Goal: Task Accomplishment & Management: Complete application form

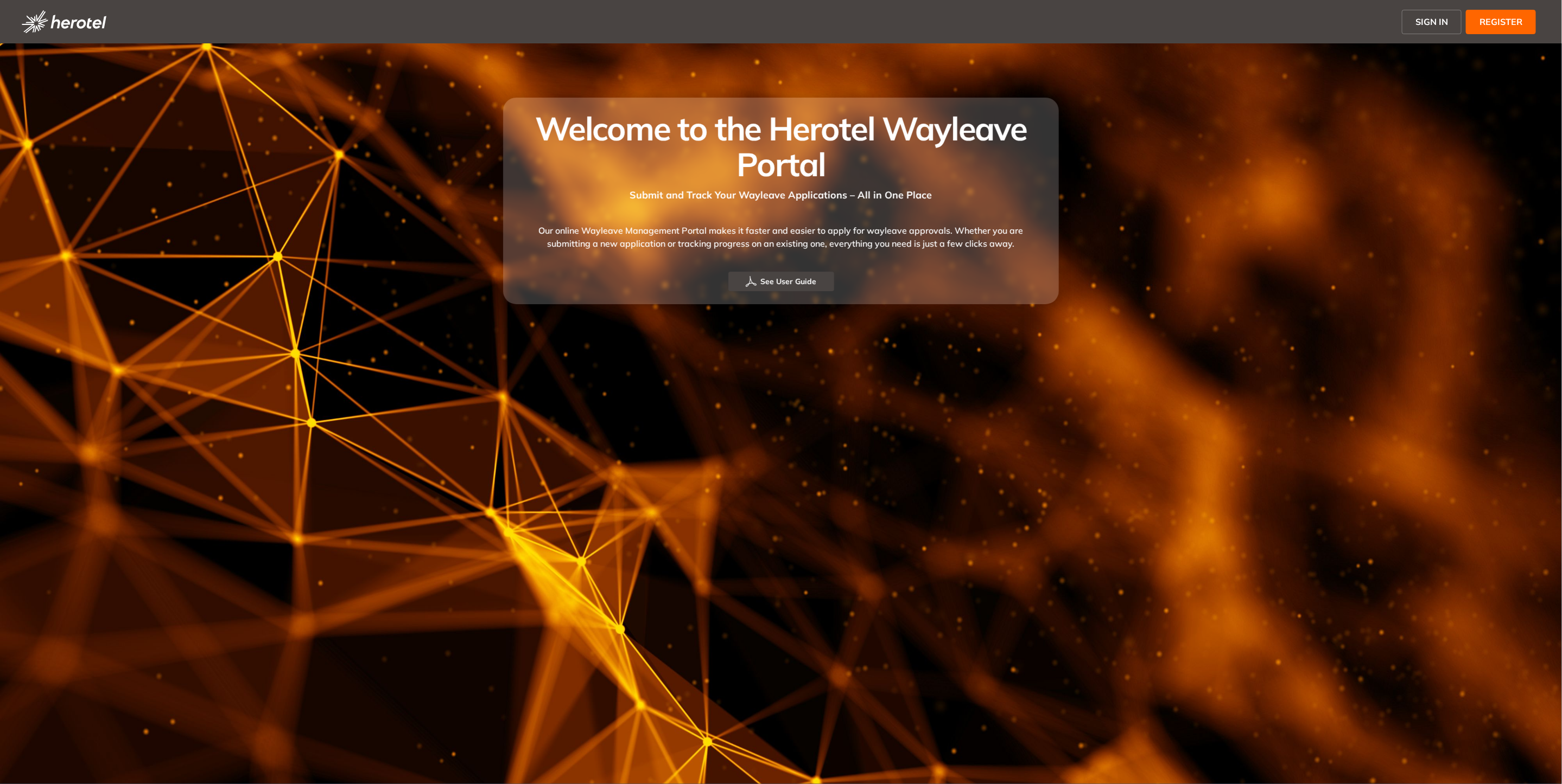
click at [1414, 18] on button "SIGN IN" at bounding box center [1431, 22] width 60 height 25
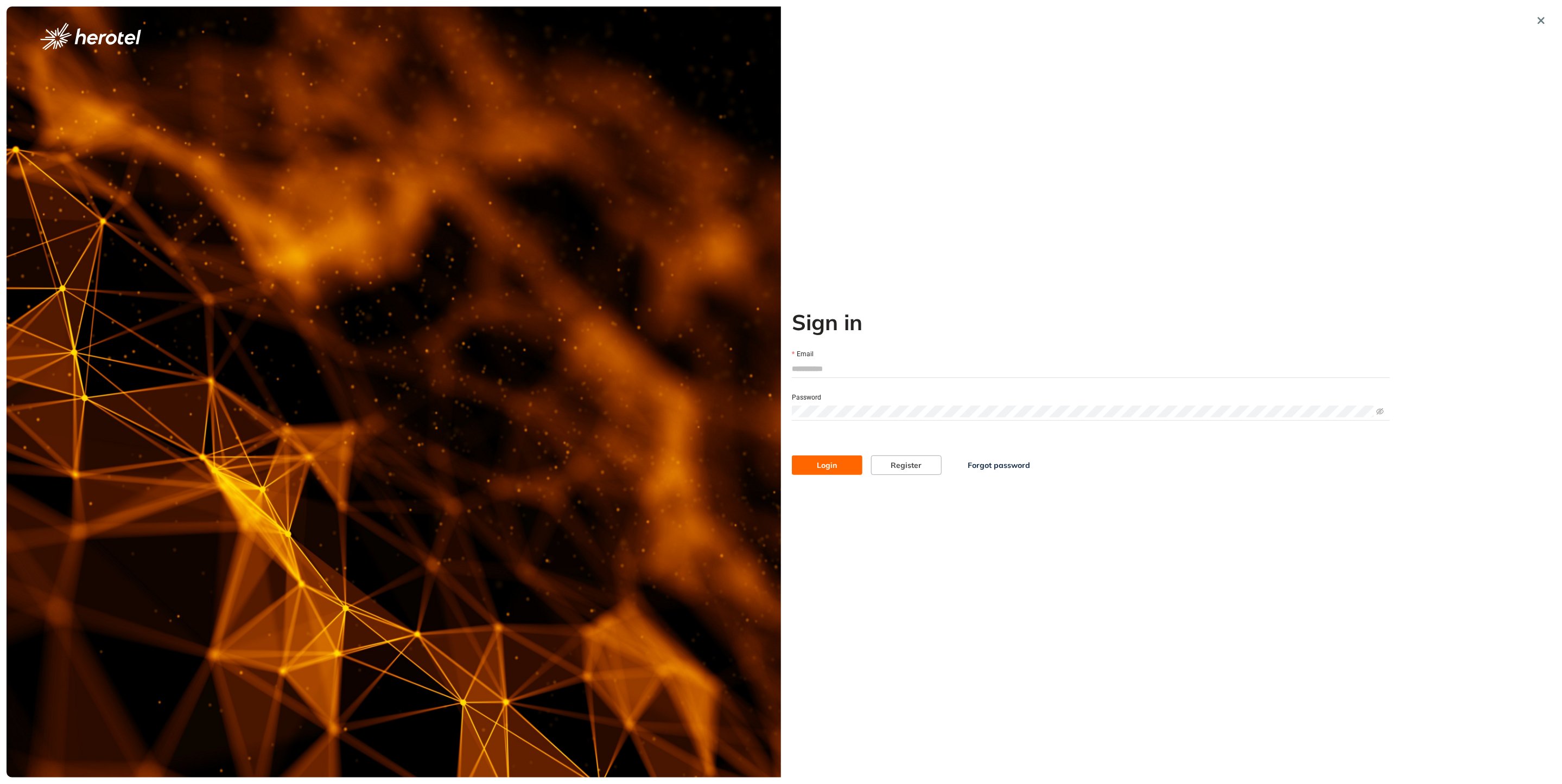
type input "**********"
click at [826, 466] on span "Login" at bounding box center [828, 465] width 20 height 12
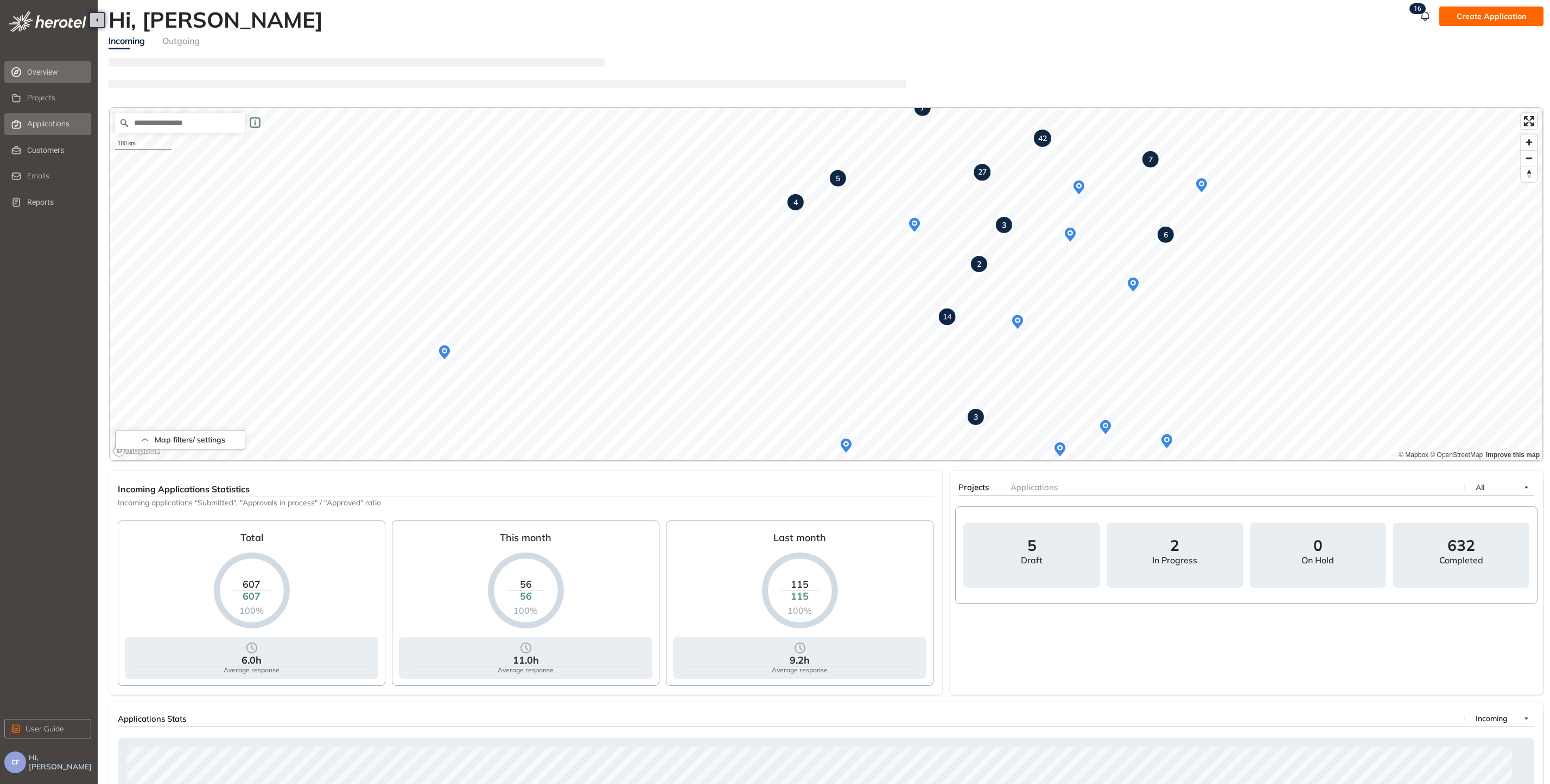
click at [45, 130] on div "Applications" at bounding box center [58, 124] width 62 height 19
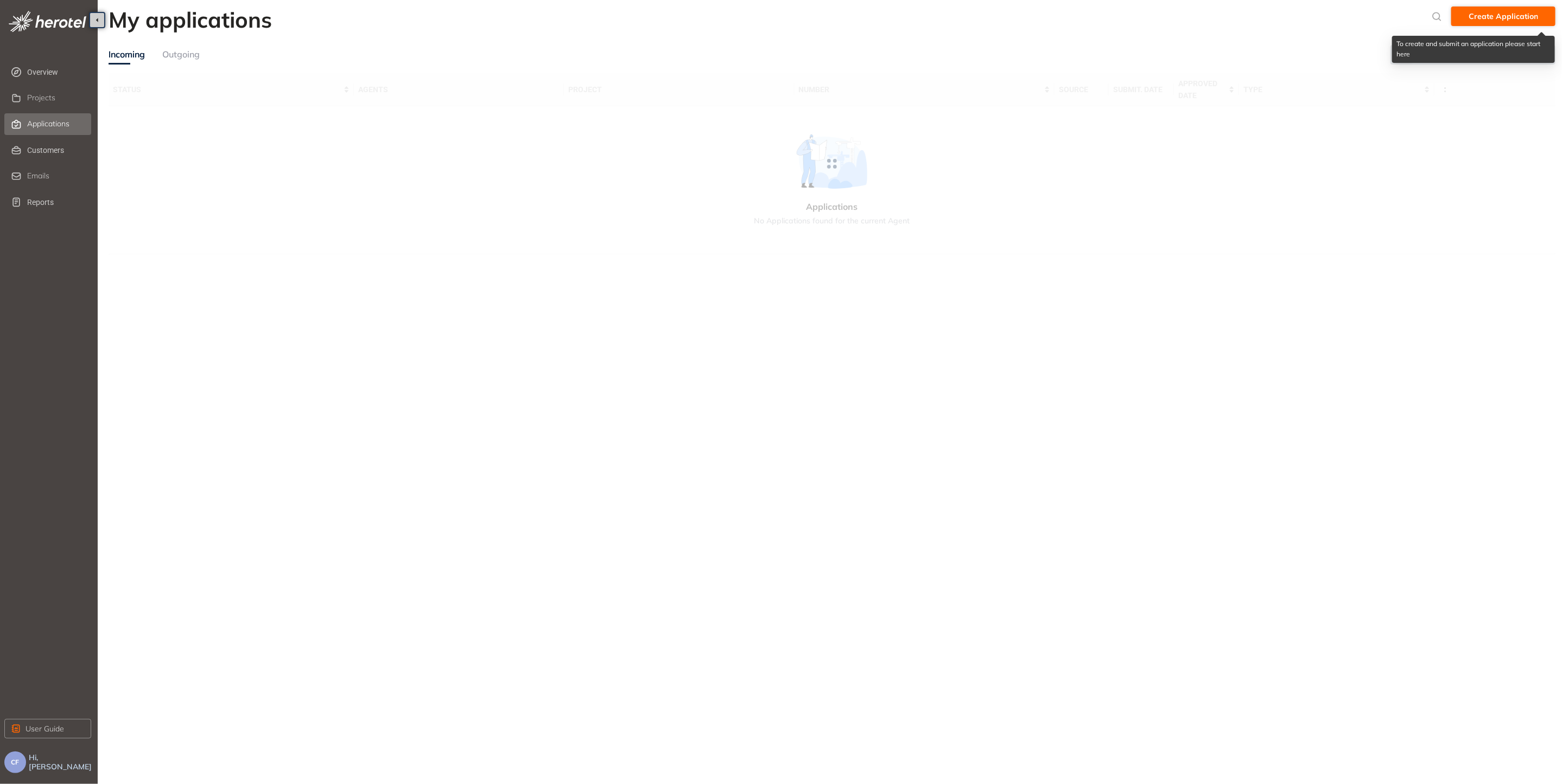
click at [1481, 12] on span "Create Application" at bounding box center [1503, 17] width 70 height 12
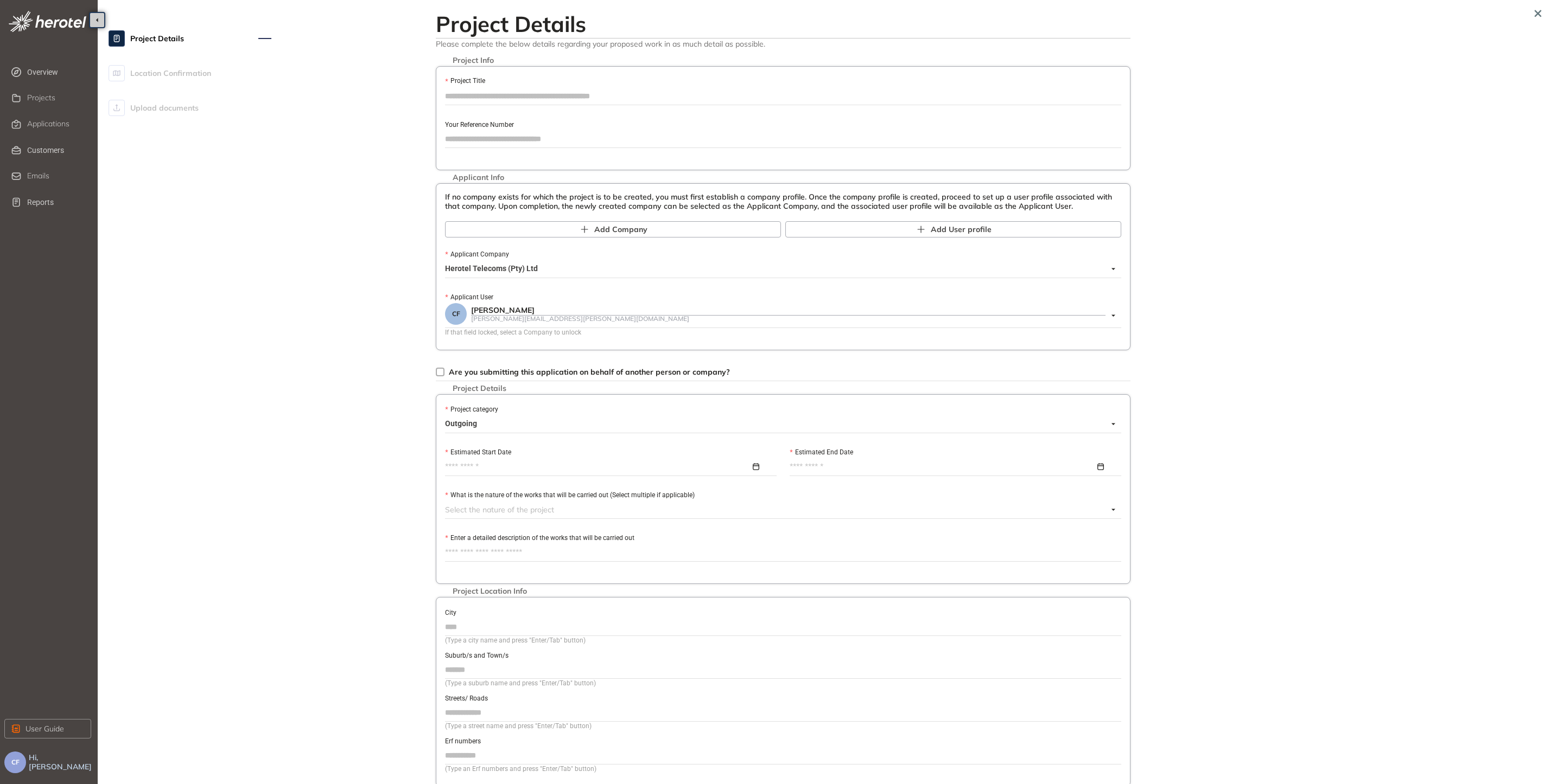
click at [507, 91] on input "Project Title" at bounding box center [782, 96] width 676 height 17
click at [455, 97] on input "Project Title" at bounding box center [782, 96] width 676 height 17
paste input "**********"
type input "**********"
click at [548, 136] on input "Your Reference Number" at bounding box center [782, 138] width 676 height 17
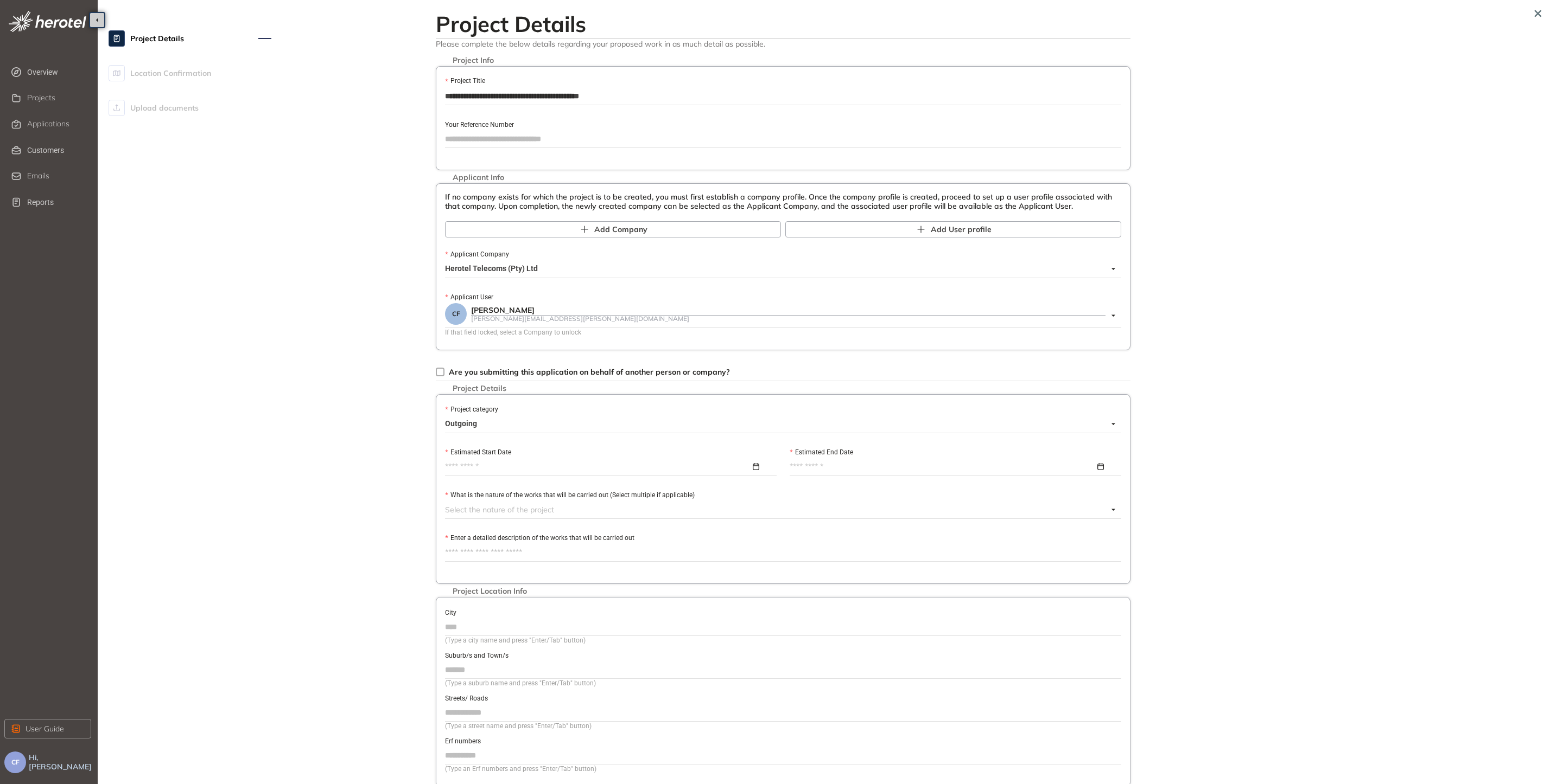
click at [537, 134] on input "Your Reference Number" at bounding box center [782, 138] width 676 height 17
paste input "**********"
click at [524, 265] on span "Herotel Telecoms (Pty) Ltd" at bounding box center [779, 269] width 670 height 18
type input "**********"
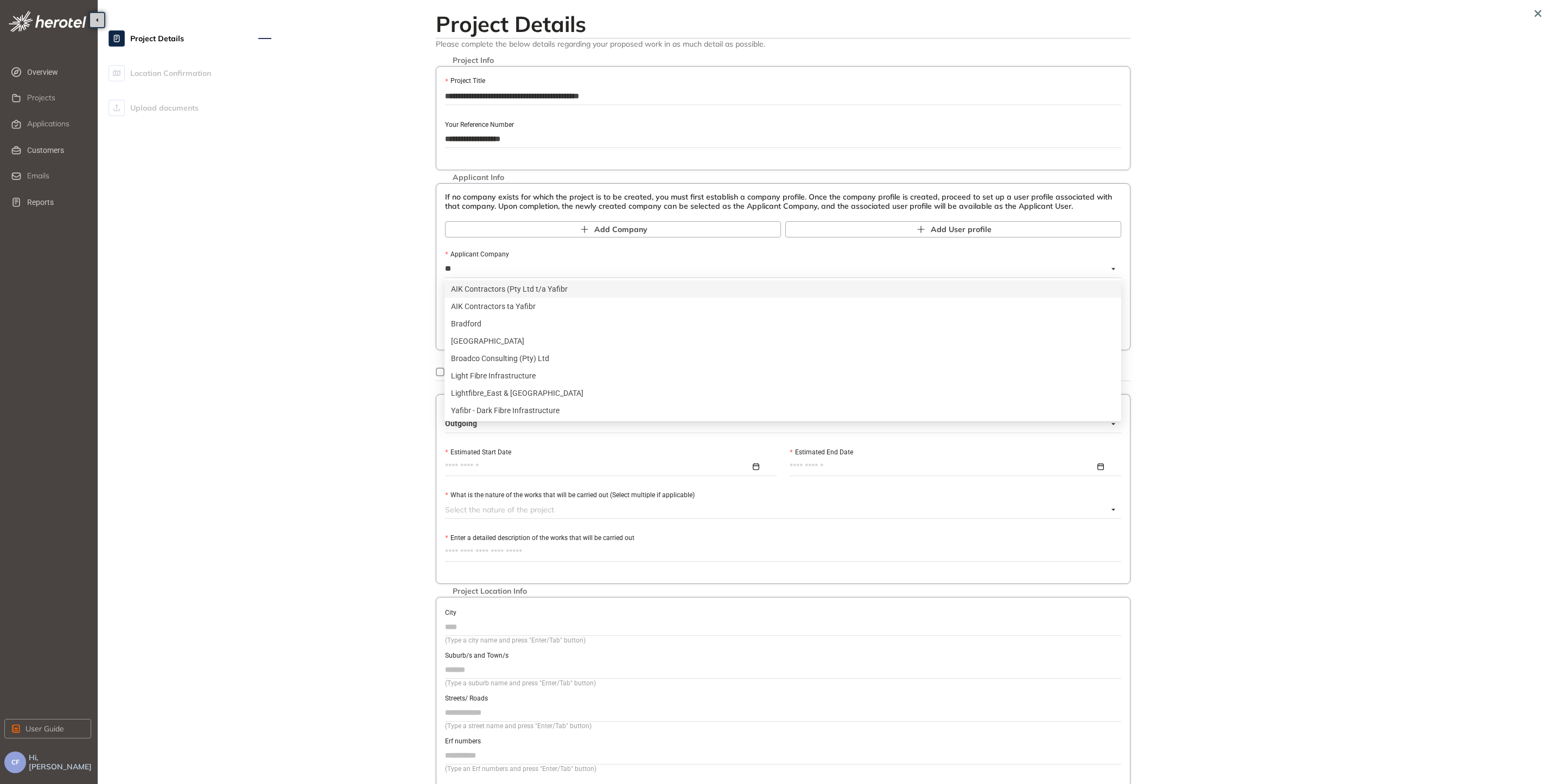
type input "***"
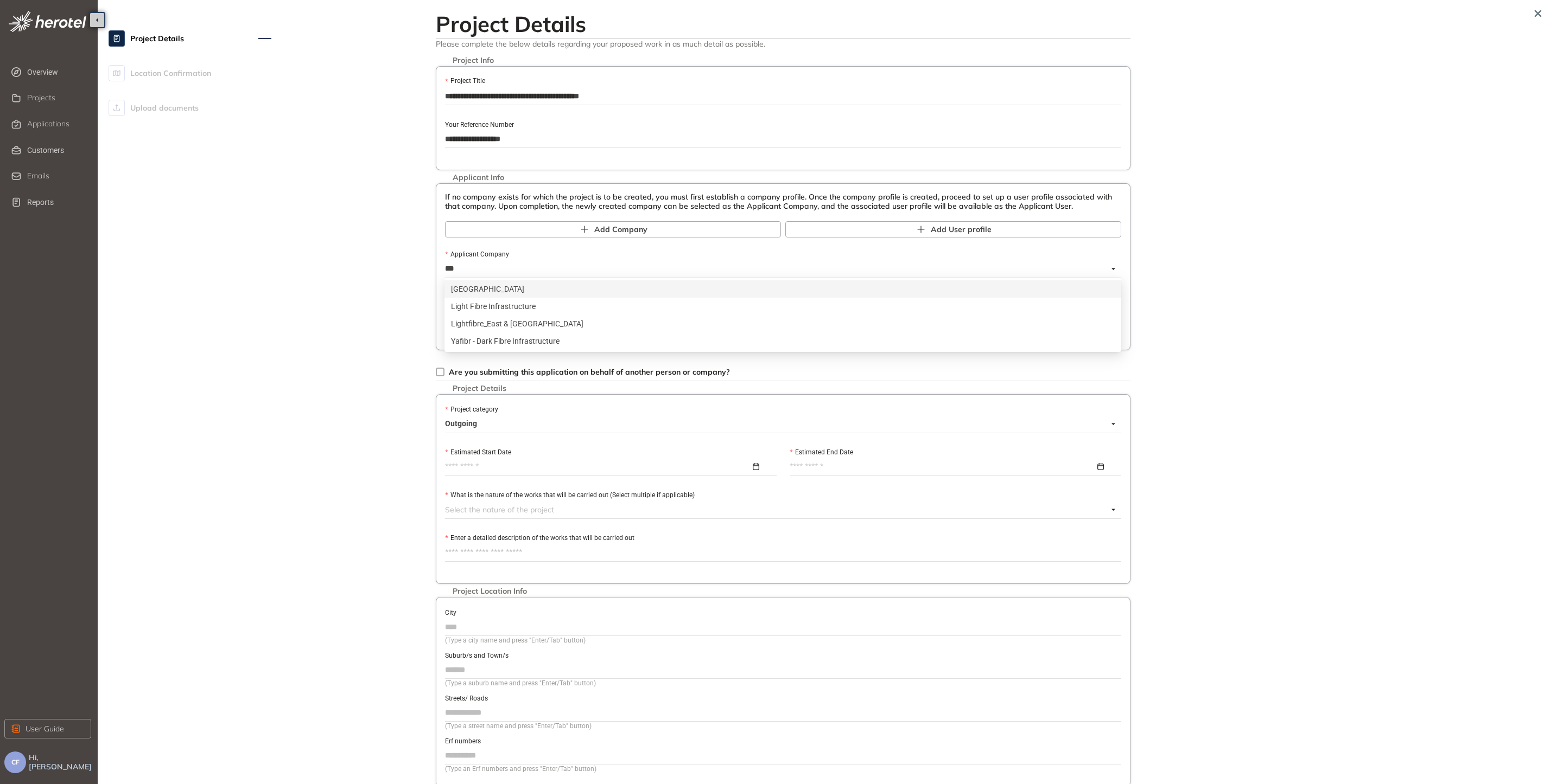
click at [523, 285] on div "[GEOGRAPHIC_DATA]" at bounding box center [782, 289] width 664 height 12
click at [477, 309] on input "Applicant User" at bounding box center [775, 311] width 663 height 17
click at [496, 338] on div "[PERSON_NAME]" at bounding box center [796, 340] width 638 height 9
click at [454, 417] on span "Outgoing" at bounding box center [779, 424] width 670 height 18
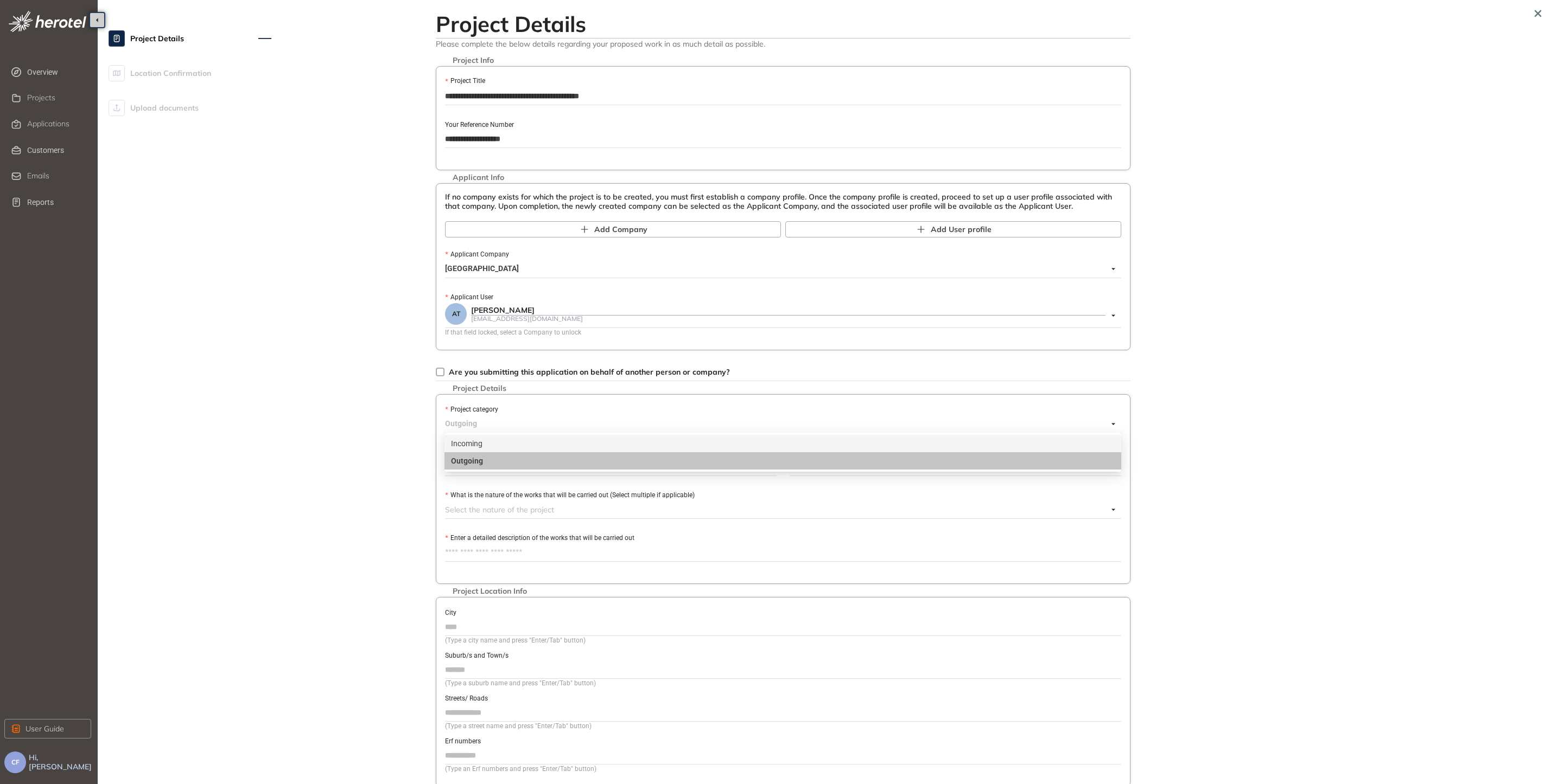
click at [468, 439] on div "Incoming" at bounding box center [782, 444] width 664 height 12
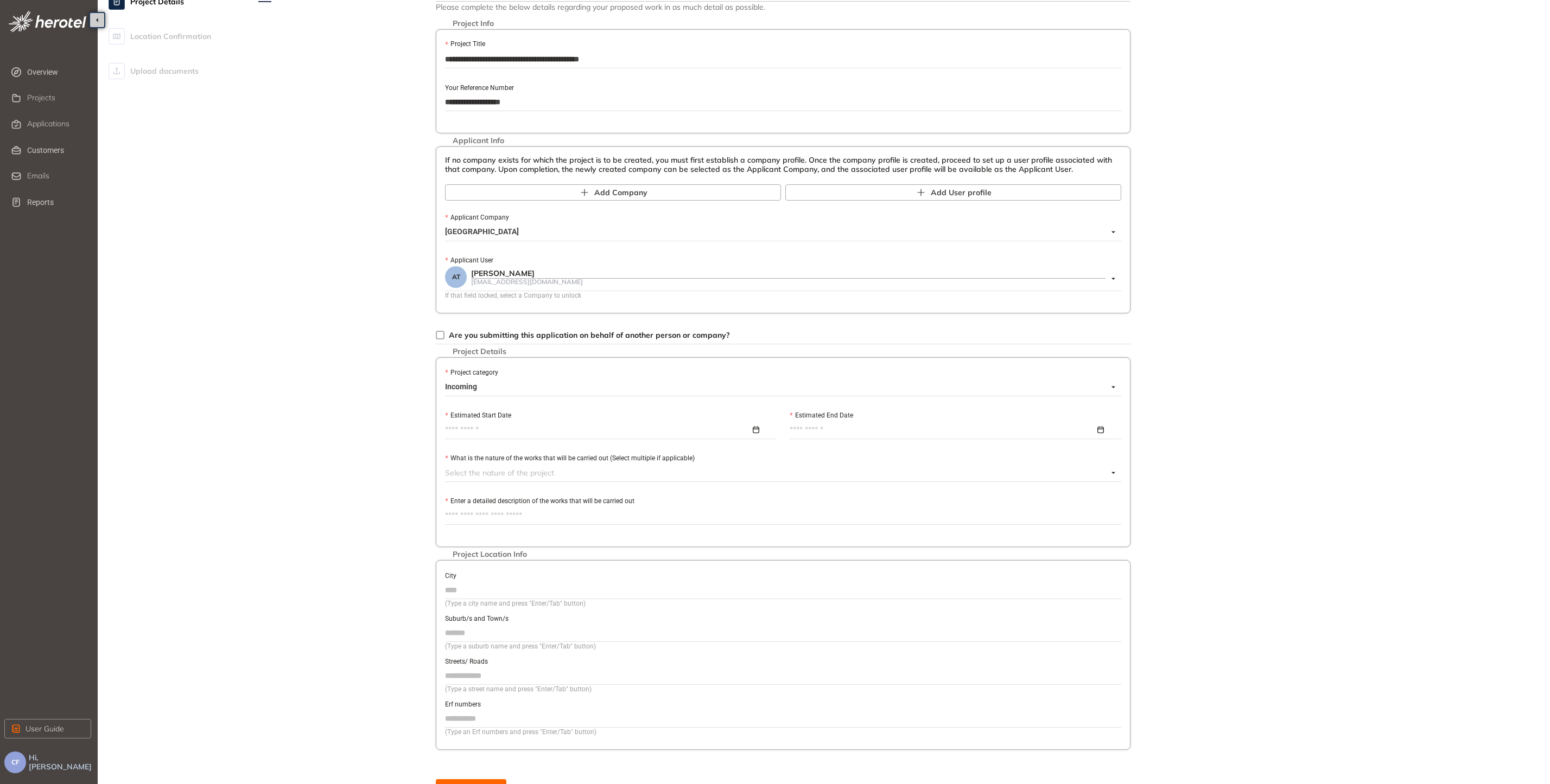
scroll to position [55, 0]
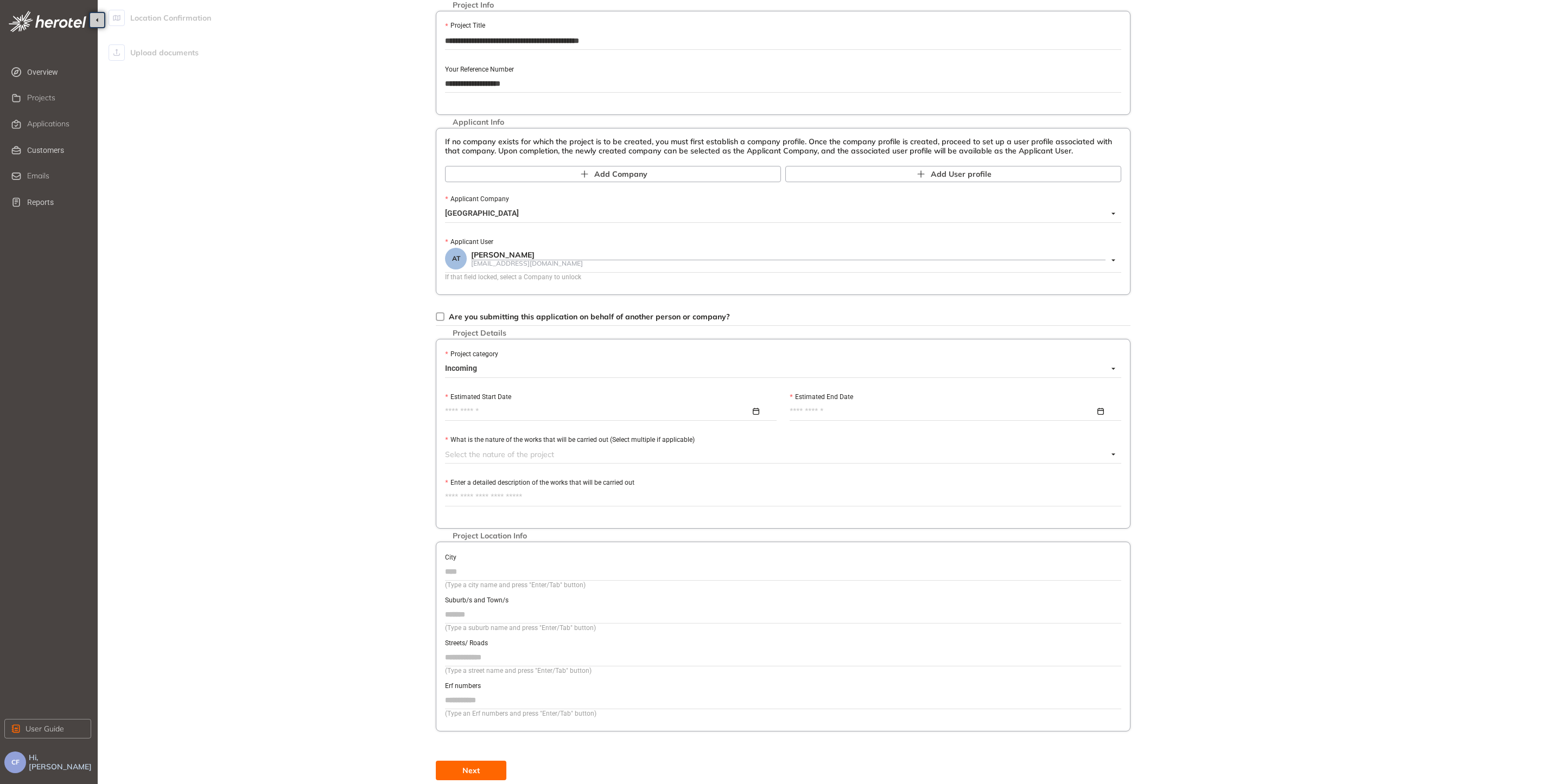
click at [481, 409] on input "Estimated Start Date" at bounding box center [597, 412] width 305 height 12
type input "**********"
click at [488, 533] on div "14" at bounding box center [486, 534] width 20 height 20
click at [1053, 410] on input "Estimated End Date" at bounding box center [941, 412] width 305 height 12
click at [973, 436] on button "button" at bounding box center [967, 437] width 12 height 23
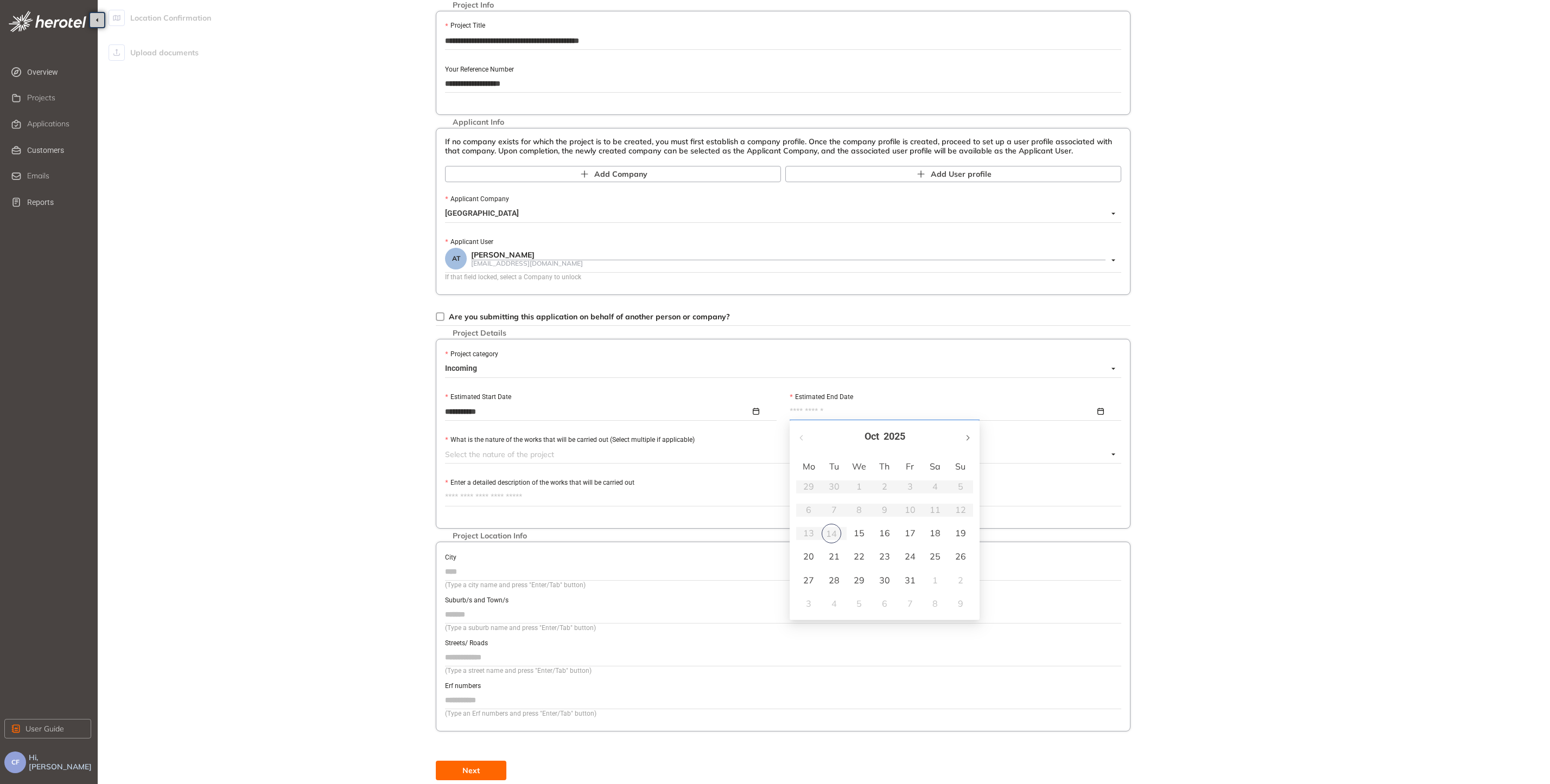
click at [973, 436] on button "button" at bounding box center [967, 437] width 12 height 23
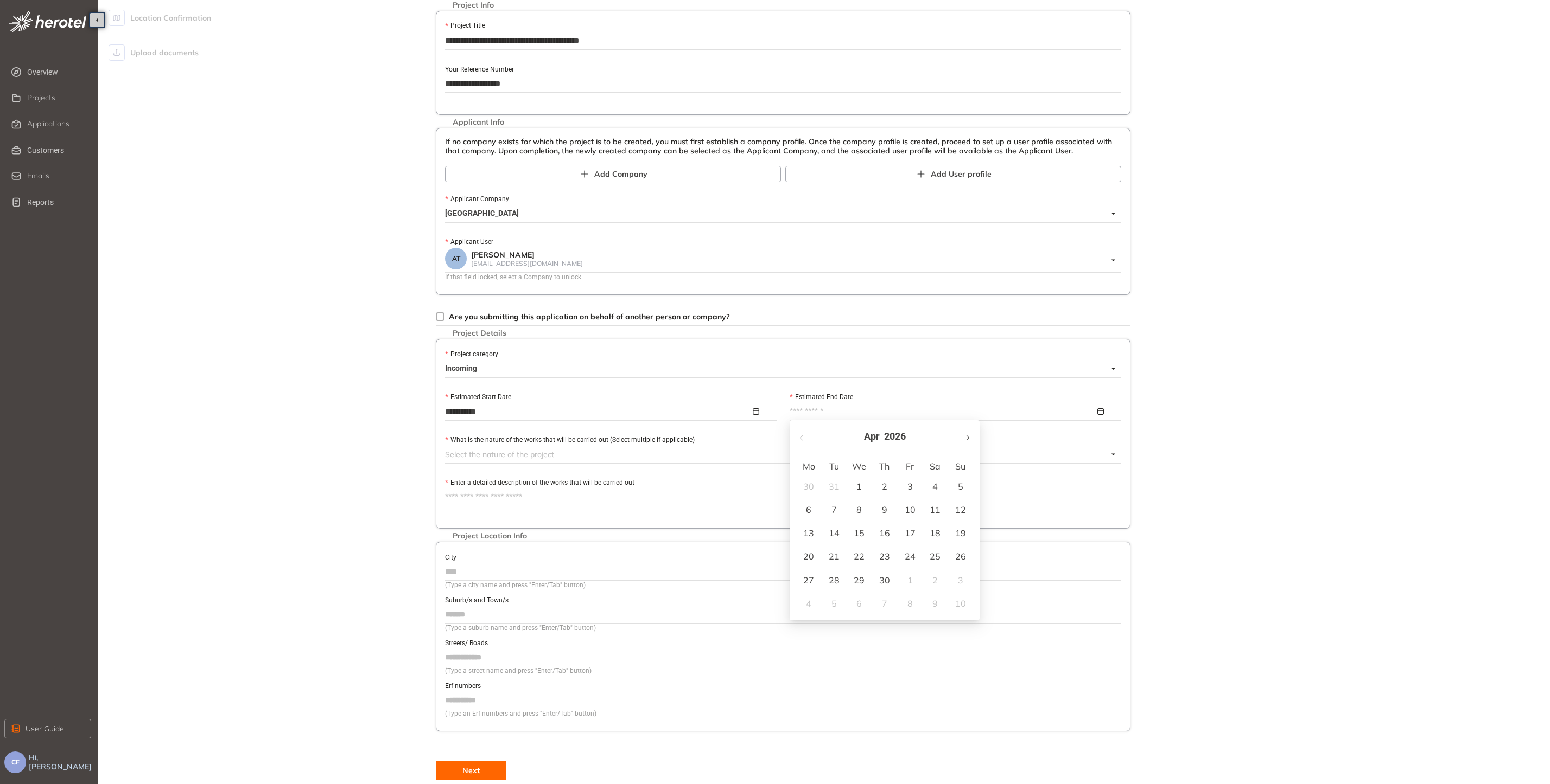
click at [973, 436] on button "button" at bounding box center [967, 437] width 12 height 23
click at [797, 436] on button "button" at bounding box center [802, 437] width 12 height 23
type input "**********"
click at [835, 528] on div "14" at bounding box center [833, 533] width 13 height 13
click at [409, 432] on div "**********" at bounding box center [782, 365] width 861 height 829
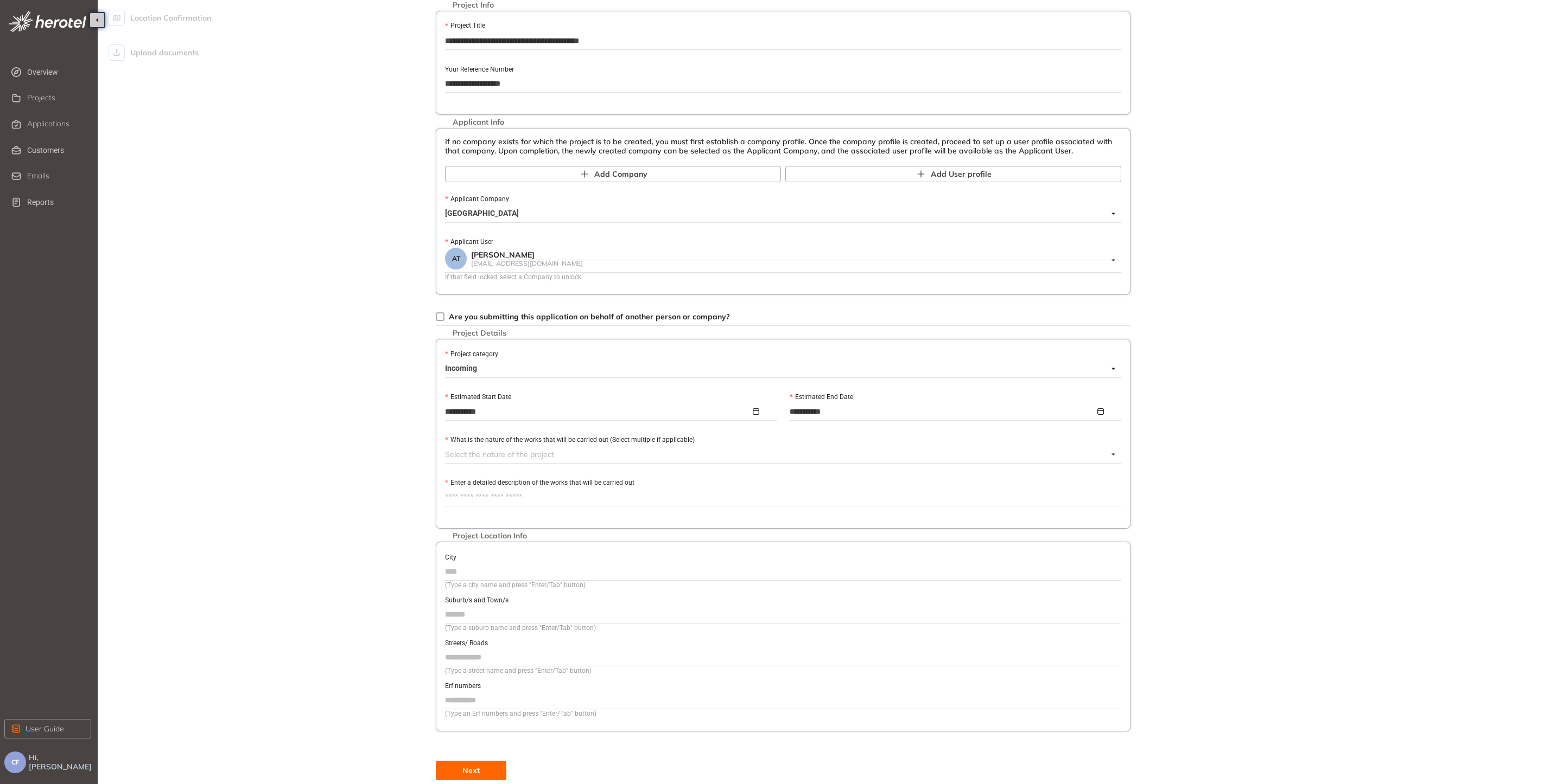
click at [459, 454] on div at bounding box center [776, 454] width 664 height 13
click at [503, 454] on div at bounding box center [776, 454] width 664 height 13
click at [485, 558] on div "Civil Works" at bounding box center [782, 560] width 664 height 12
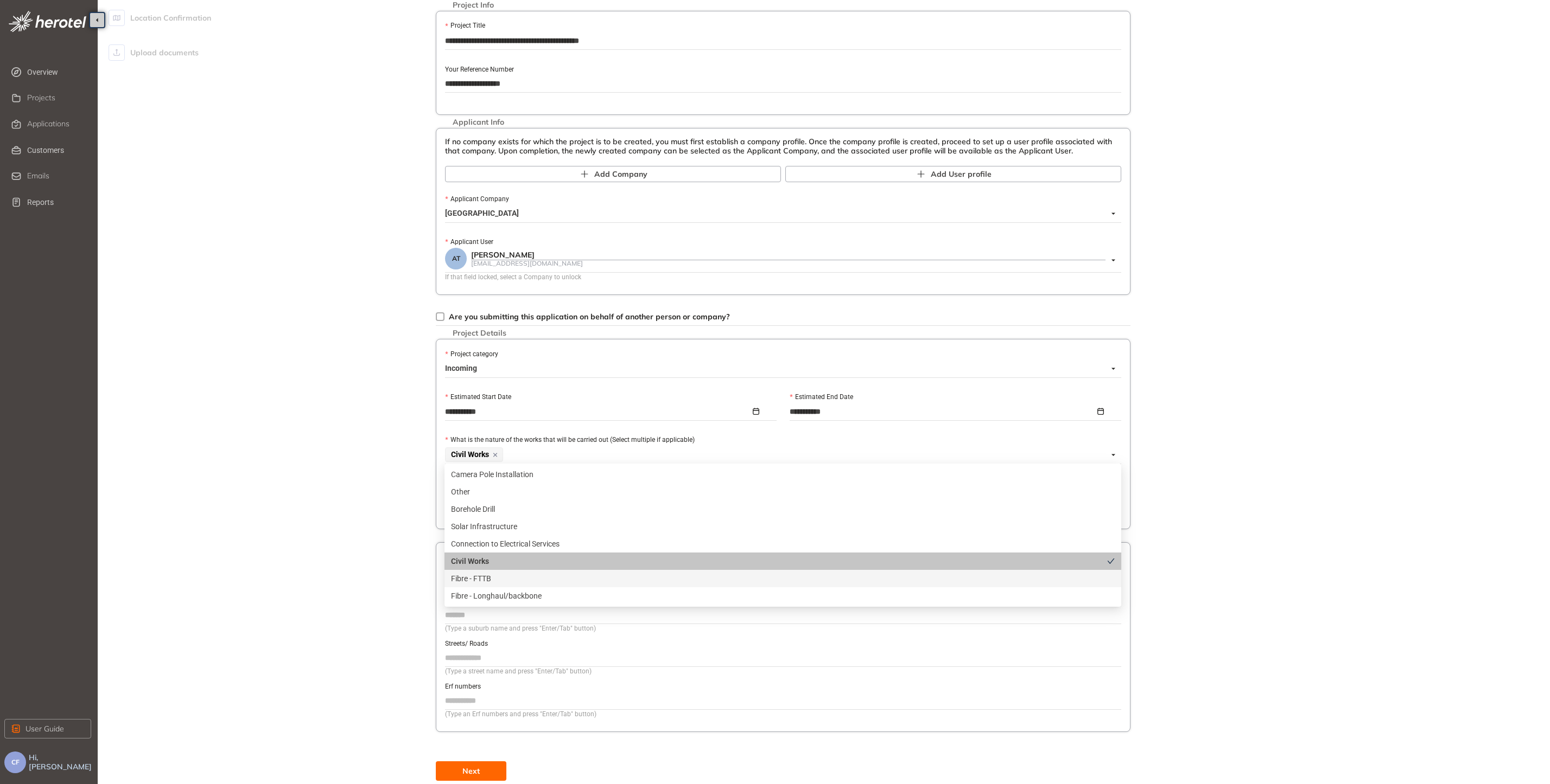
click at [374, 550] on div "**********" at bounding box center [782, 366] width 861 height 830
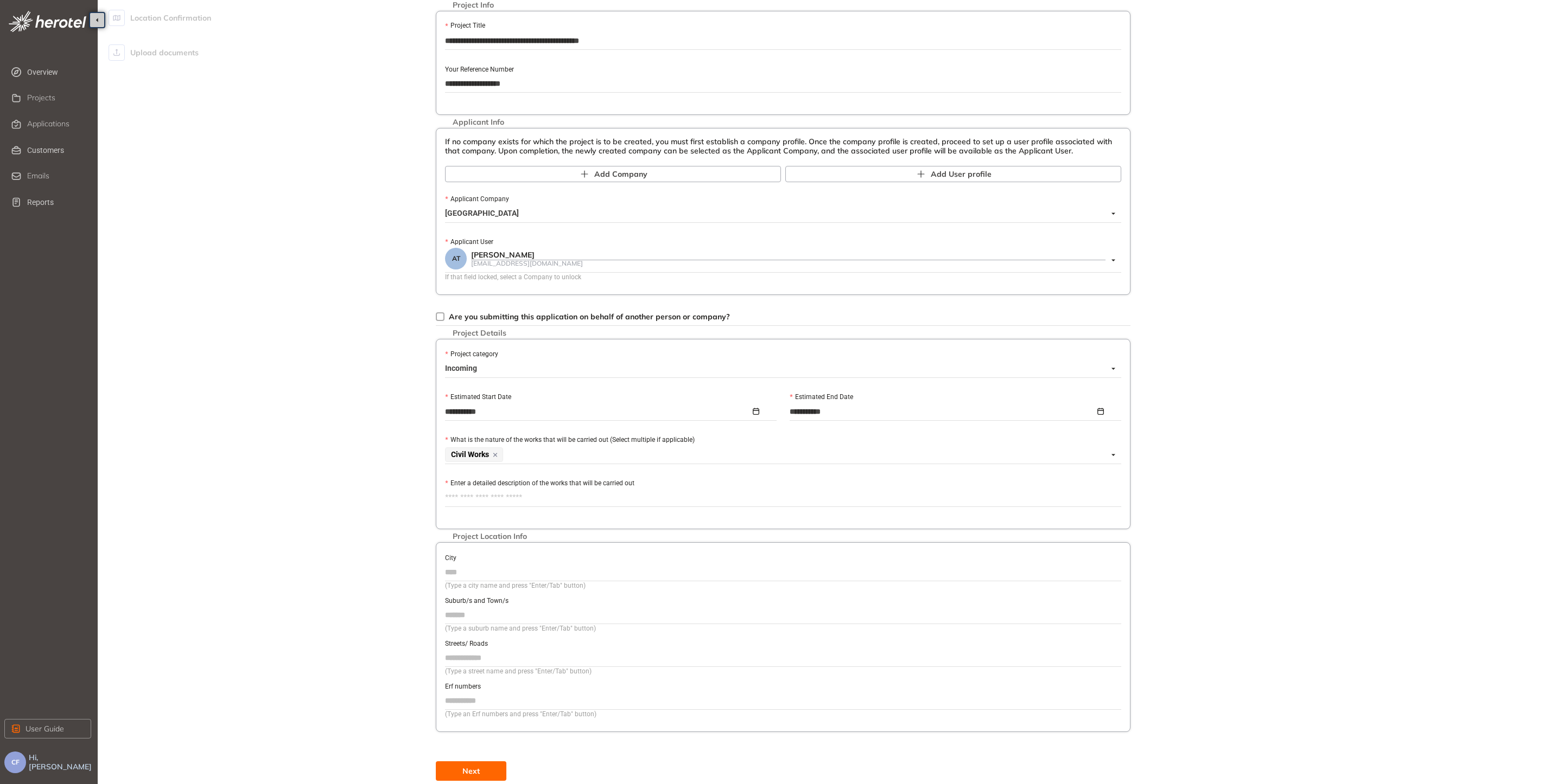
click at [479, 499] on textarea "Enter a detailed description of the works that will be carried out" at bounding box center [782, 498] width 676 height 18
click at [460, 490] on textarea "Enter a detailed description of the works that will be carried out" at bounding box center [782, 498] width 676 height 18
paste textarea "**********"
type textarea "**********"
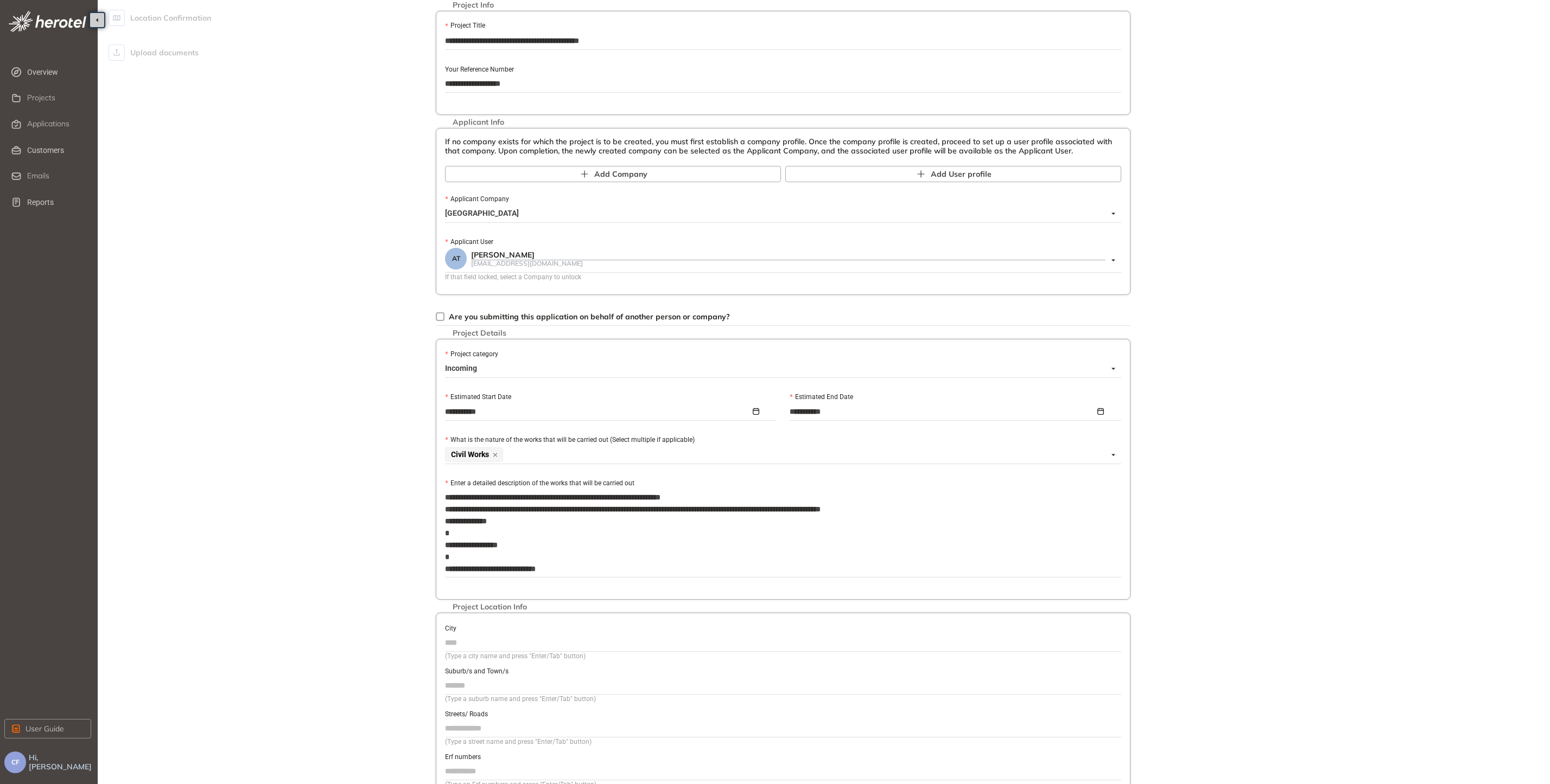
click at [456, 554] on textarea "**********" at bounding box center [782, 534] width 676 height 88
type textarea "**********"
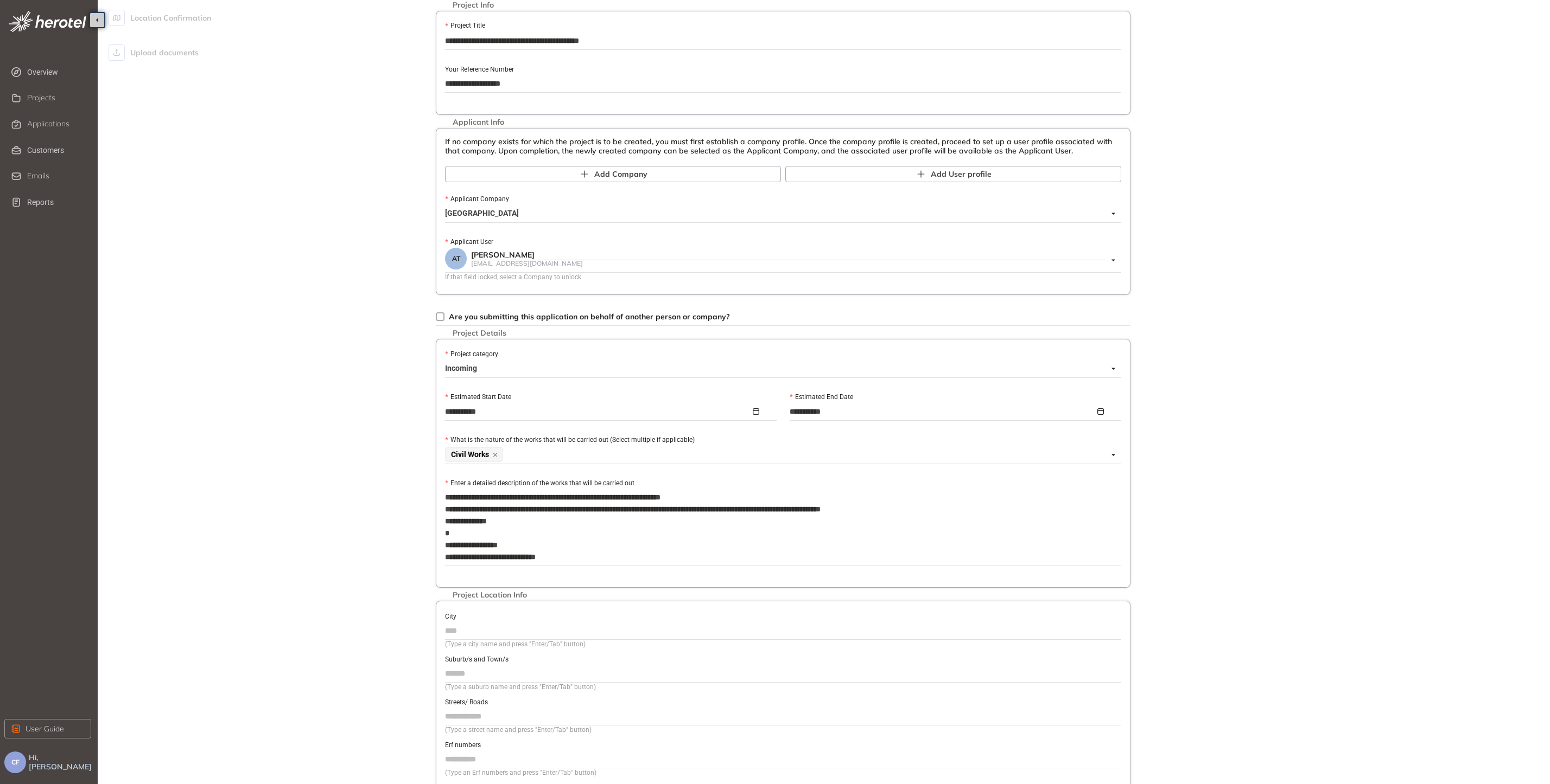
click at [457, 528] on textarea "**********" at bounding box center [782, 527] width 676 height 76
type textarea "**********"
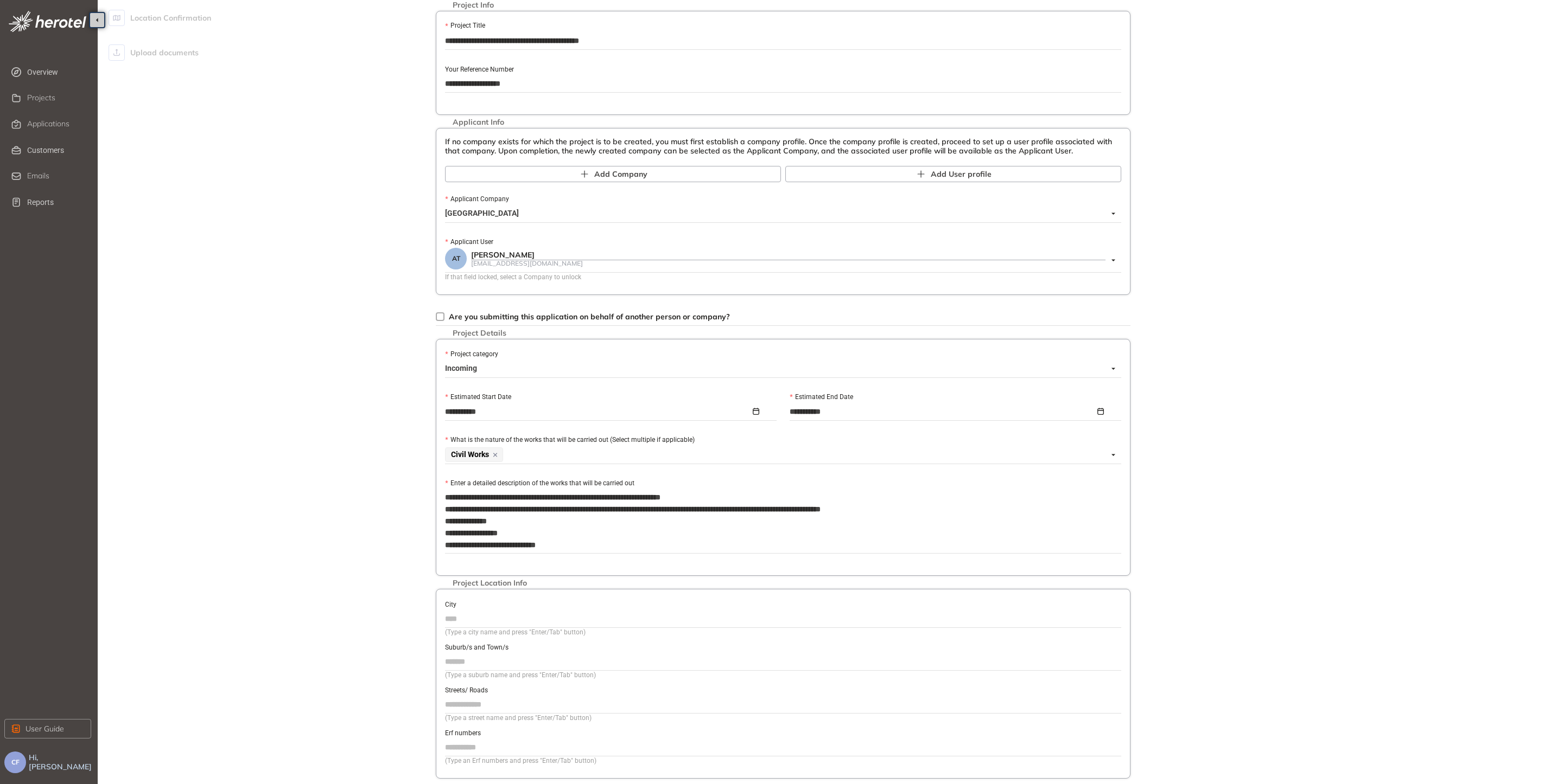
click at [484, 624] on input "City" at bounding box center [782, 618] width 676 height 17
click at [475, 617] on input "City" at bounding box center [782, 618] width 676 height 17
type input "*********"
click at [531, 665] on input "Suburb/s and Town/s" at bounding box center [782, 661] width 676 height 17
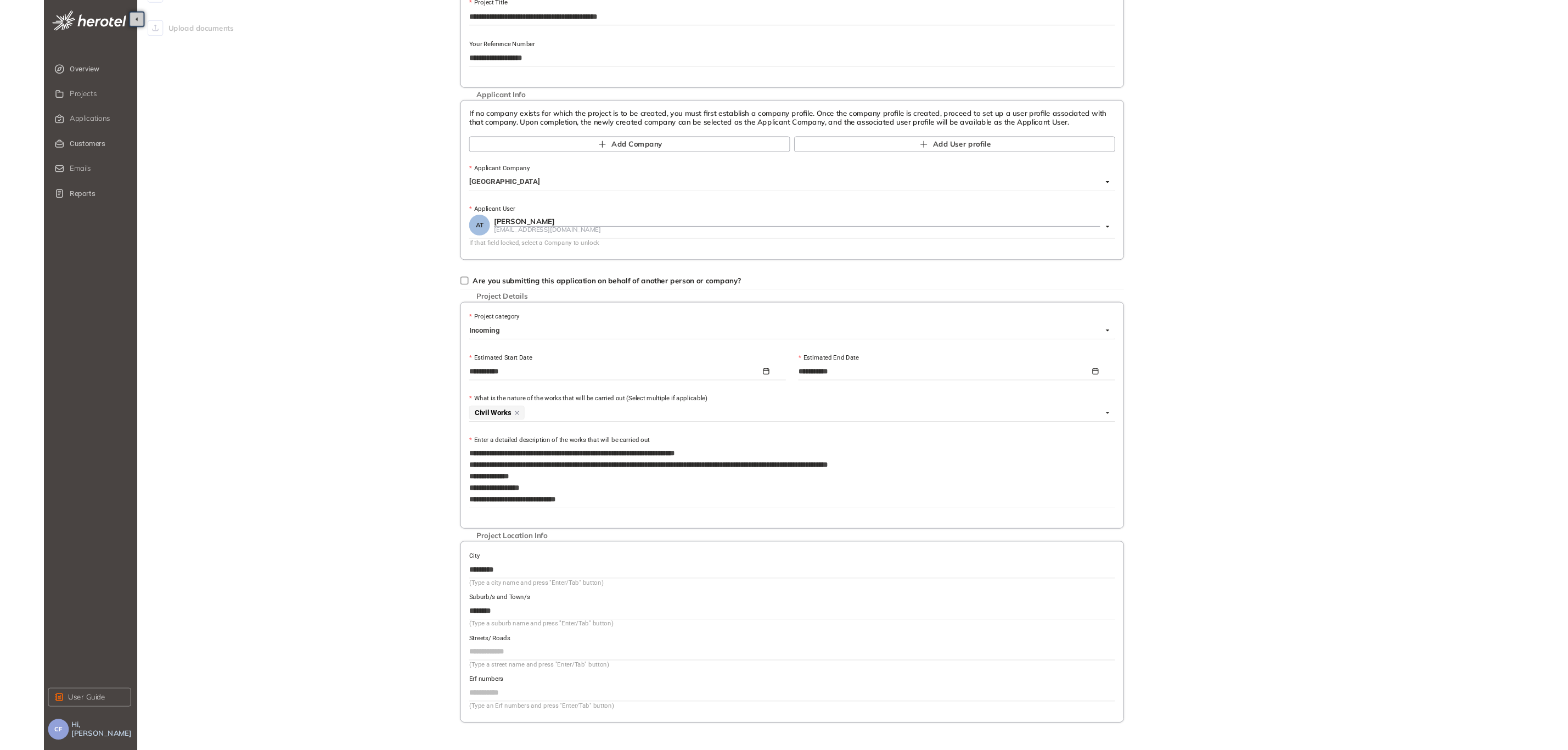
scroll to position [103, 0]
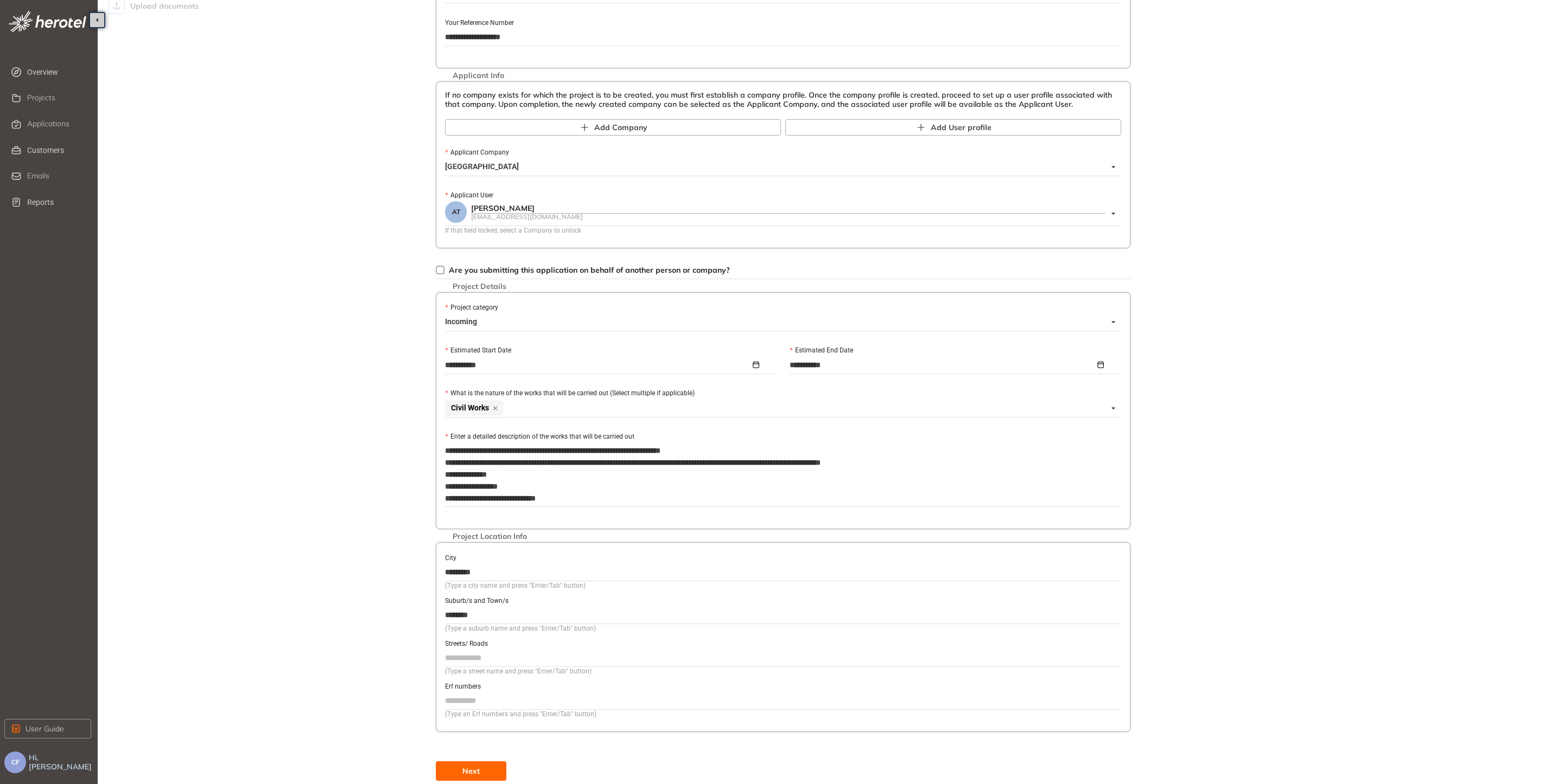
type input "********"
click at [480, 663] on input "Streets/ Roads" at bounding box center [782, 657] width 676 height 17
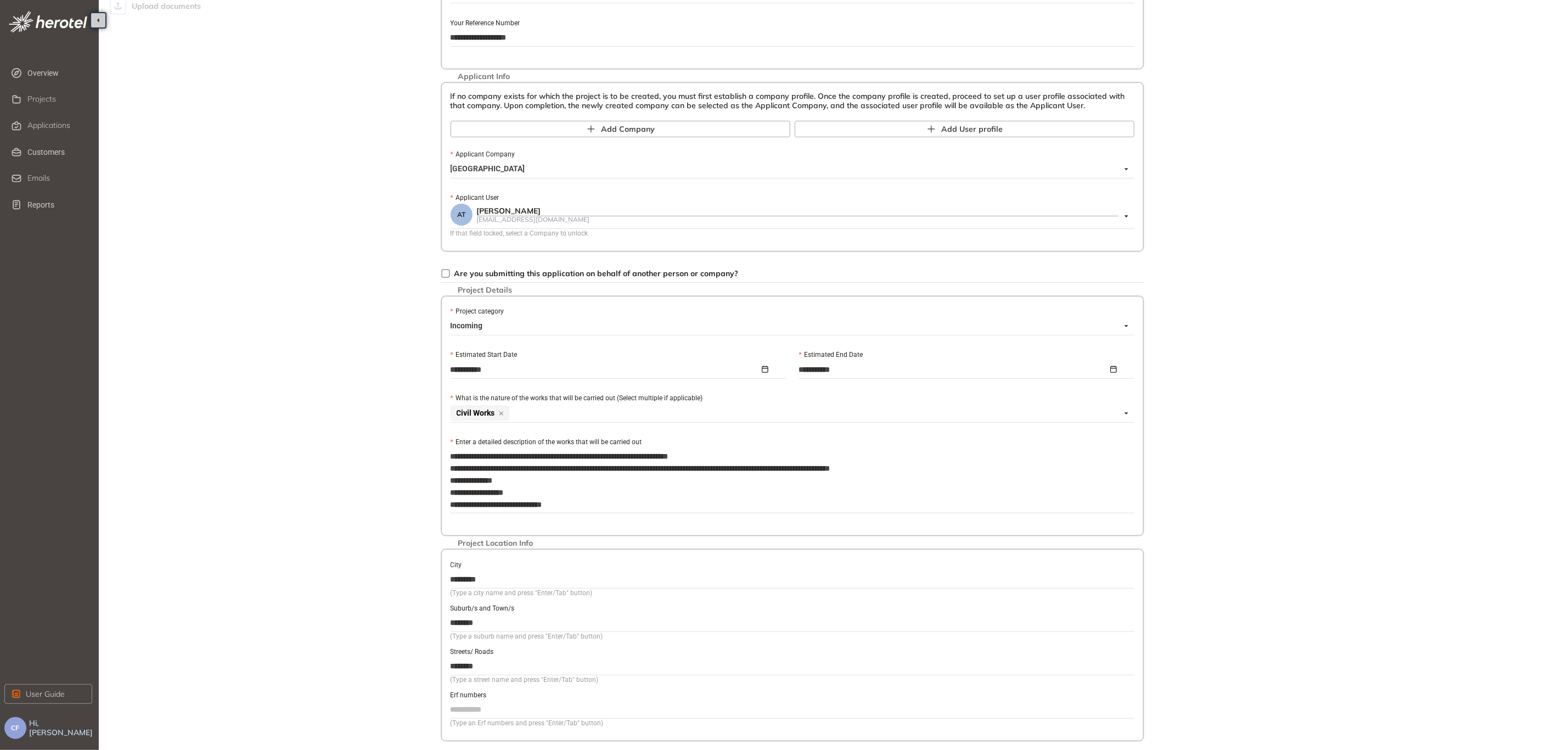
scroll to position [147, 0]
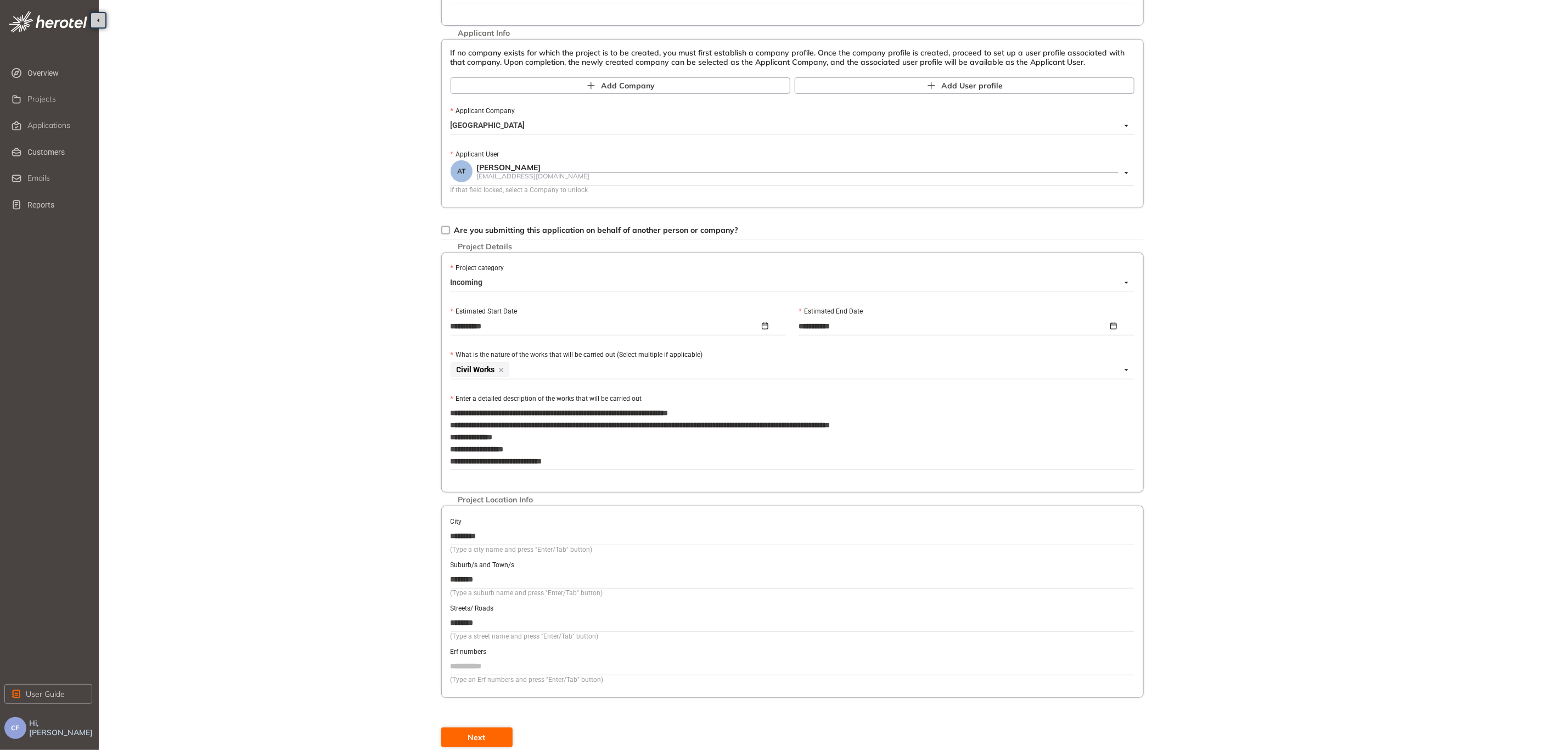
type input "********"
click at [470, 731] on span "Next" at bounding box center [478, 737] width 18 height 12
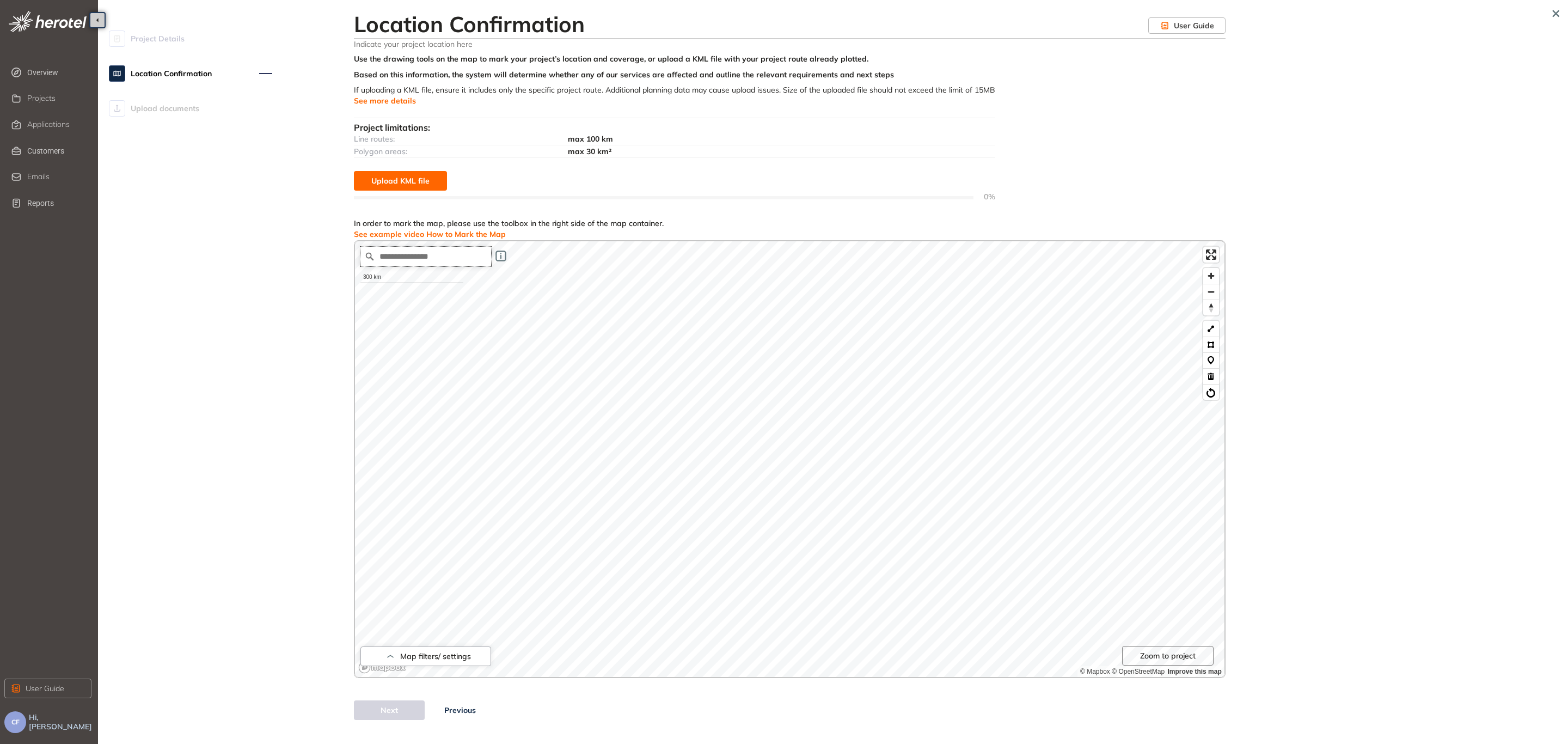
click at [424, 261] on input "Search place..." at bounding box center [425, 256] width 131 height 20
type input "**********"
click at [1209, 345] on button at bounding box center [1211, 345] width 16 height 16
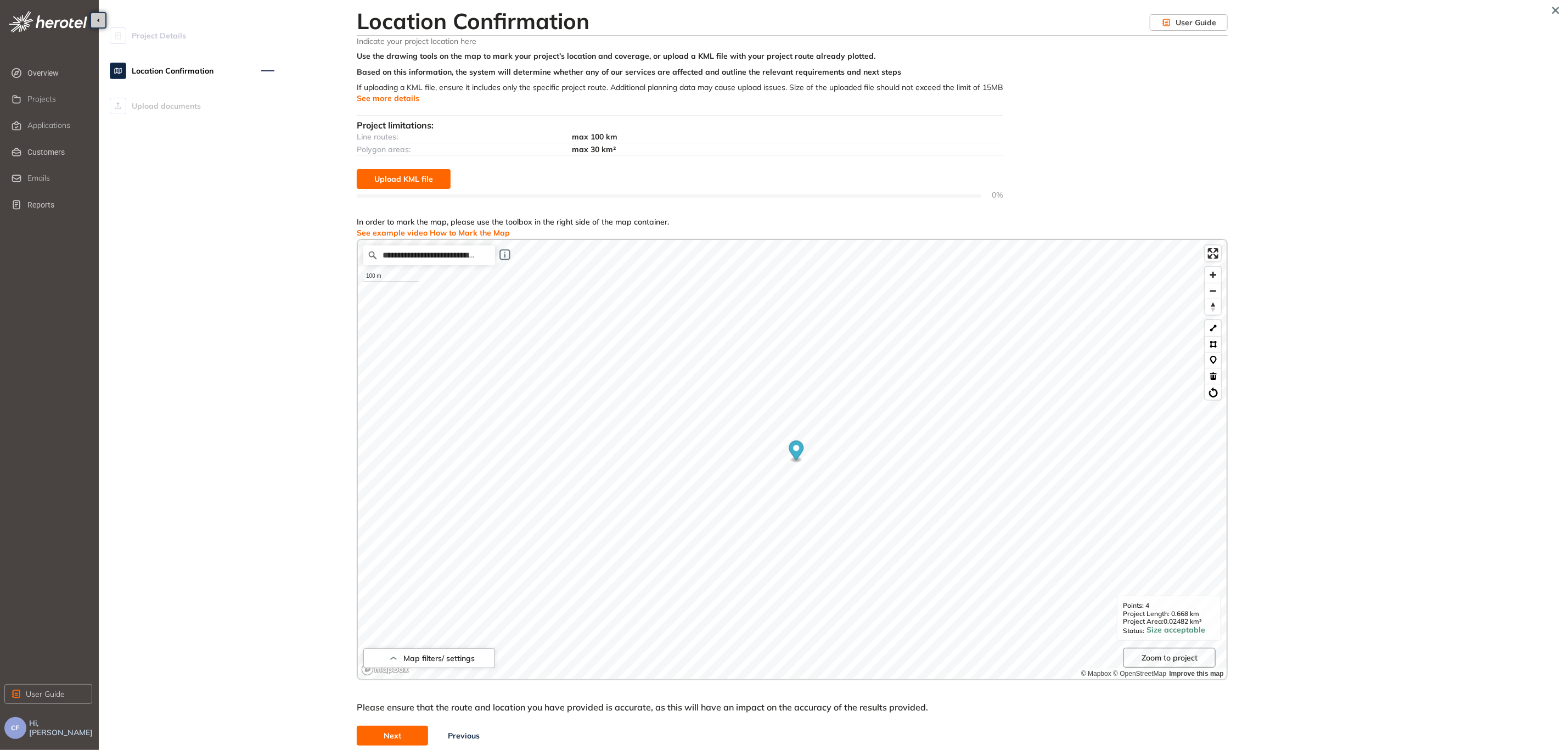
scroll to position [4, 0]
click at [408, 728] on button "Next" at bounding box center [392, 735] width 71 height 20
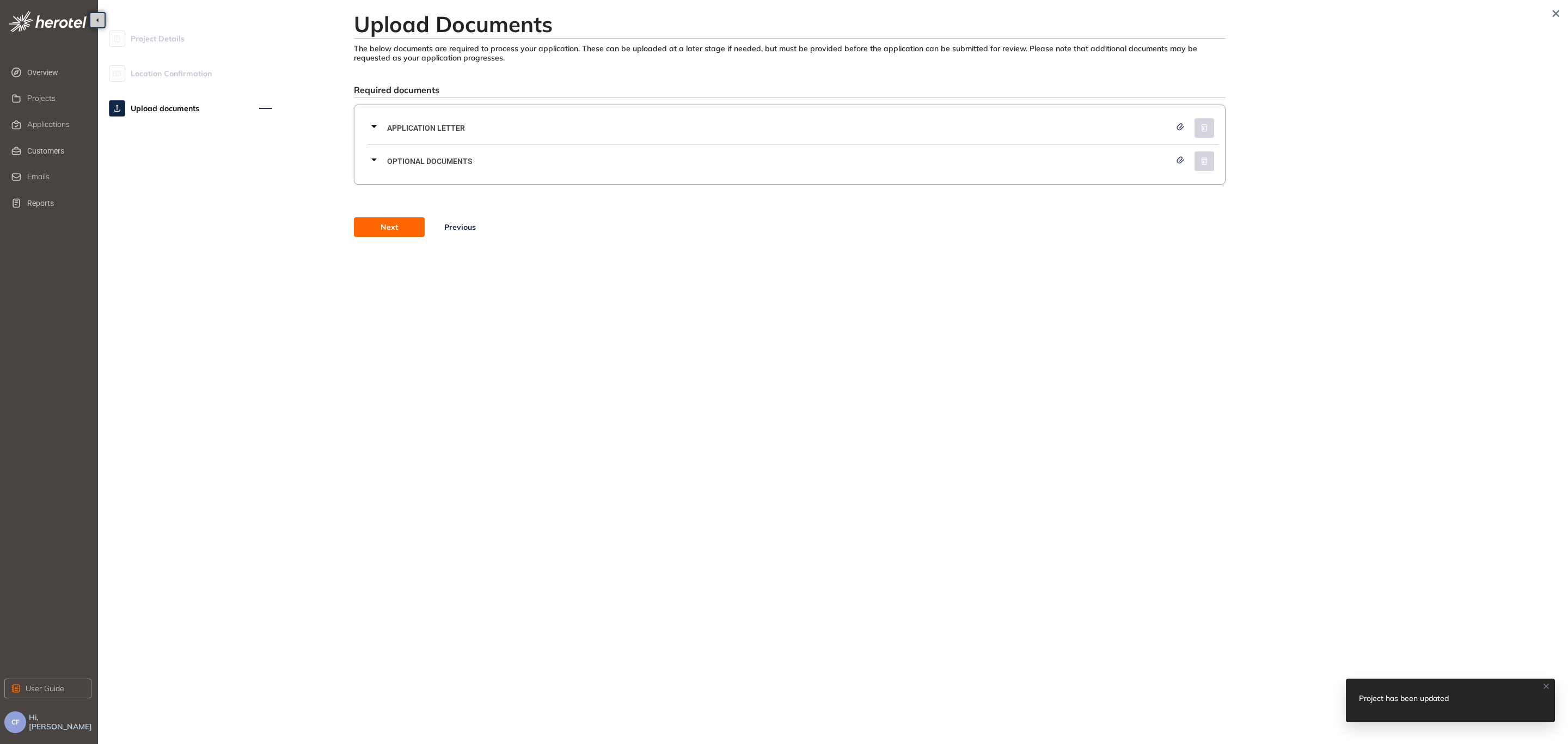
click at [415, 122] on span "Application letter" at bounding box center [779, 128] width 784 height 12
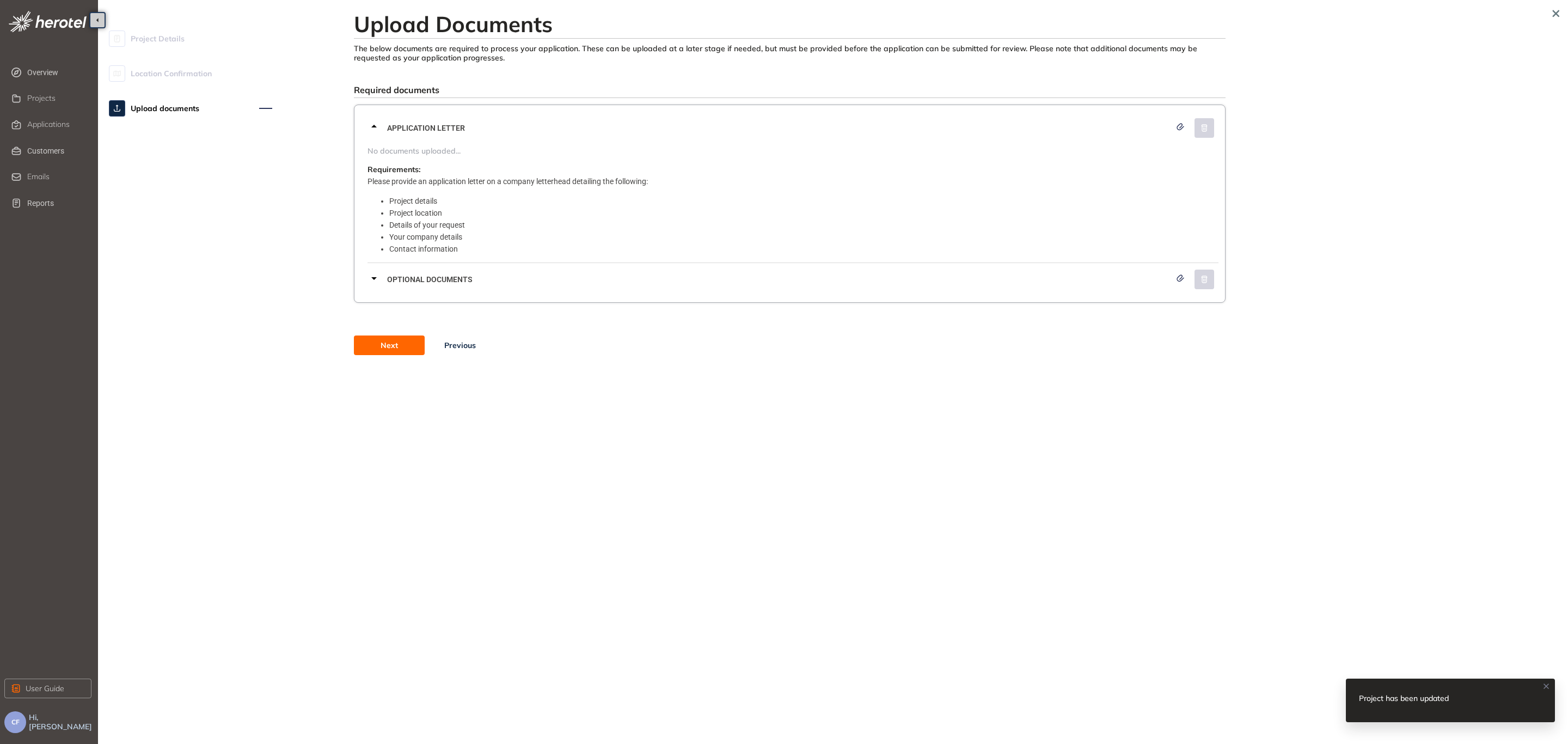
click at [411, 282] on span "Optional documents" at bounding box center [779, 280] width 784 height 12
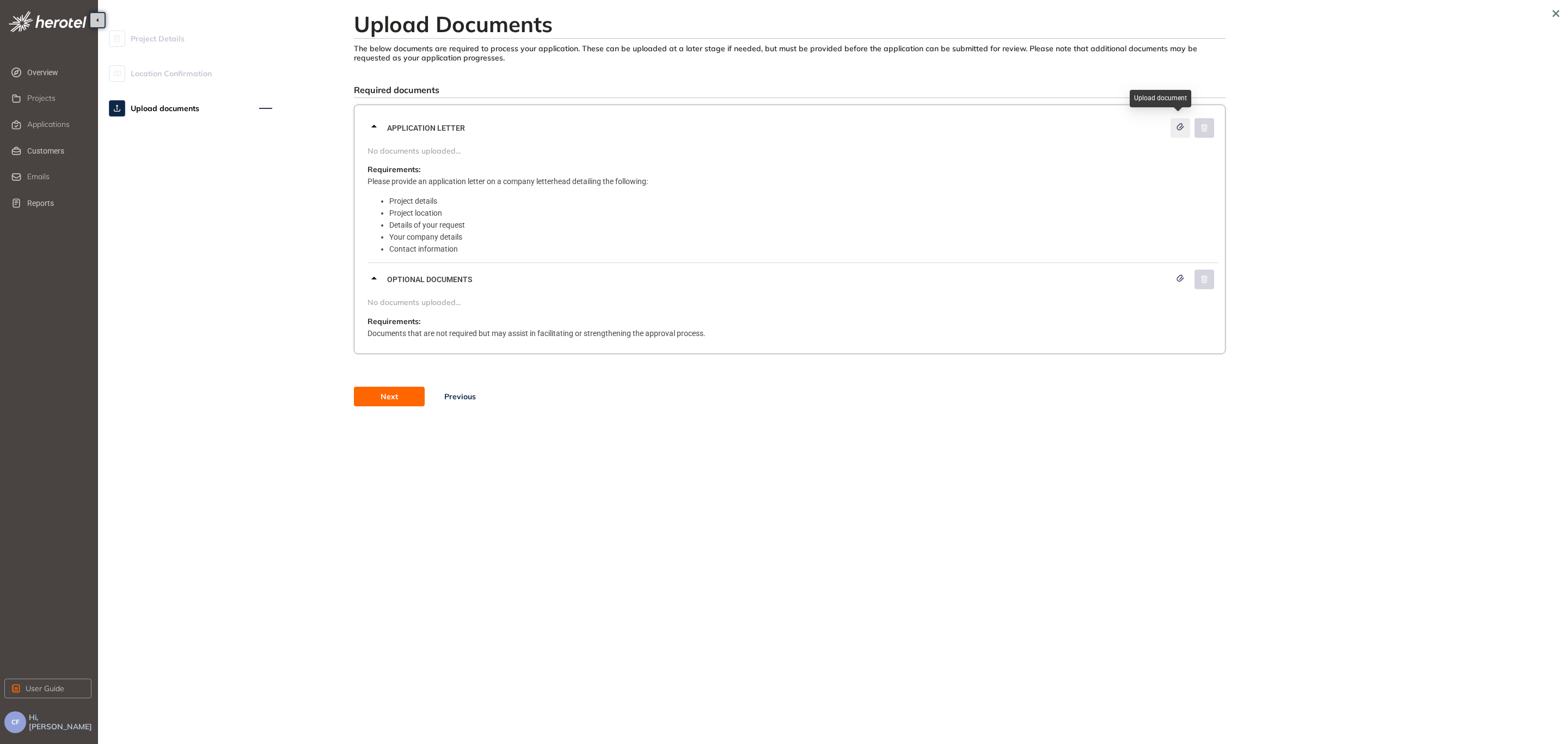
click at [1180, 123] on icon "button" at bounding box center [1180, 127] width 11 height 8
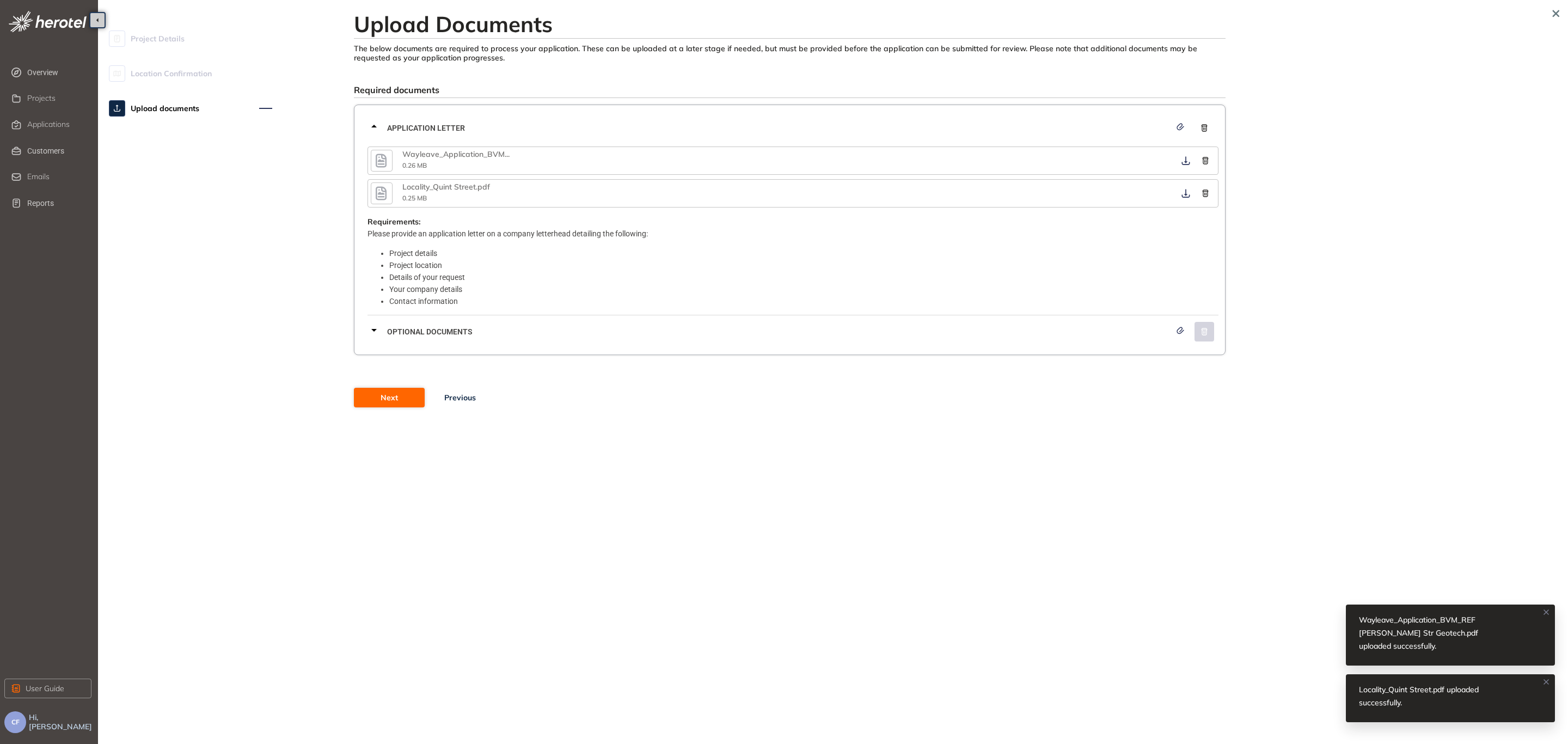
click at [390, 399] on span "Next" at bounding box center [389, 397] width 18 height 12
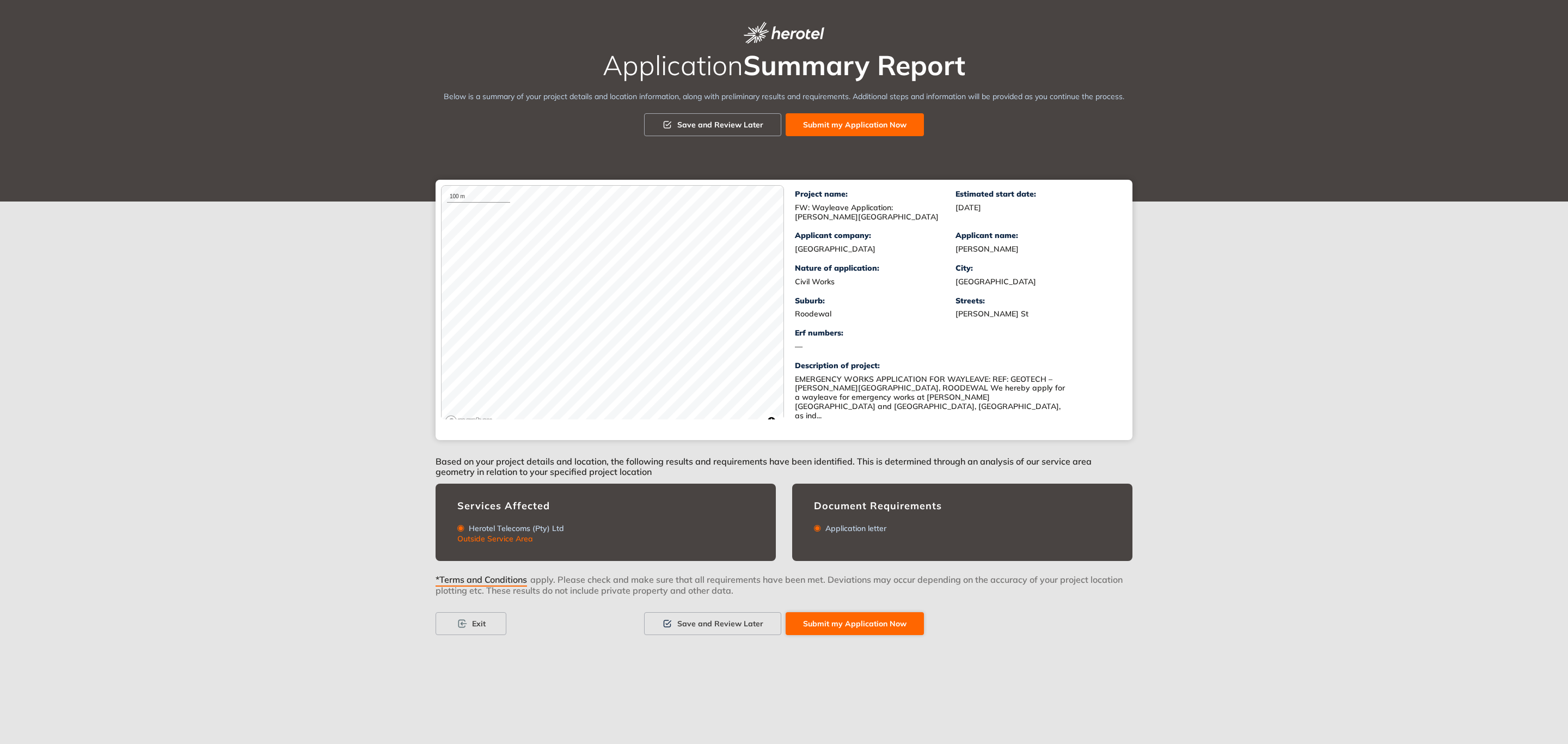
click at [828, 618] on button "Submit my Application Now" at bounding box center [855, 623] width 138 height 23
click at [933, 571] on span "I Confirm" at bounding box center [922, 572] width 32 height 12
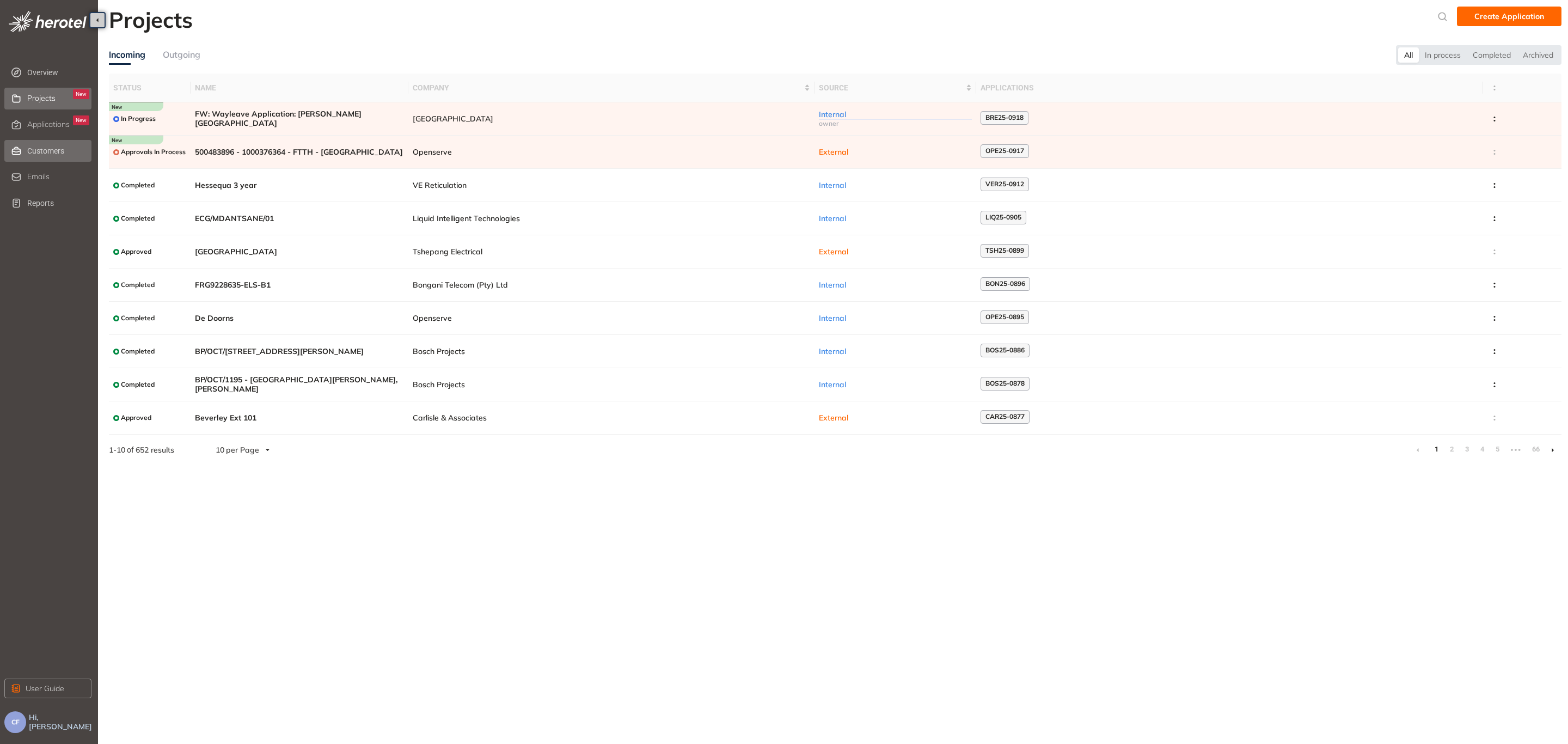
click at [48, 149] on span "Customers" at bounding box center [58, 151] width 62 height 22
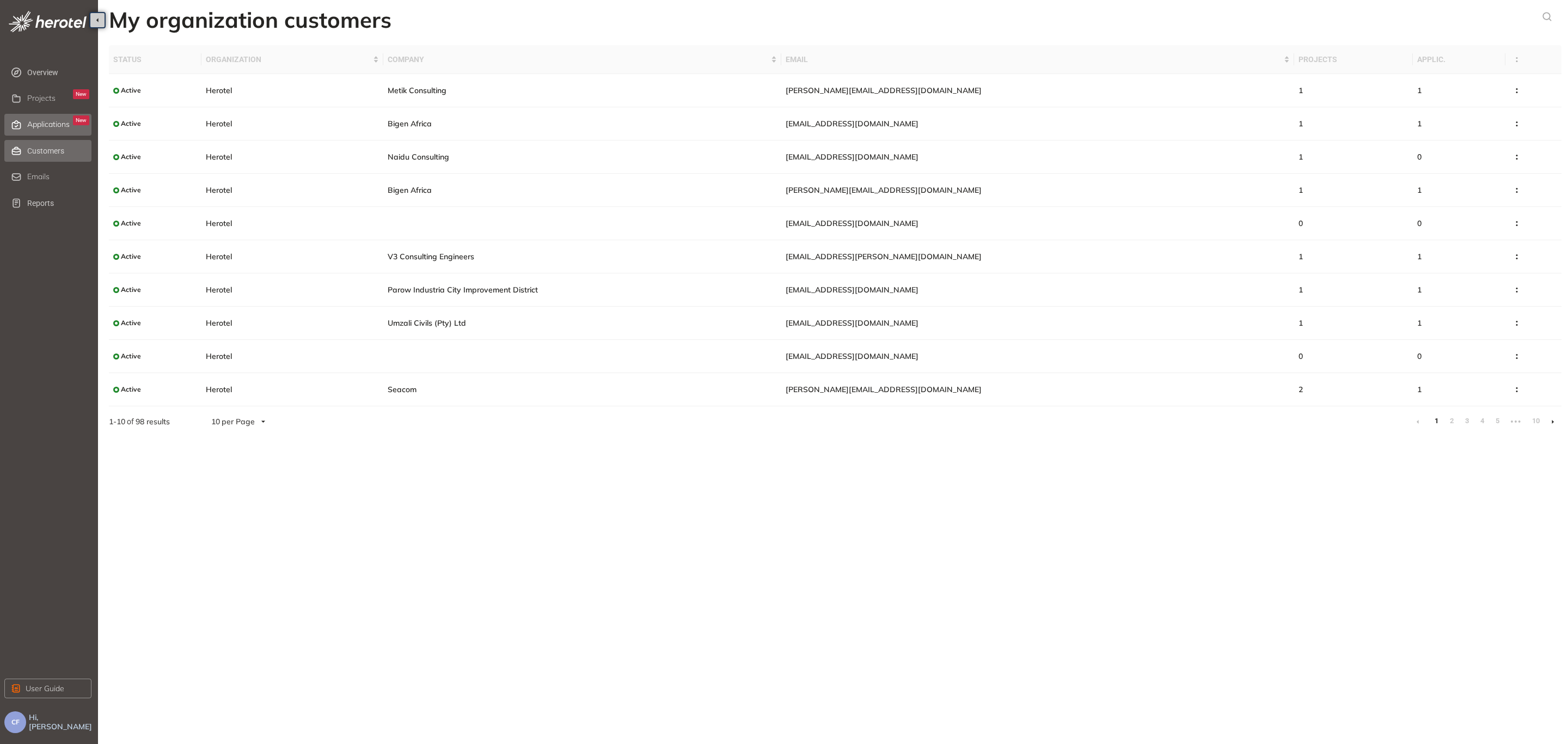
click at [37, 124] on span "Applications" at bounding box center [48, 124] width 42 height 9
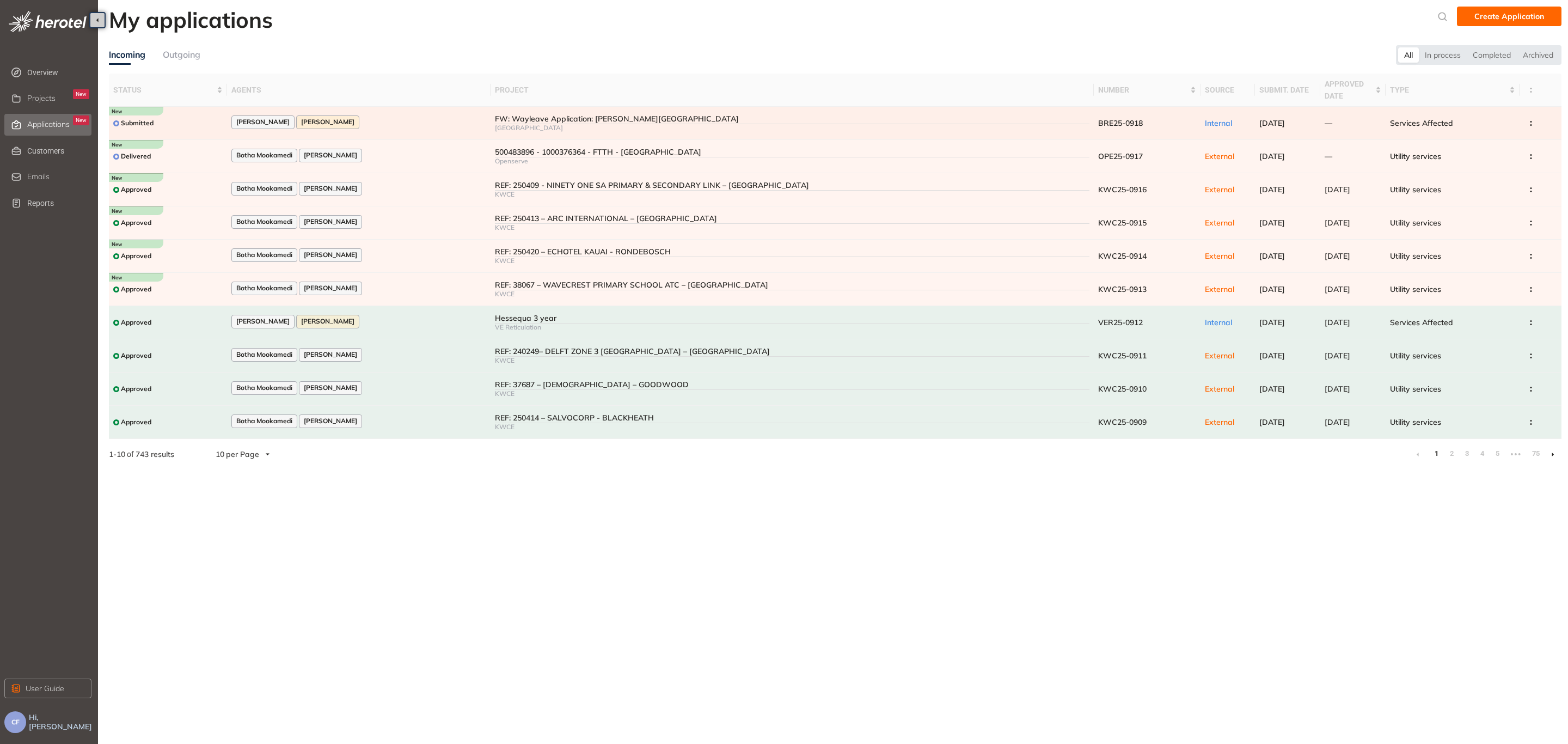
click at [410, 115] on div "[PERSON_NAME] [PERSON_NAME]" at bounding box center [359, 122] width 255 height 15
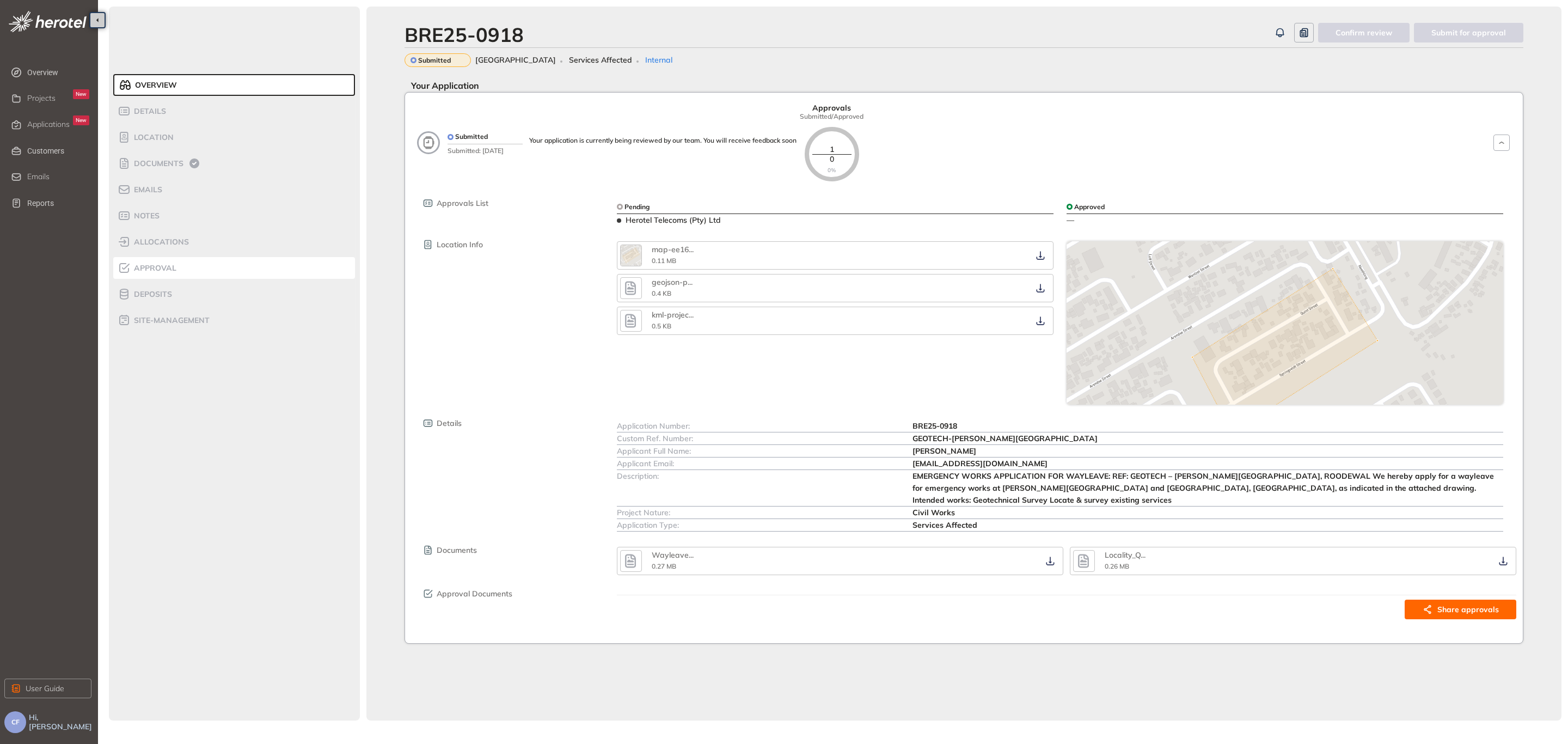
click at [171, 266] on span "Approval" at bounding box center [154, 268] width 45 height 9
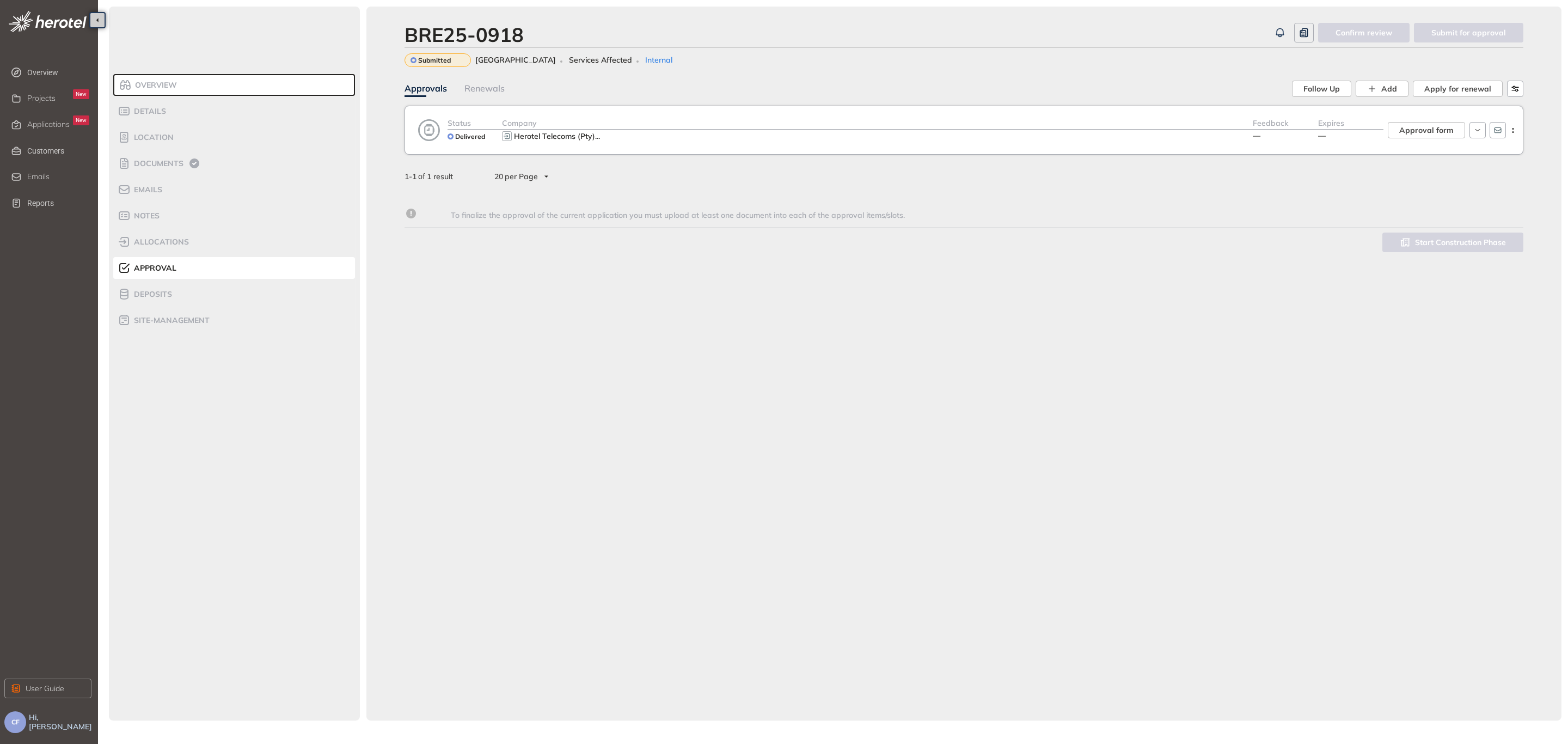
click at [942, 127] on div "Company" at bounding box center [878, 123] width 751 height 13
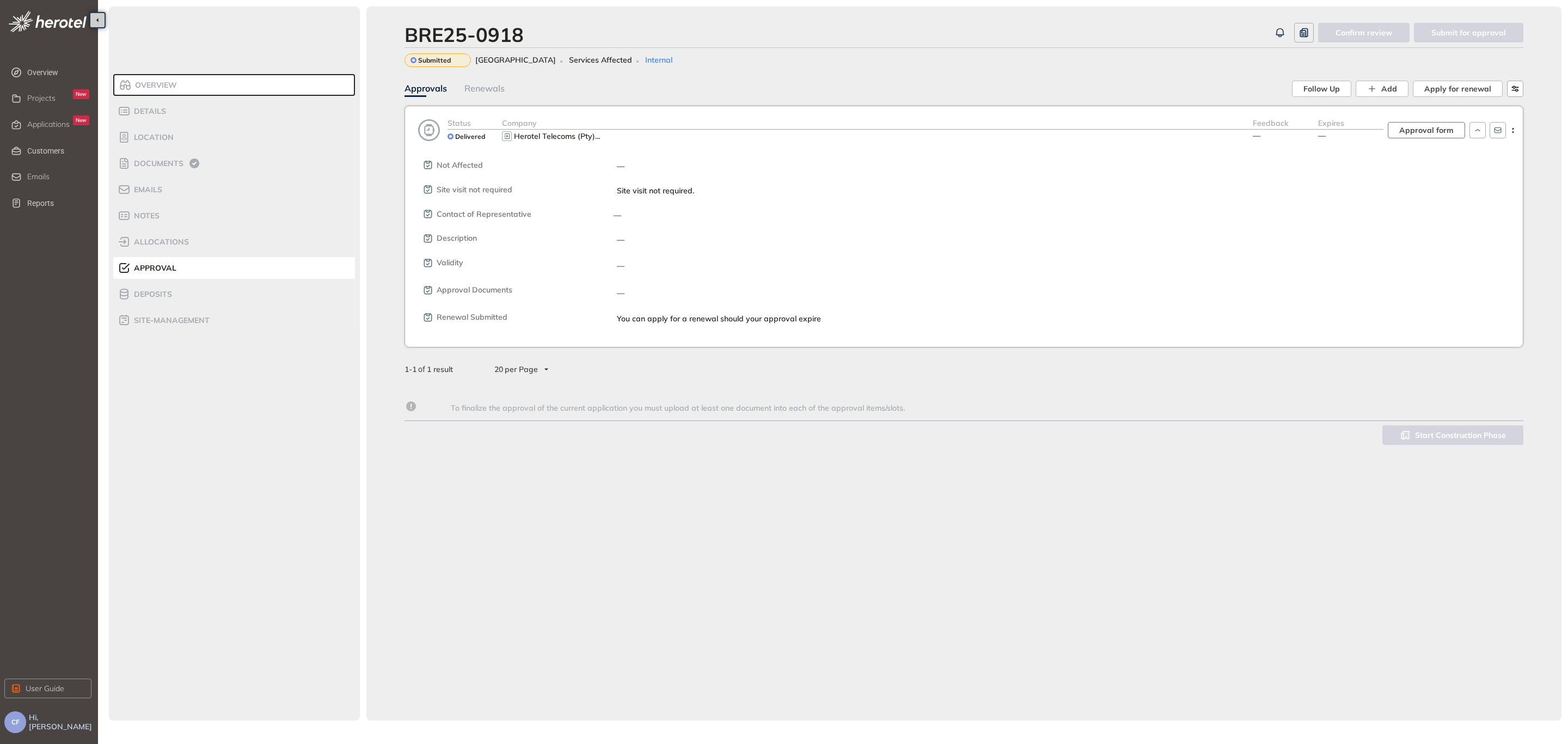
click at [1415, 135] on span "Approval form" at bounding box center [1426, 130] width 54 height 12
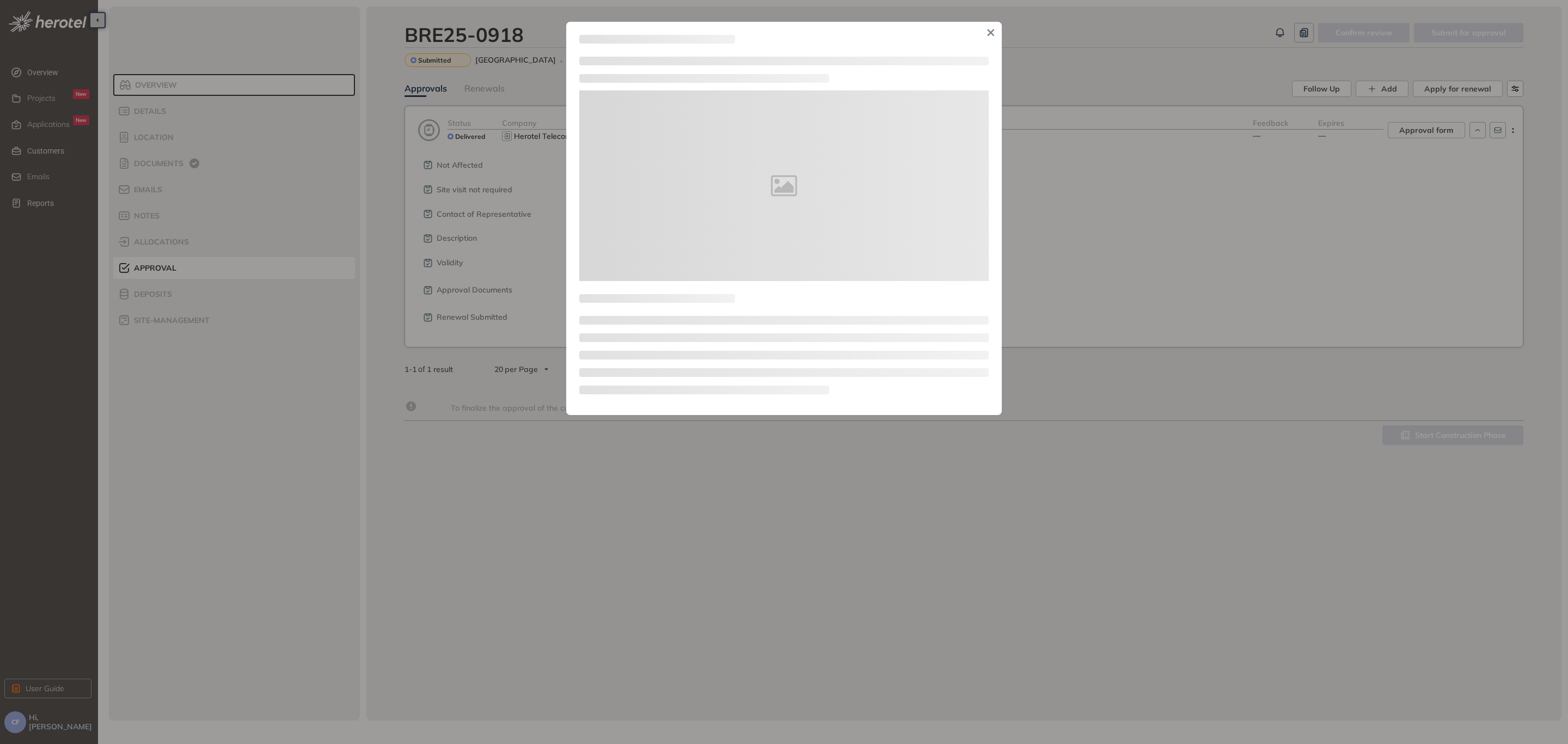
type textarea "**********"
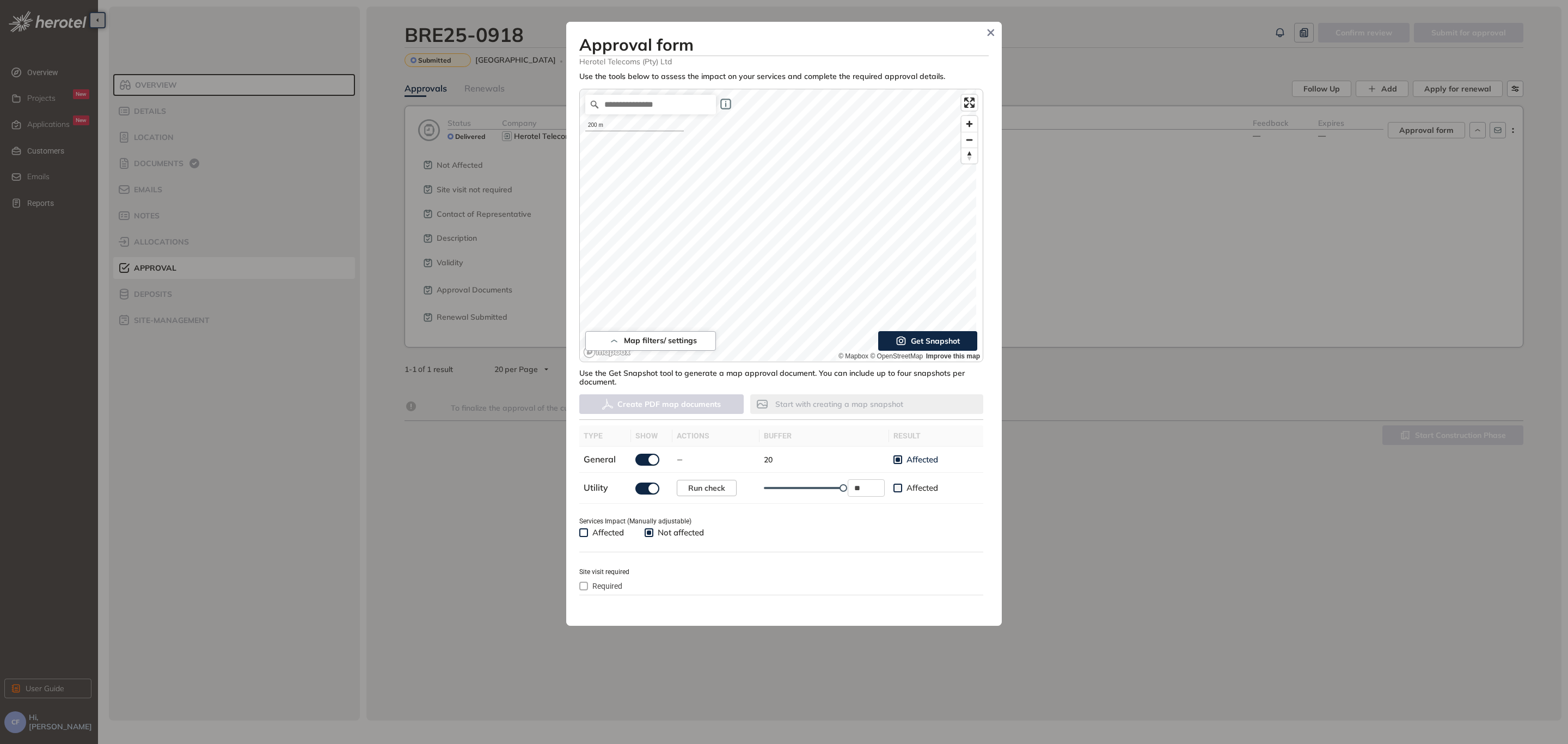
click at [915, 337] on span "Get Snapshot" at bounding box center [936, 341] width 49 height 12
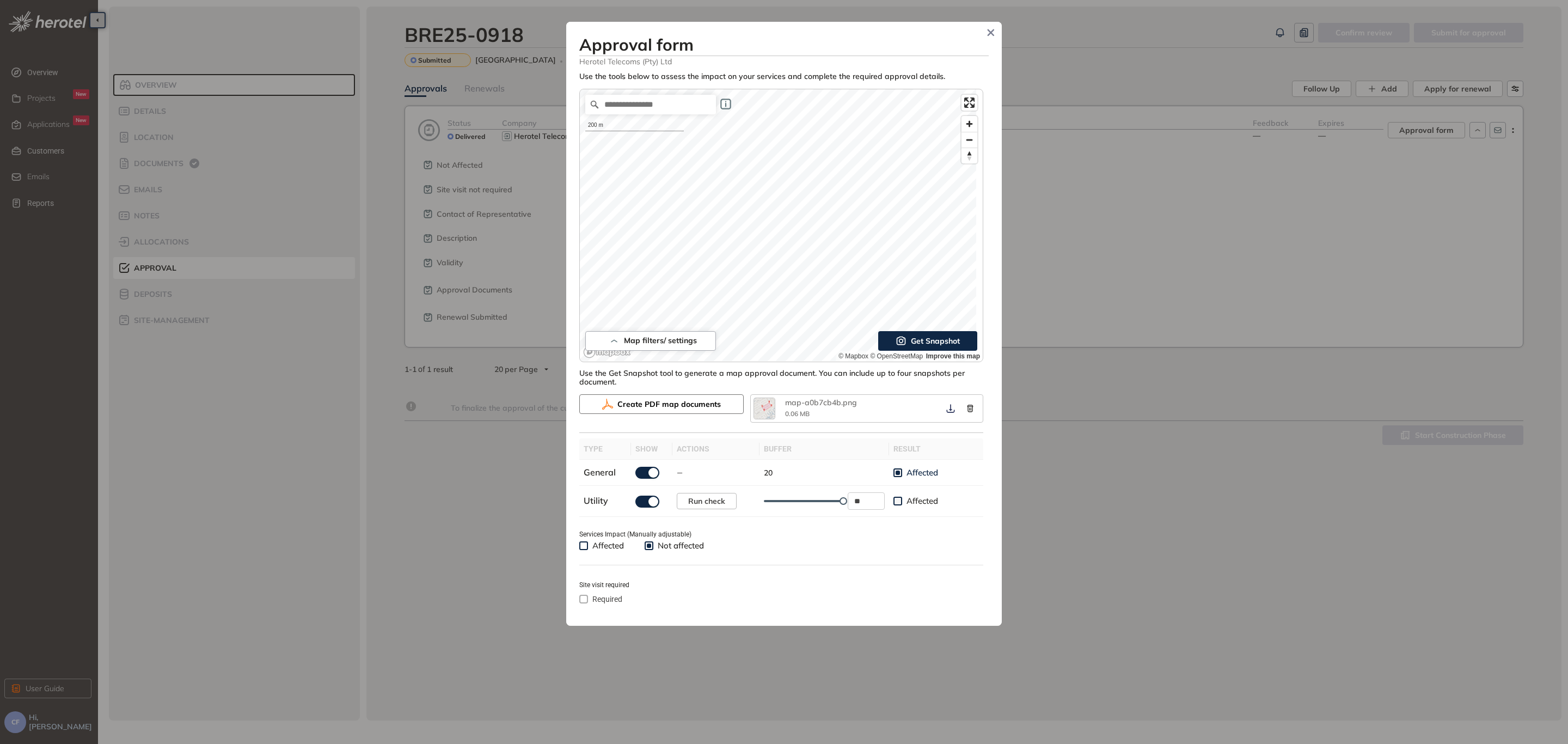
click at [649, 401] on span "Create PDF map documents" at bounding box center [669, 404] width 103 height 12
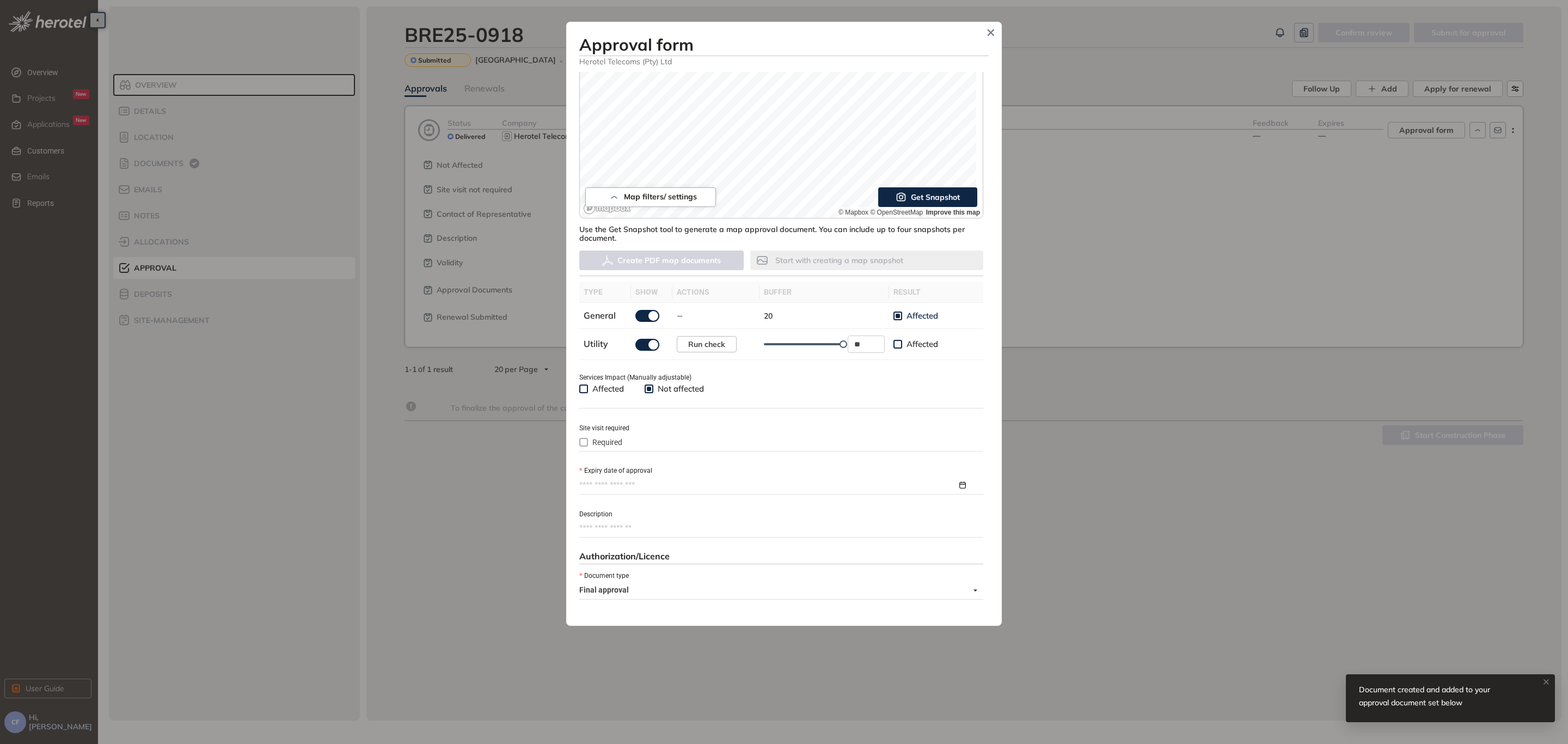
scroll to position [164, 0]
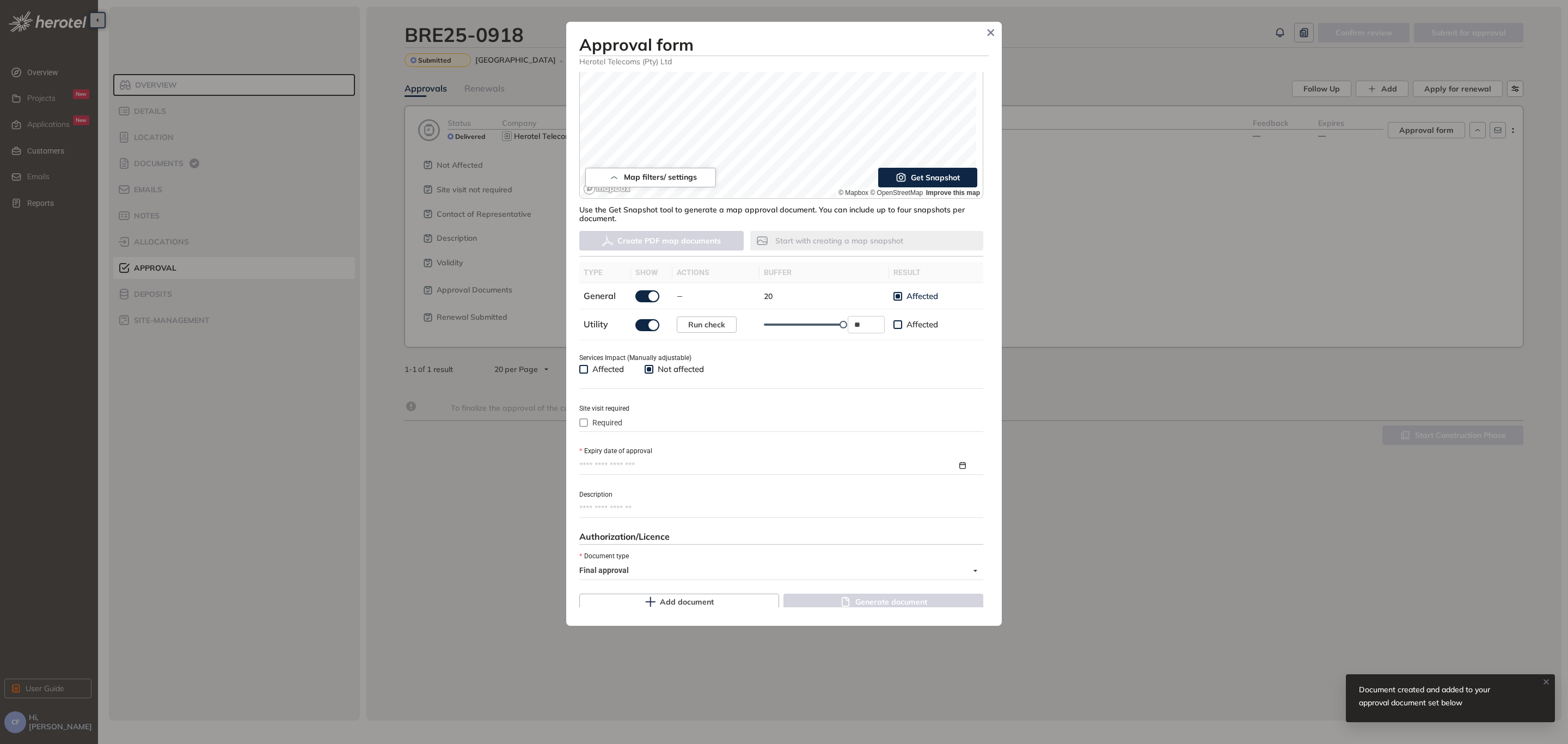
click at [599, 466] on input "Expiry date of approval" at bounding box center [768, 466] width 378 height 12
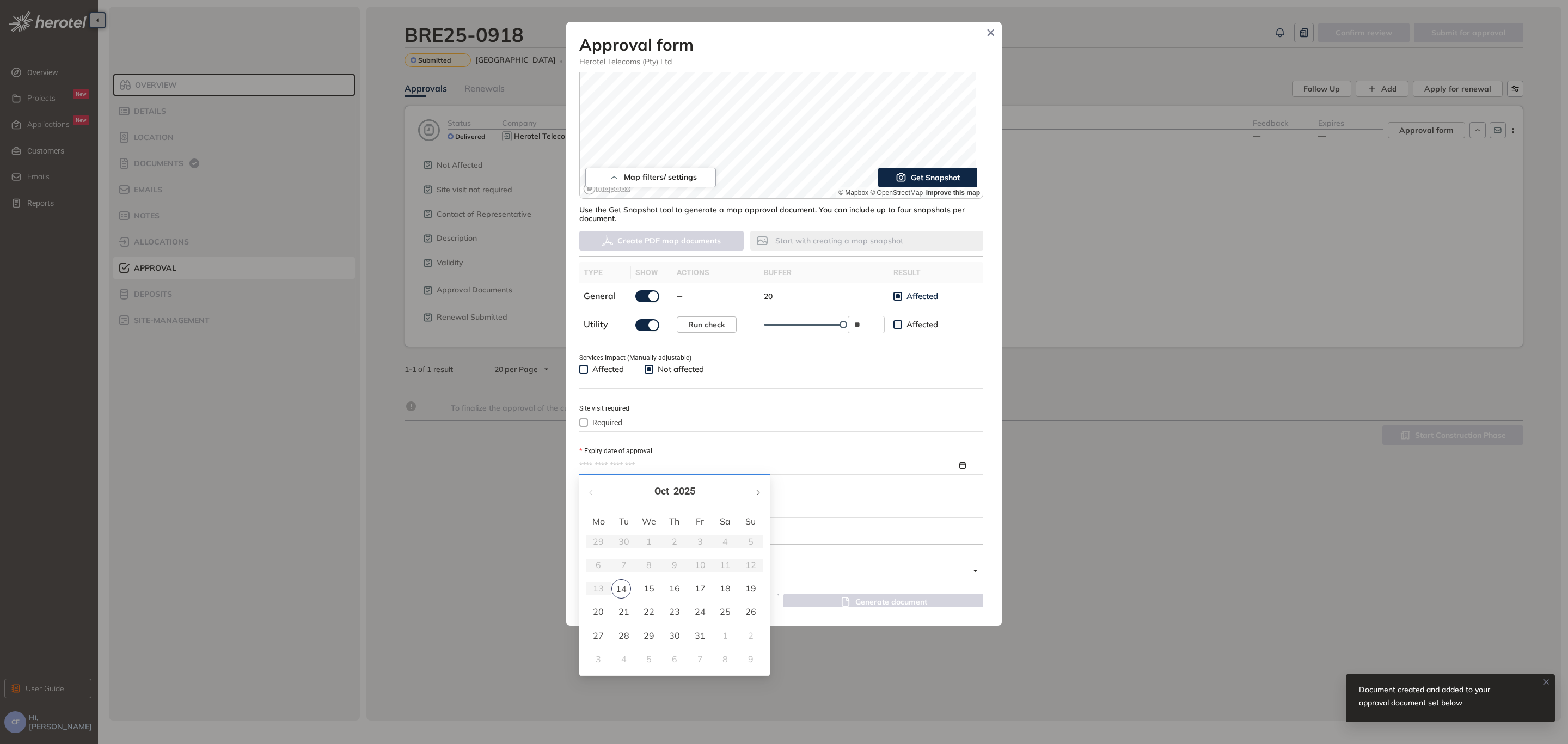
click at [755, 489] on button "button" at bounding box center [757, 492] width 12 height 23
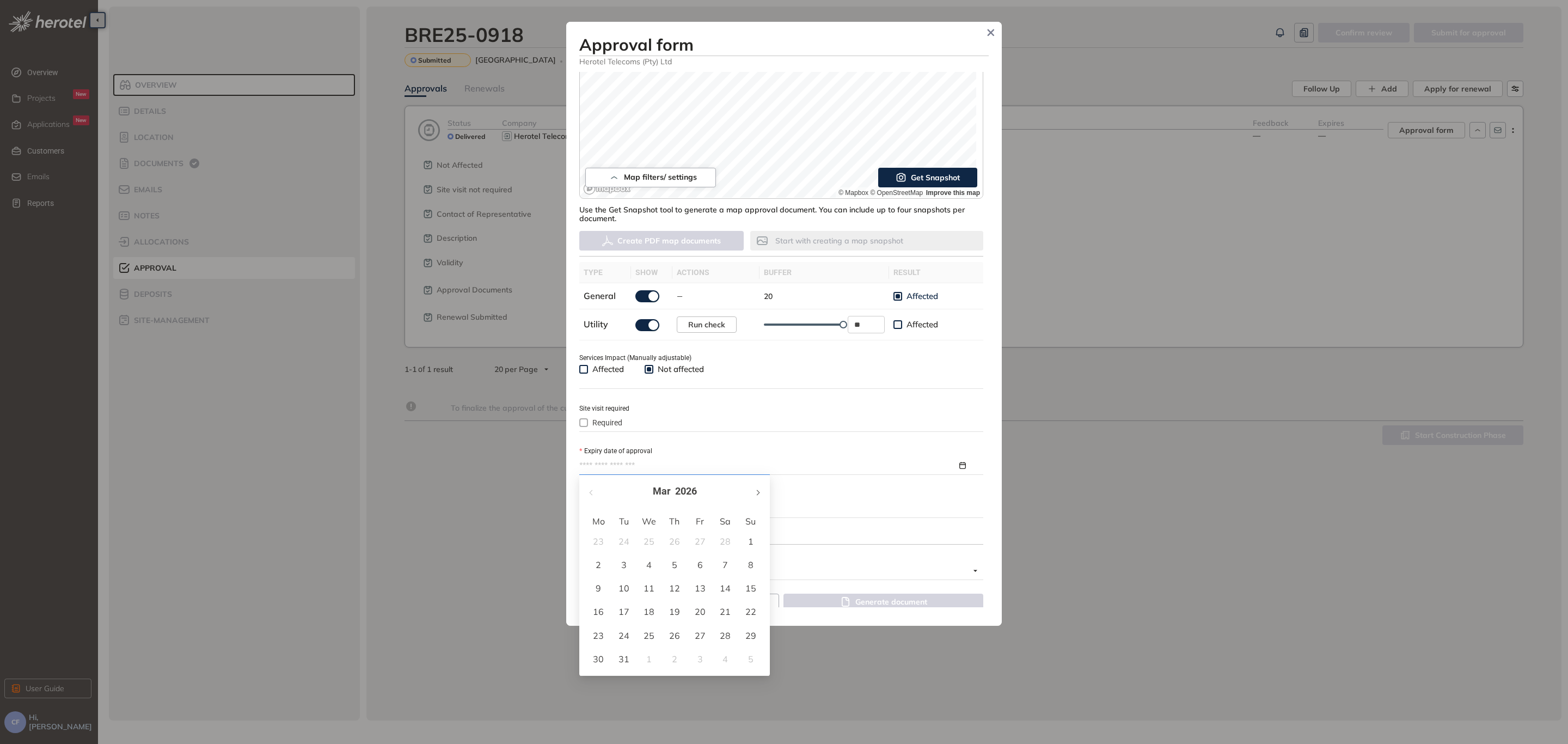
click at [755, 489] on button "button" at bounding box center [757, 492] width 12 height 23
type input "**********"
click at [587, 486] on button "button" at bounding box center [592, 492] width 12 height 23
click at [753, 487] on button "button" at bounding box center [757, 492] width 12 height 23
type input "**********"
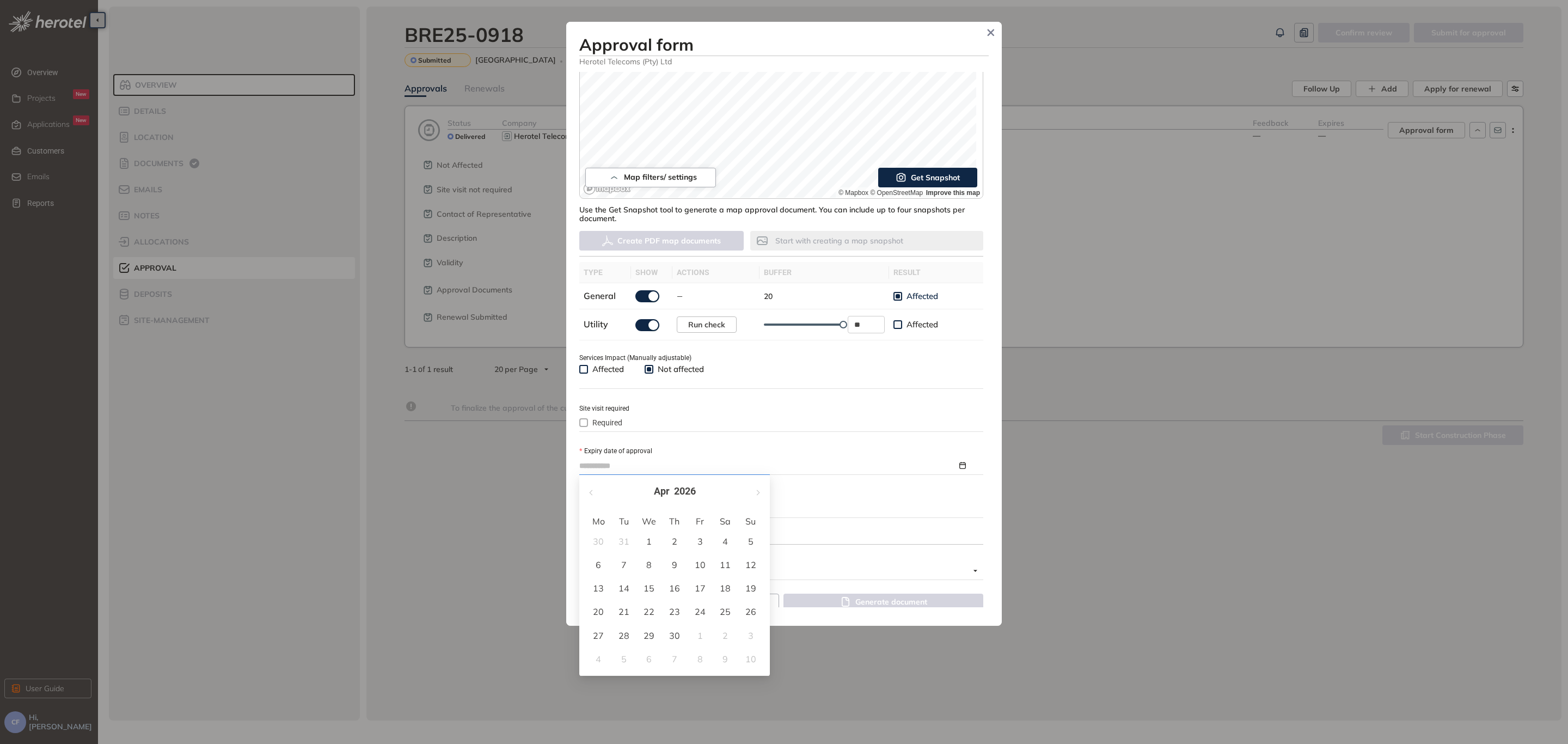
type input "**********"
click at [589, 494] on button "button" at bounding box center [592, 492] width 12 height 23
click at [590, 483] on button "button" at bounding box center [592, 492] width 12 height 23
click at [760, 489] on button "button" at bounding box center [757, 492] width 12 height 23
click at [760, 491] on button "button" at bounding box center [757, 492] width 12 height 23
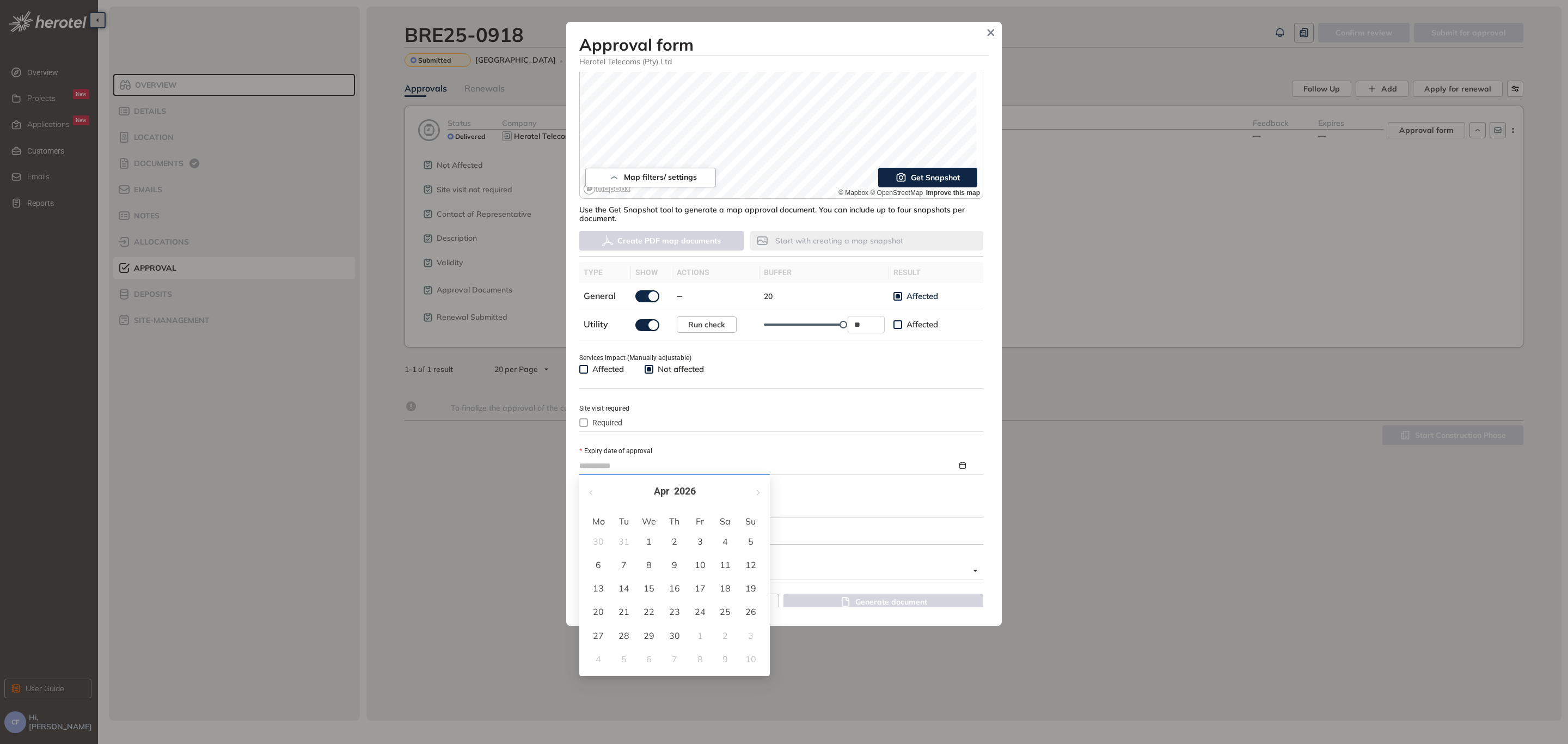
type input "**********"
click at [622, 585] on div "14" at bounding box center [623, 587] width 13 height 13
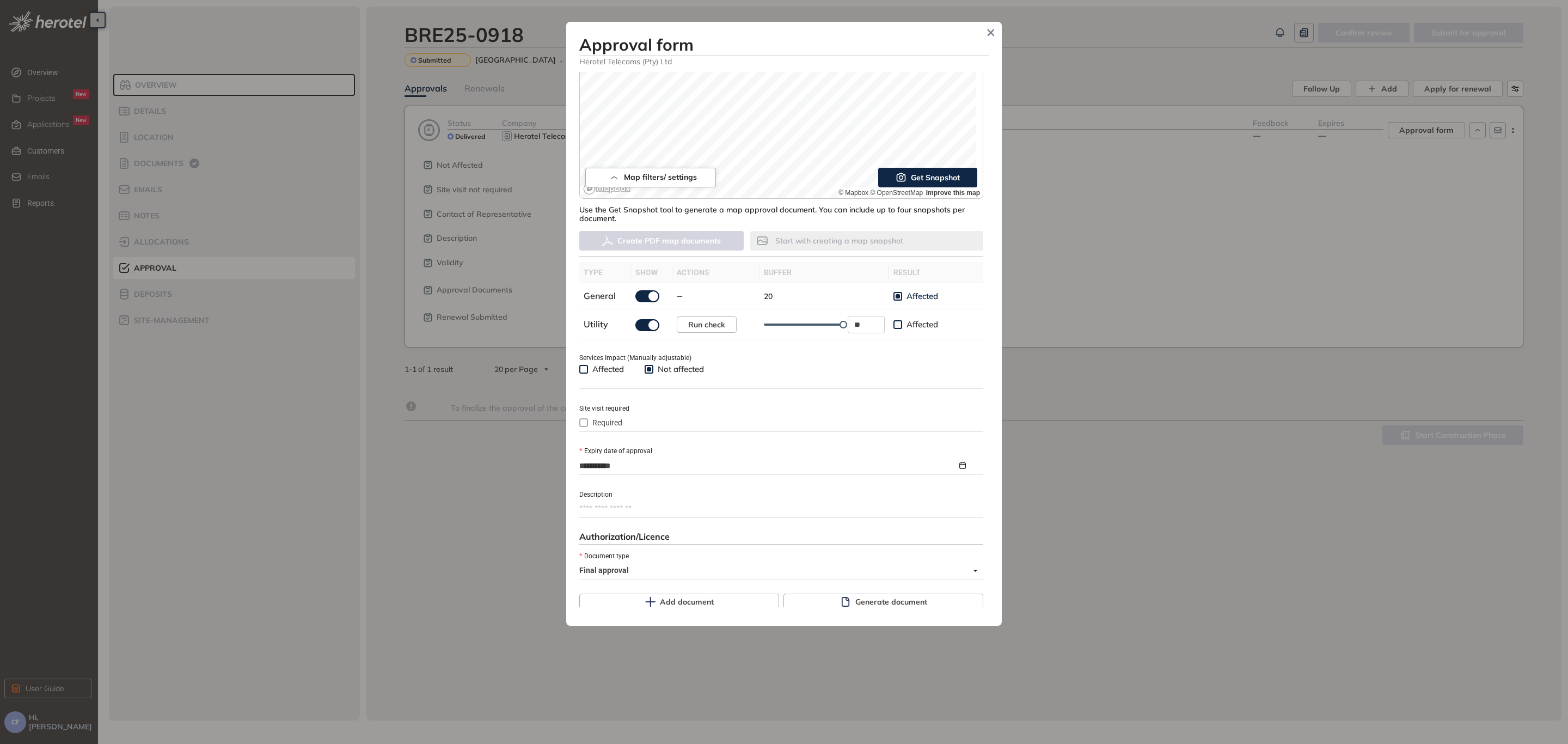
click at [647, 507] on textarea "Description" at bounding box center [781, 508] width 404 height 18
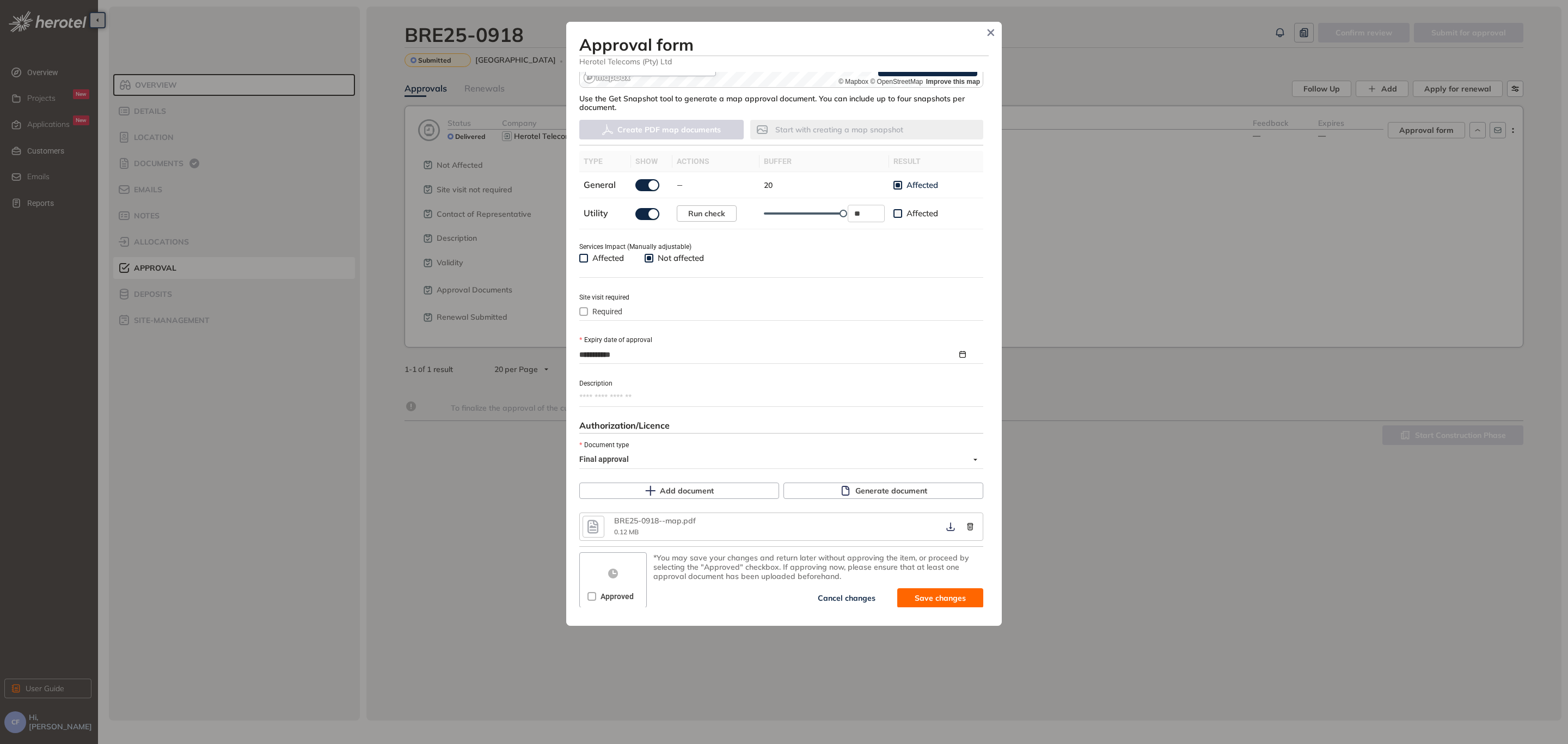
scroll to position [278, 0]
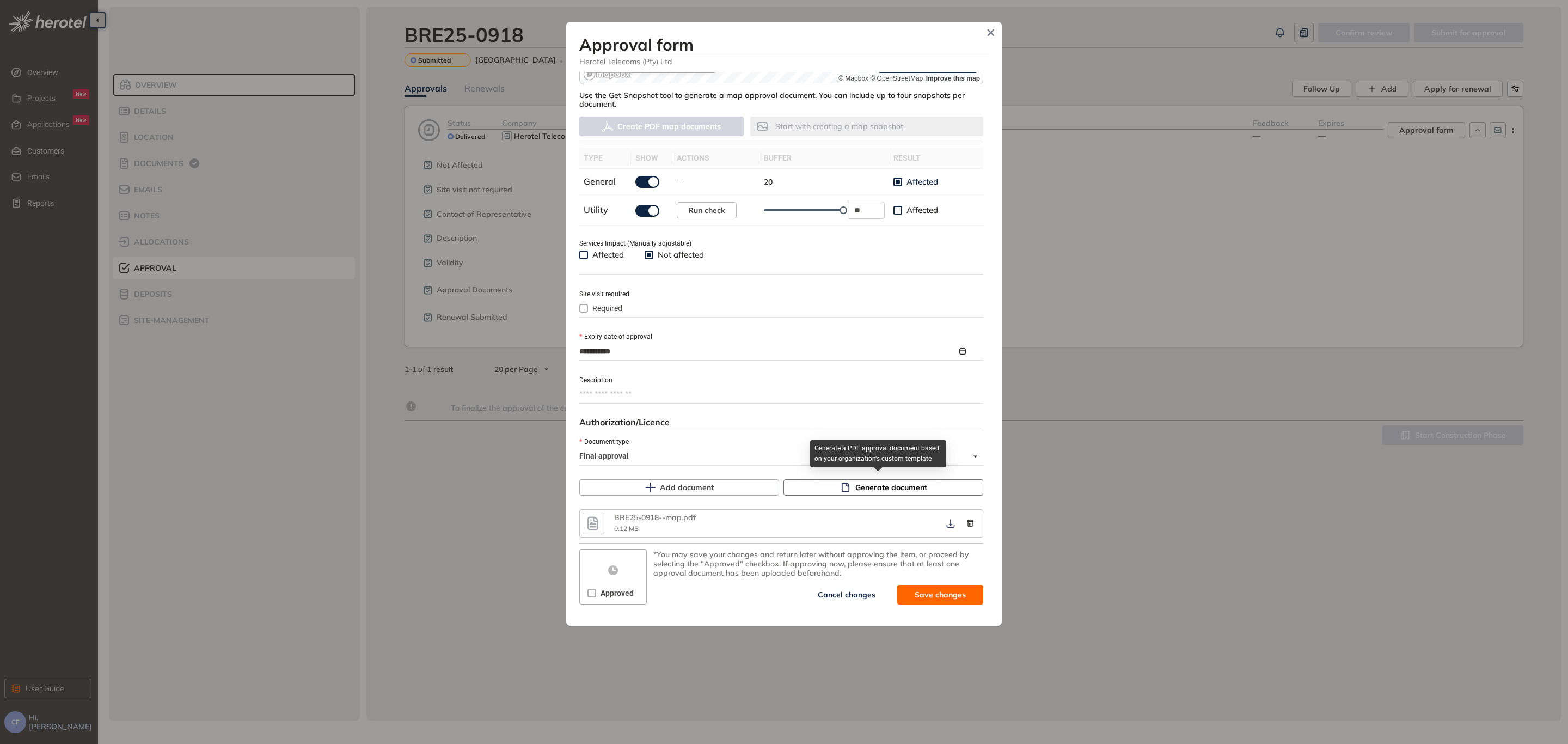
click at [863, 487] on span "Generate document" at bounding box center [890, 488] width 72 height 12
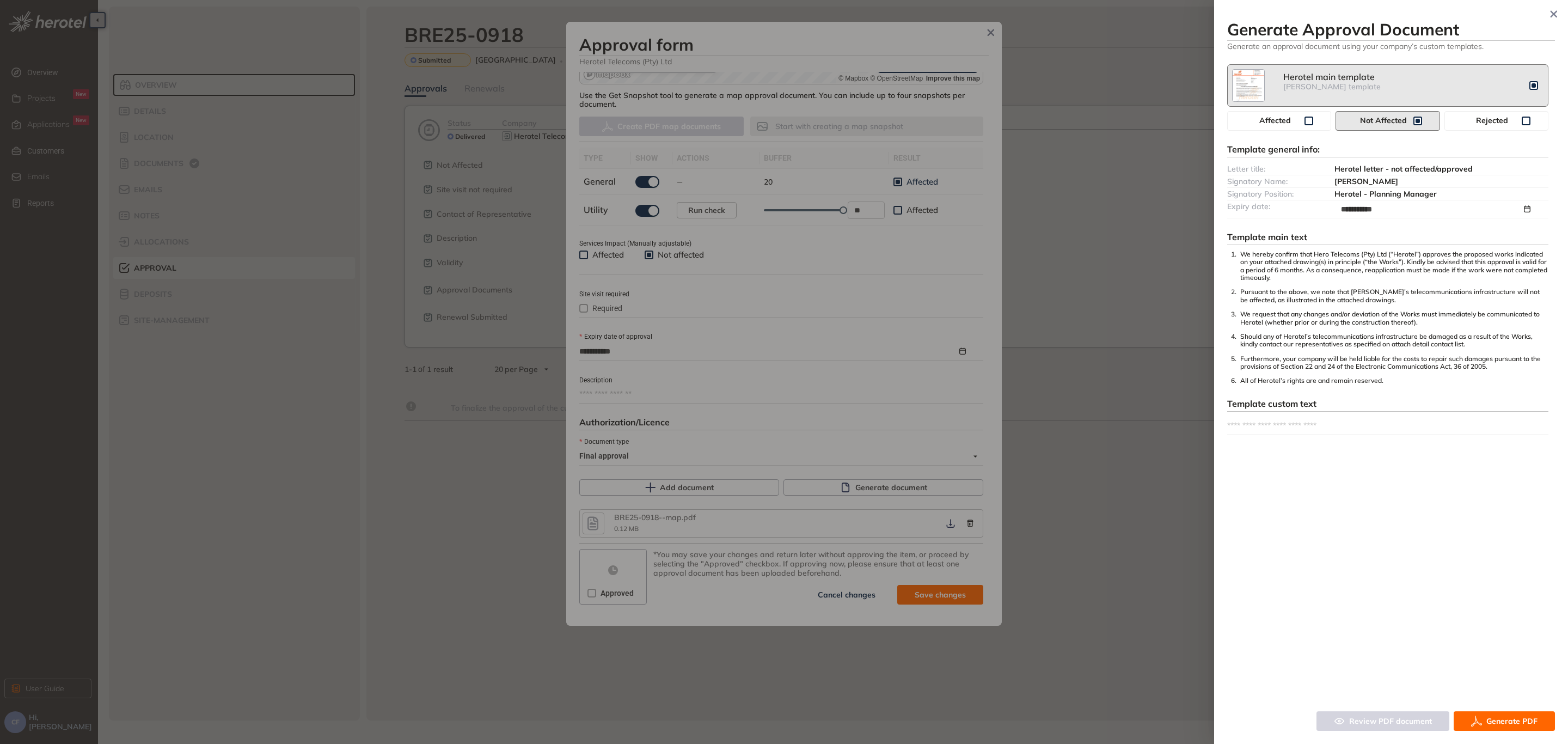
click at [1292, 427] on textarea at bounding box center [1388, 426] width 321 height 18
paste textarea "**********"
type textarea "**********"
click at [1493, 713] on button "Generate PDF" at bounding box center [1504, 721] width 101 height 20
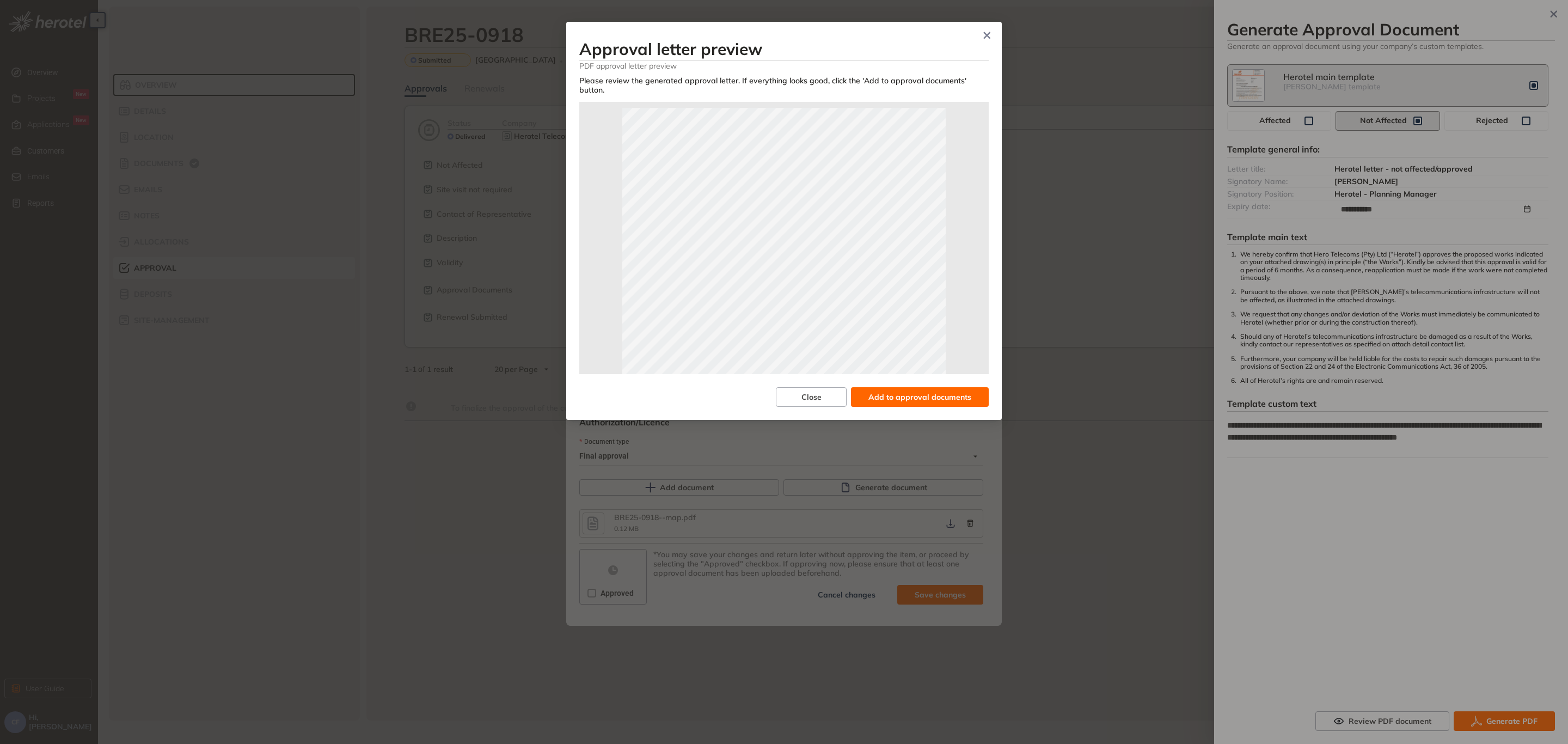
scroll to position [0, 0]
click at [916, 387] on button "Add to approval documents" at bounding box center [920, 397] width 138 height 20
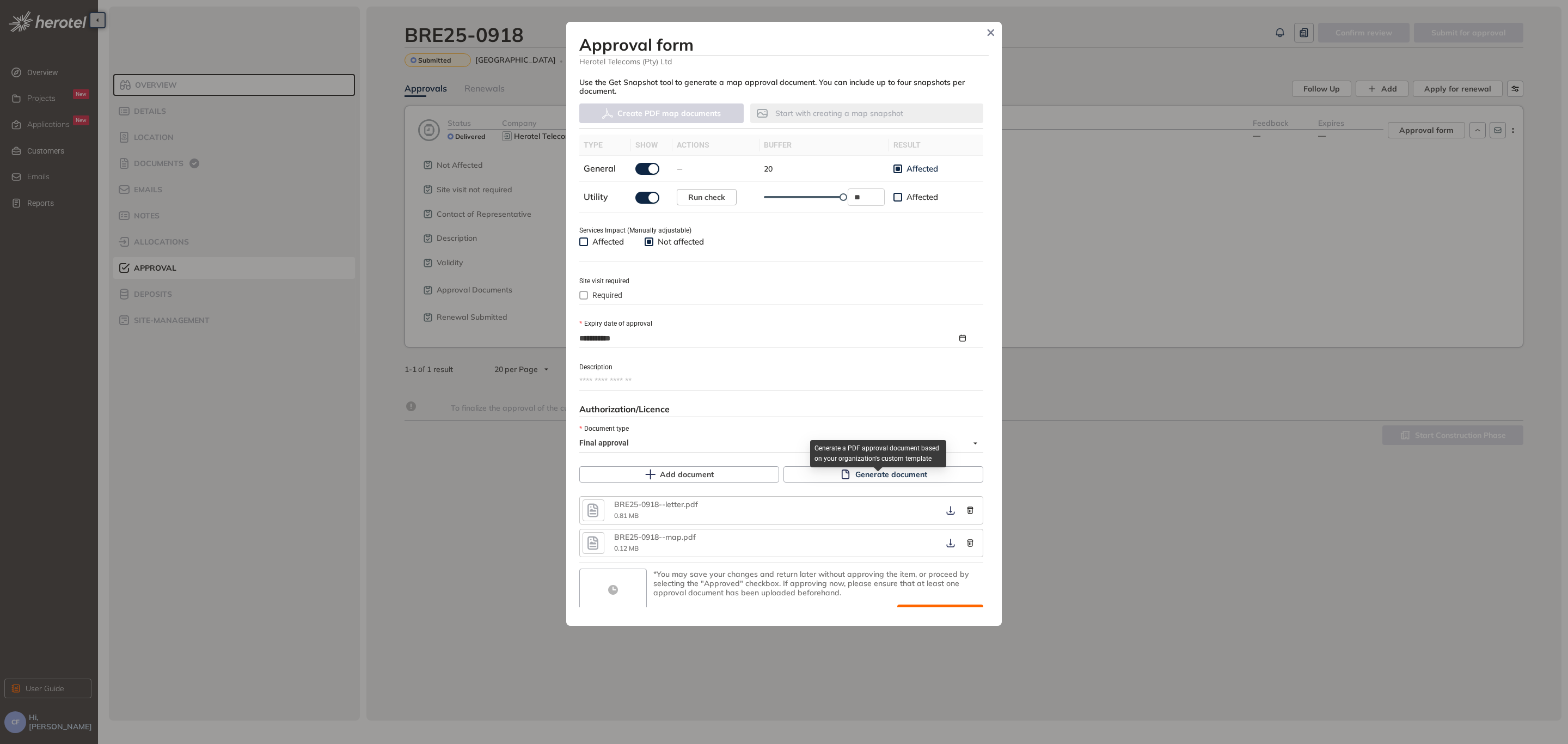
scroll to position [310, 0]
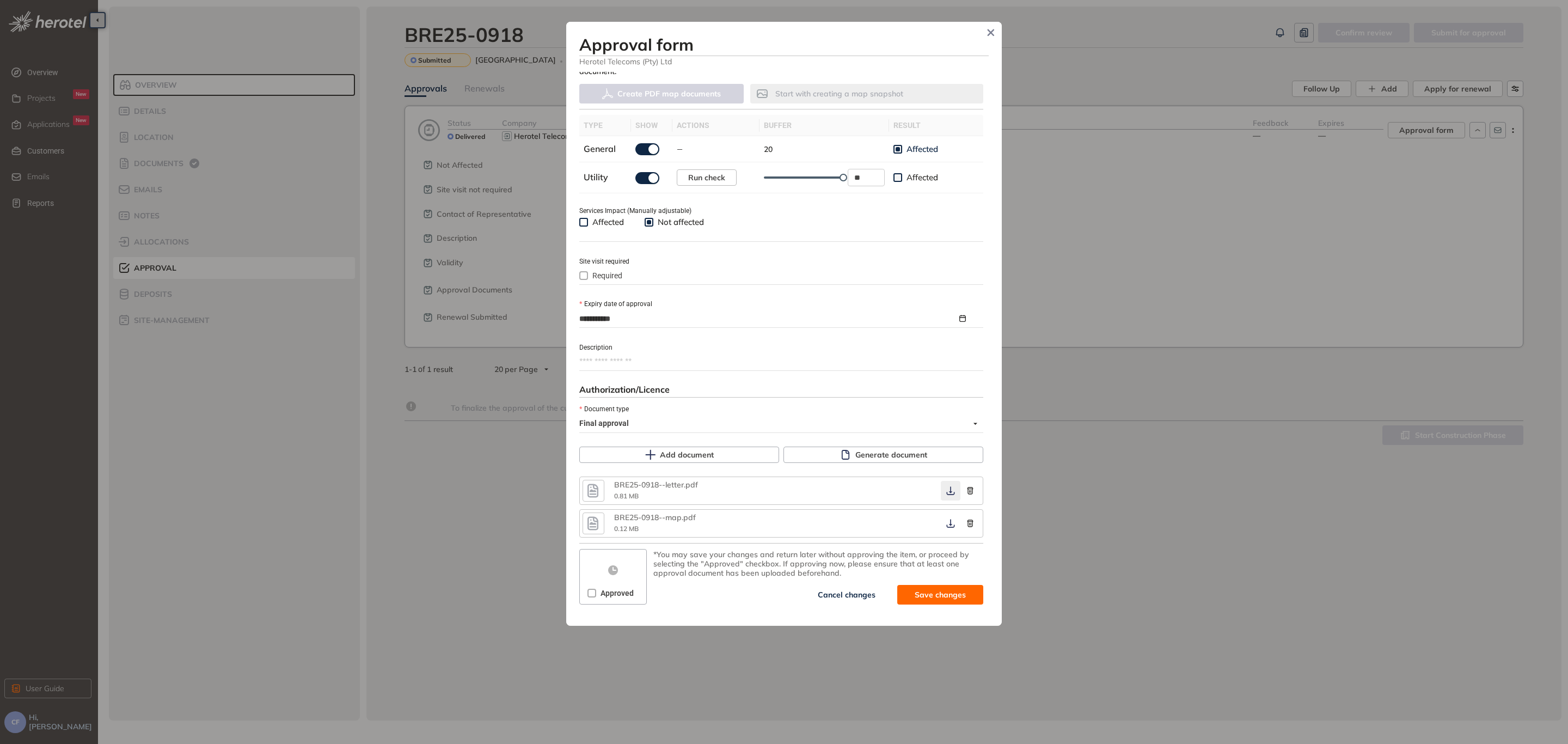
click at [947, 487] on icon "button" at bounding box center [950, 491] width 8 height 9
click at [947, 524] on icon "button" at bounding box center [950, 523] width 8 height 9
click at [899, 589] on span "Save and approve" at bounding box center [932, 595] width 68 height 12
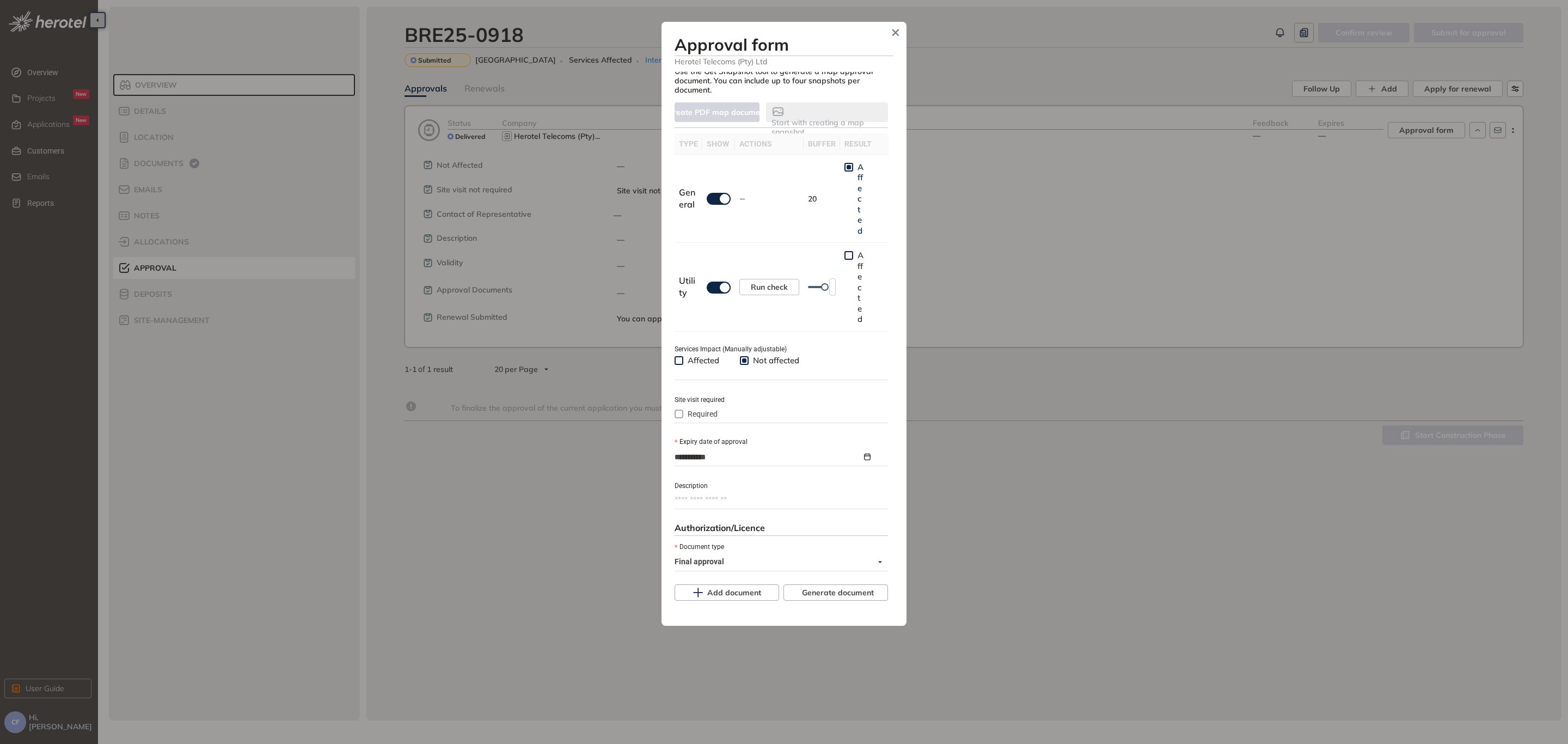
scroll to position [320, 0]
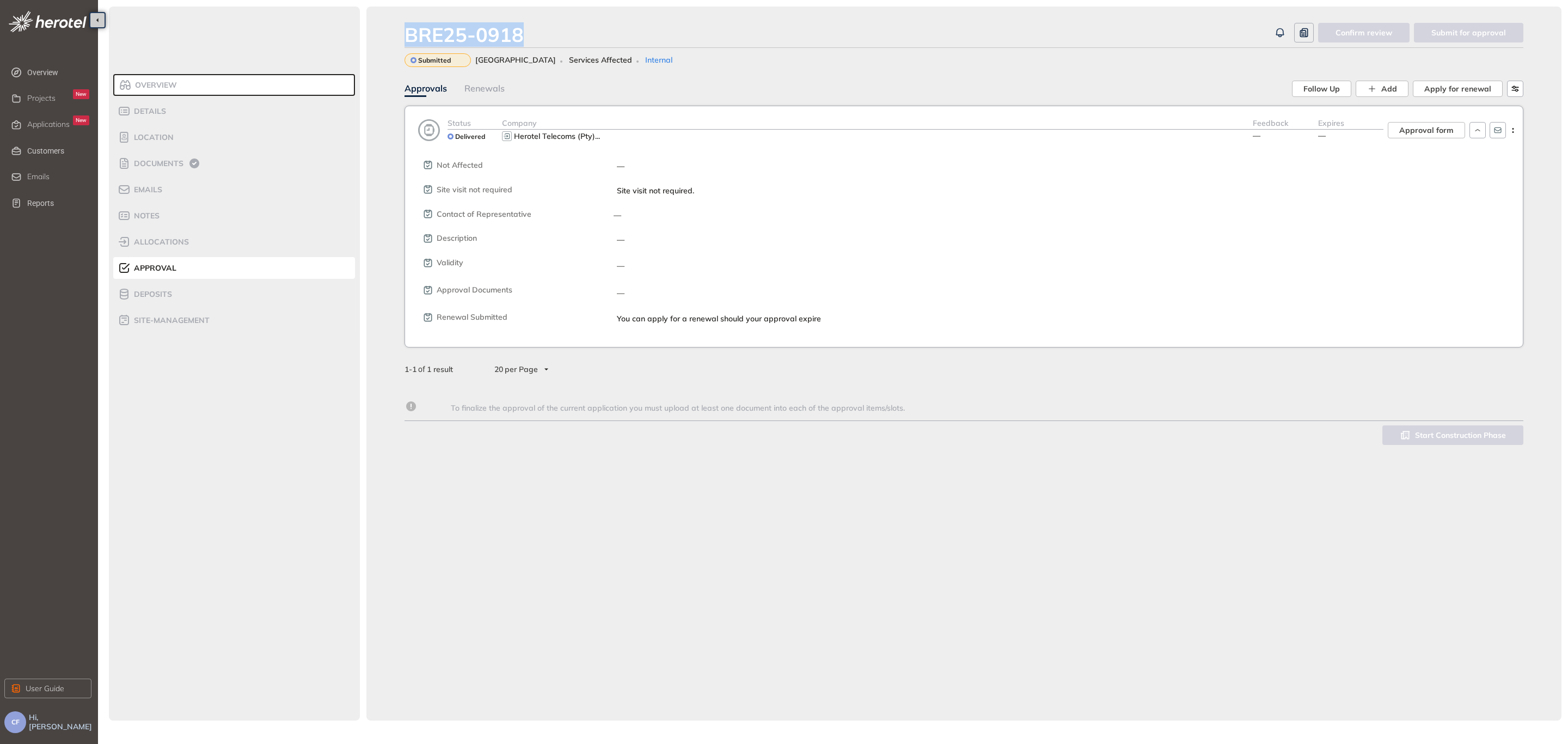
drag, startPoint x: 530, startPoint y: 37, endPoint x: 409, endPoint y: 37, distance: 121.0
click at [409, 37] on div "BRE25-0918" at bounding box center [837, 34] width 866 height 24
copy div "BRE25-0918"
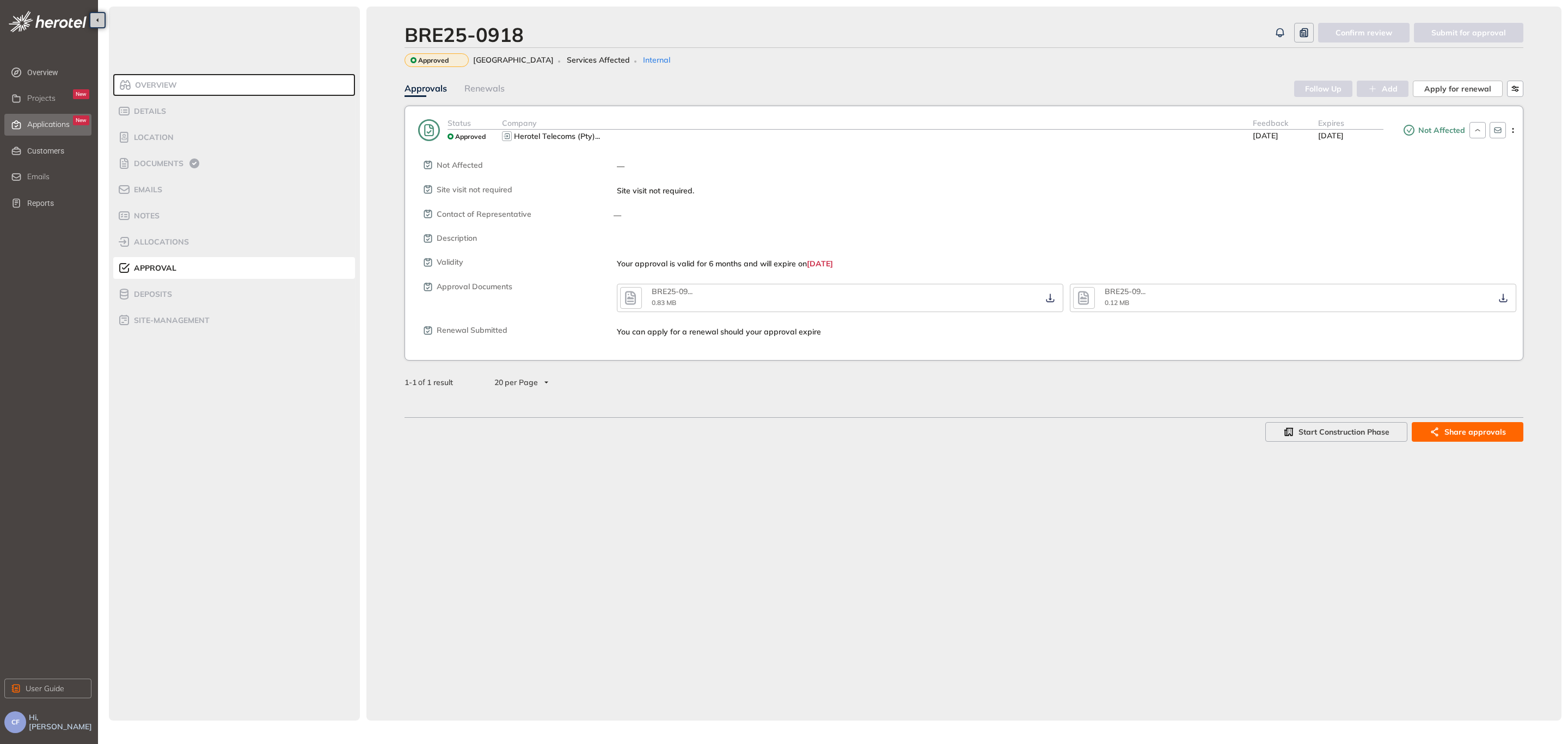
click at [49, 121] on span "Applications" at bounding box center [48, 124] width 42 height 9
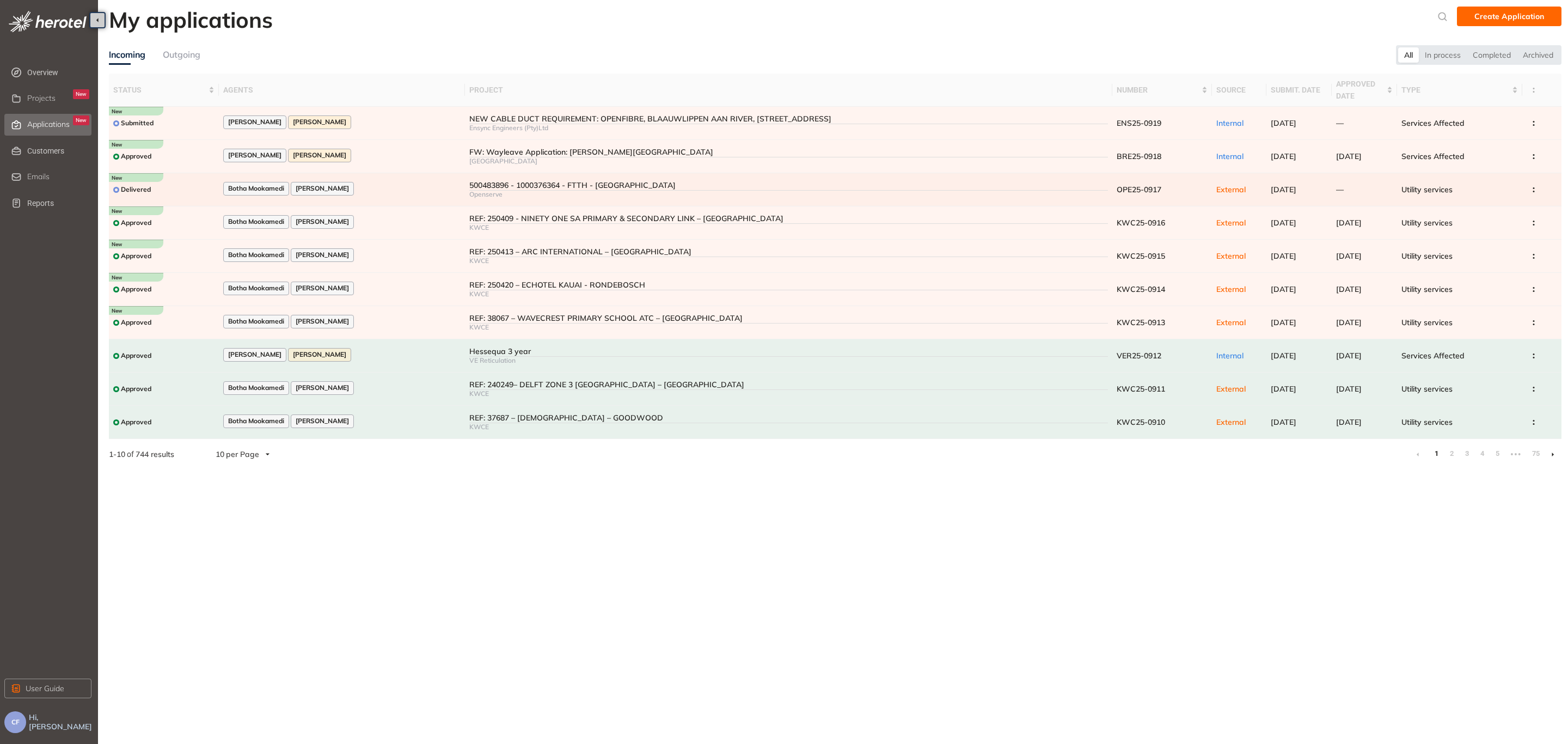
click at [368, 183] on div "Botha Mookamedi [PERSON_NAME]" at bounding box center [342, 189] width 237 height 15
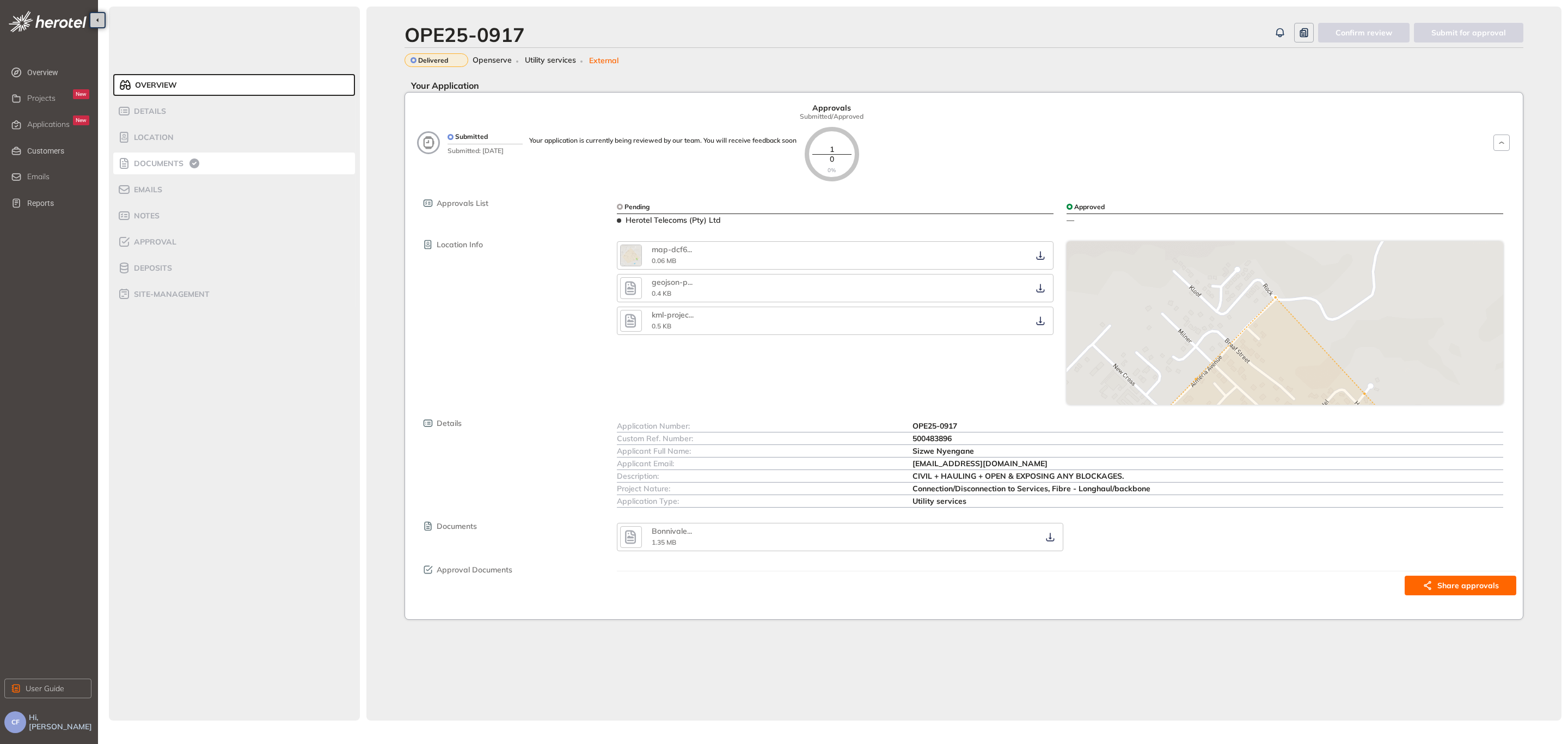
click at [163, 161] on span "Documents" at bounding box center [158, 163] width 53 height 9
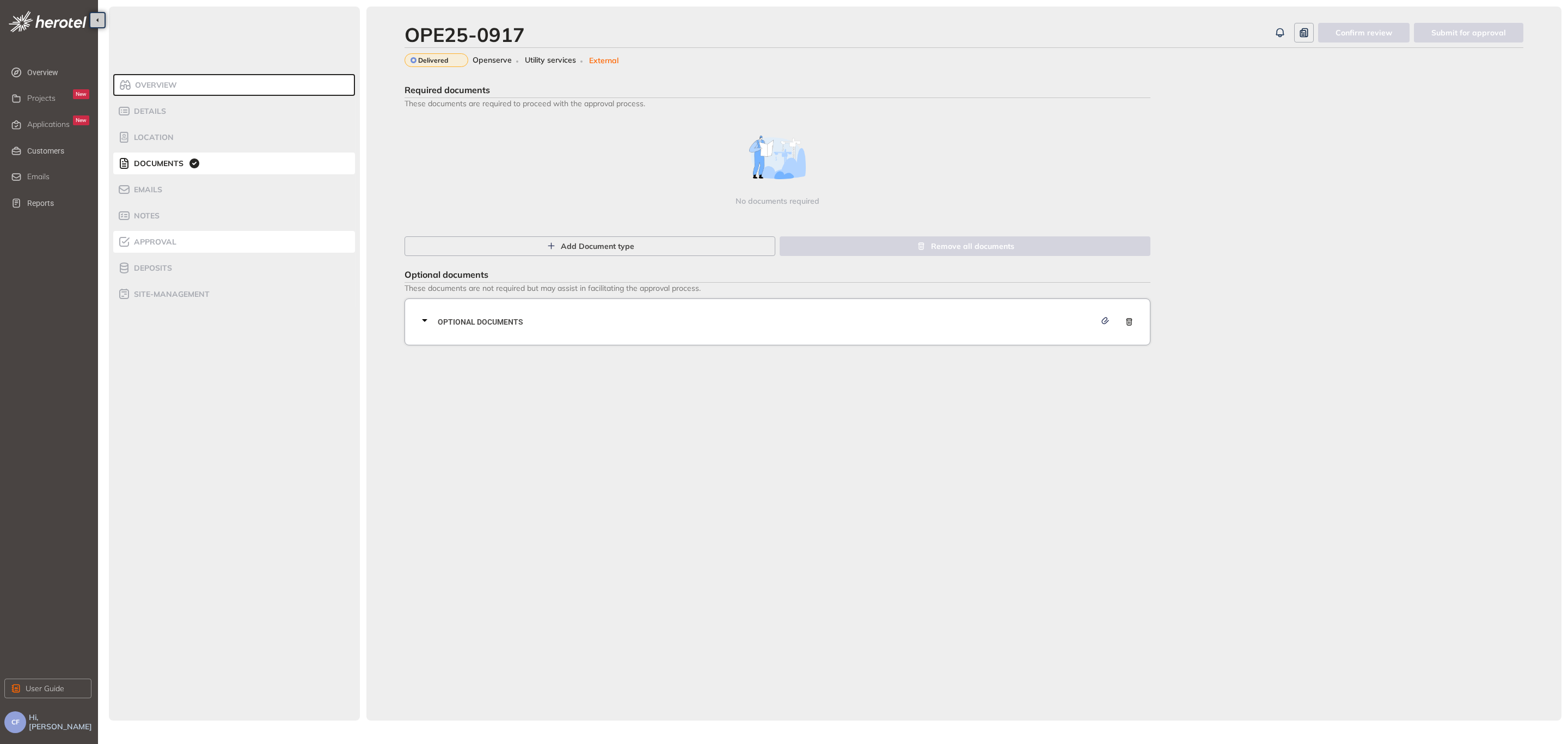
click at [177, 232] on li "Approval" at bounding box center [233, 241] width 241 height 22
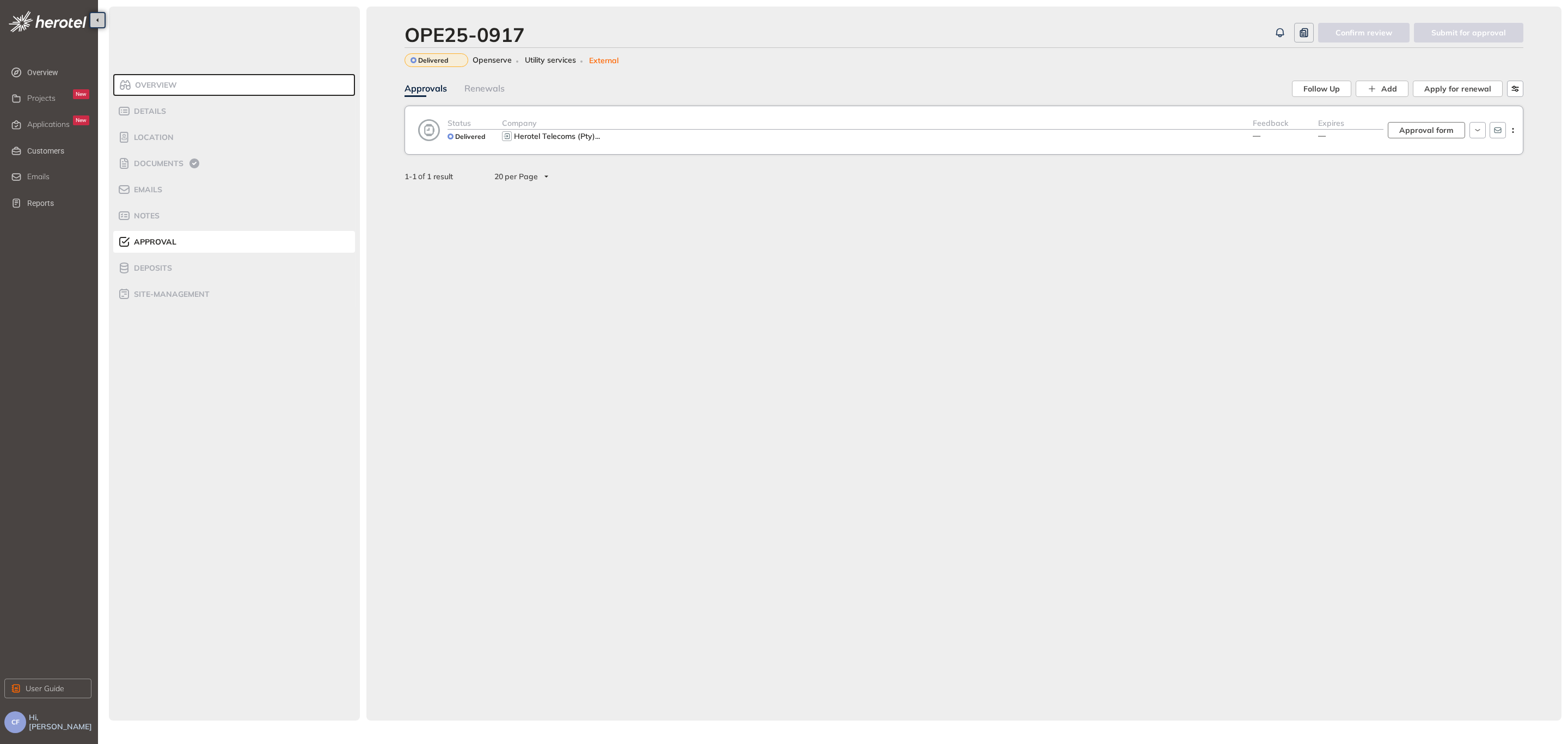
click at [1419, 127] on span "Approval form" at bounding box center [1426, 130] width 54 height 12
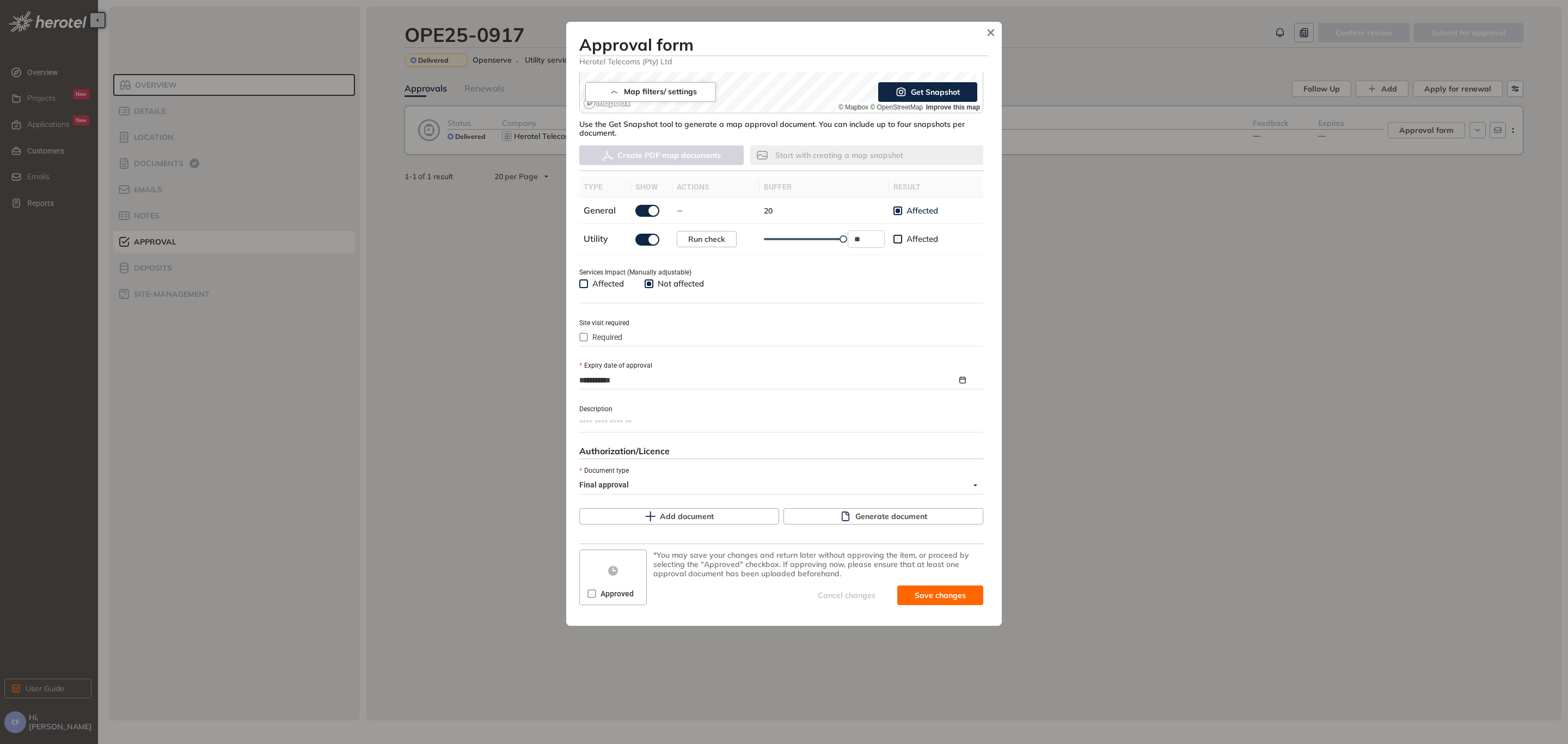
scroll to position [250, 0]
click at [860, 512] on span "Generate document" at bounding box center [890, 515] width 72 height 12
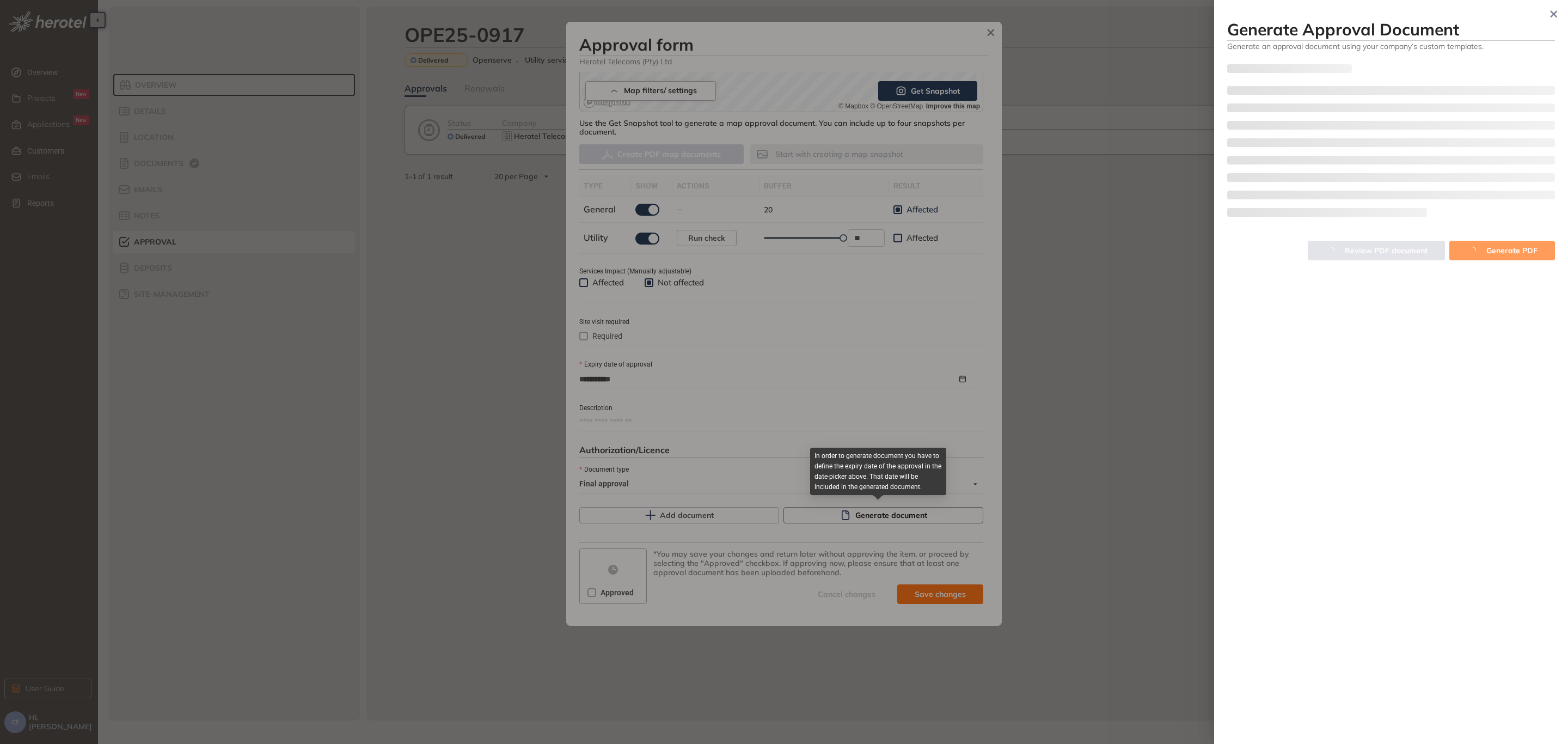
click at [860, 512] on div at bounding box center [784, 372] width 1568 height 744
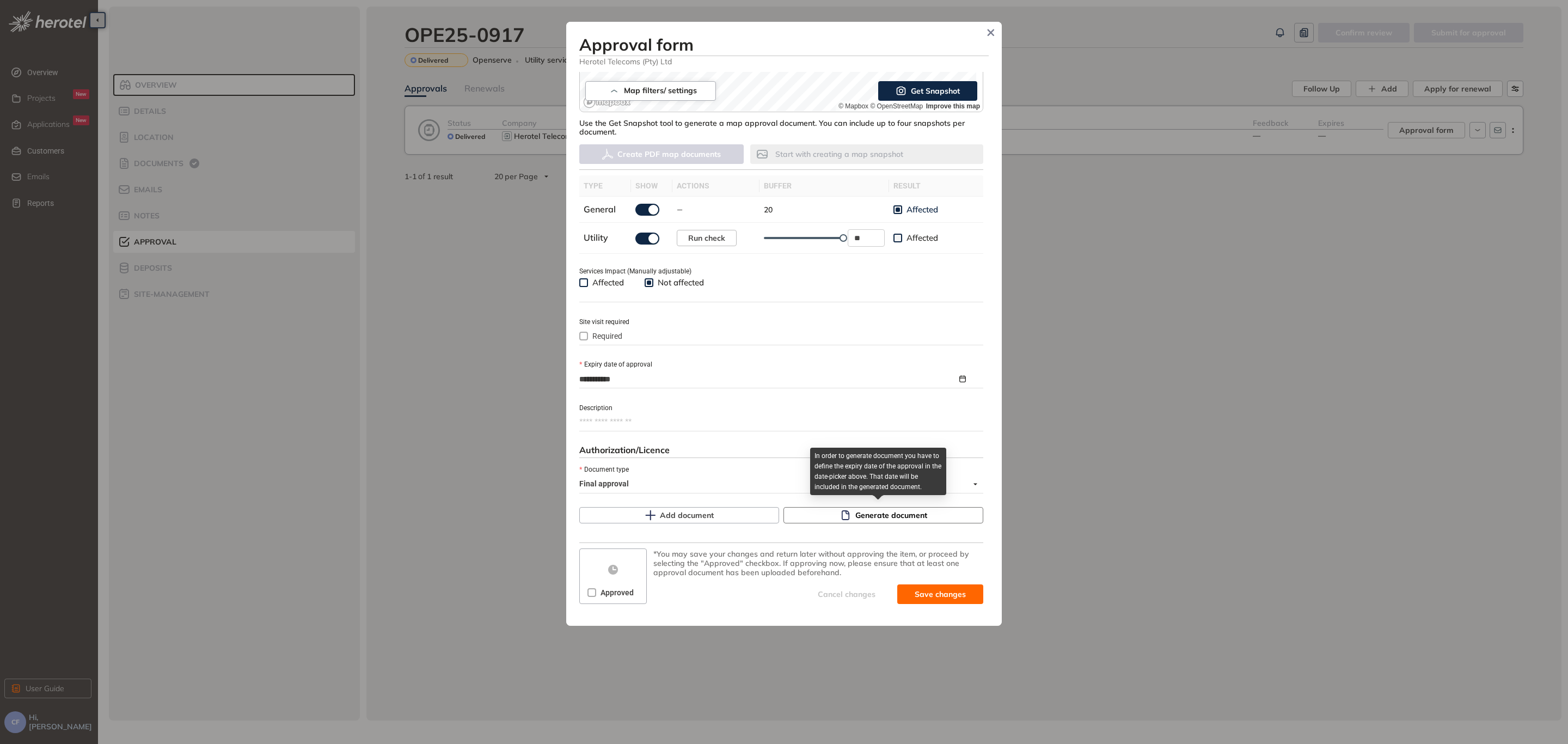
click at [860, 512] on span "Generate document" at bounding box center [890, 515] width 72 height 12
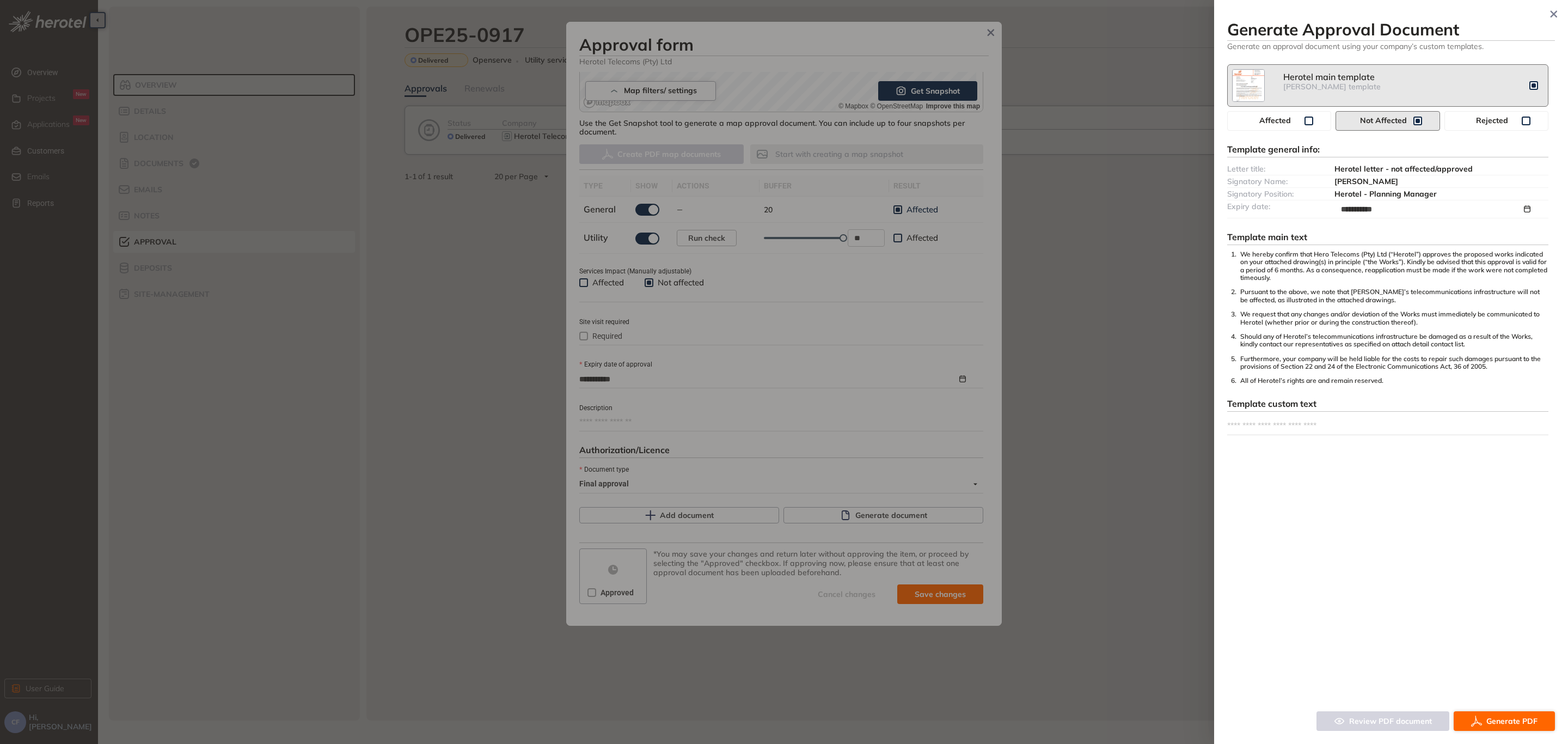
click at [1507, 728] on button "Generate PDF" at bounding box center [1504, 721] width 101 height 20
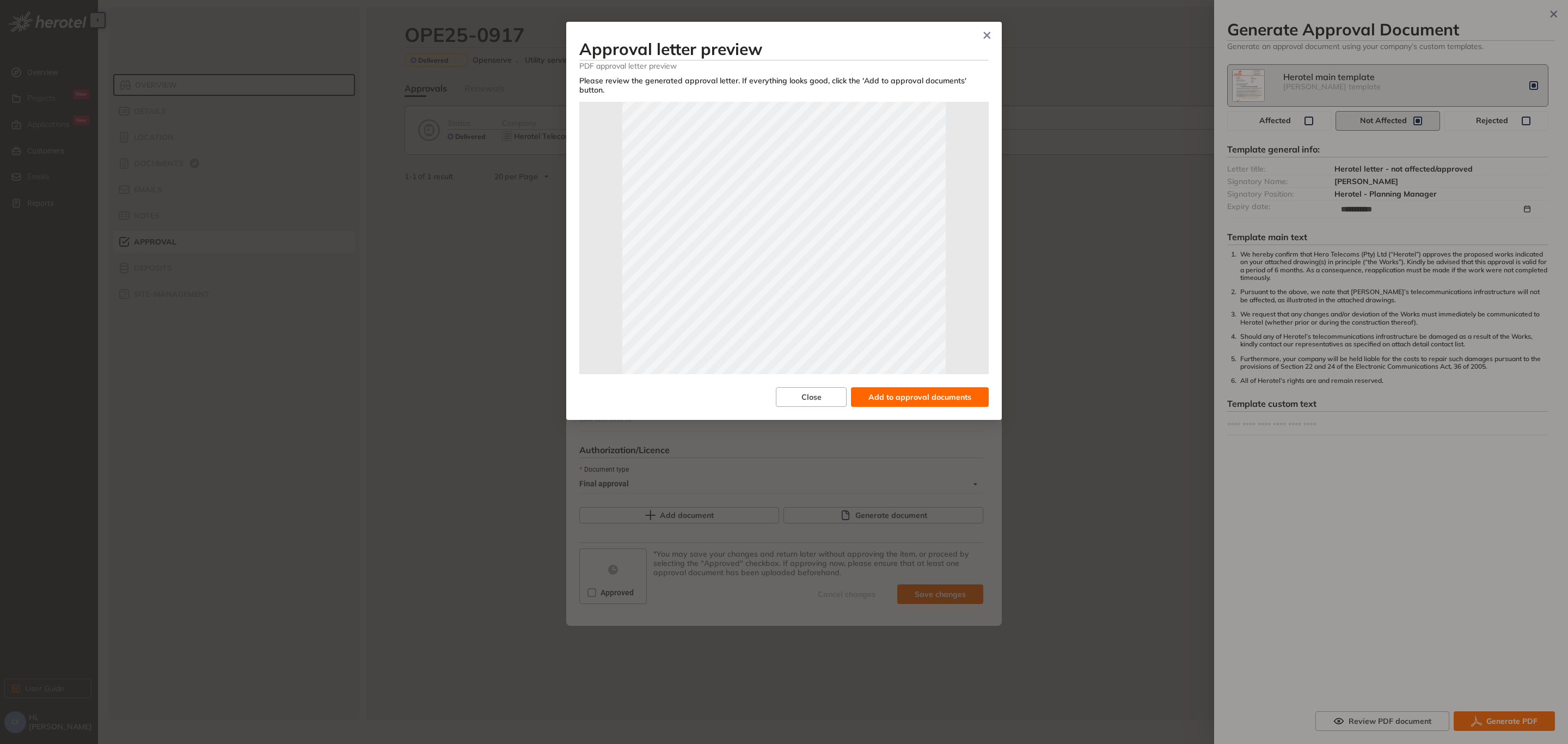
scroll to position [241, 0]
click at [899, 394] on button "Add to approval documents" at bounding box center [920, 397] width 138 height 20
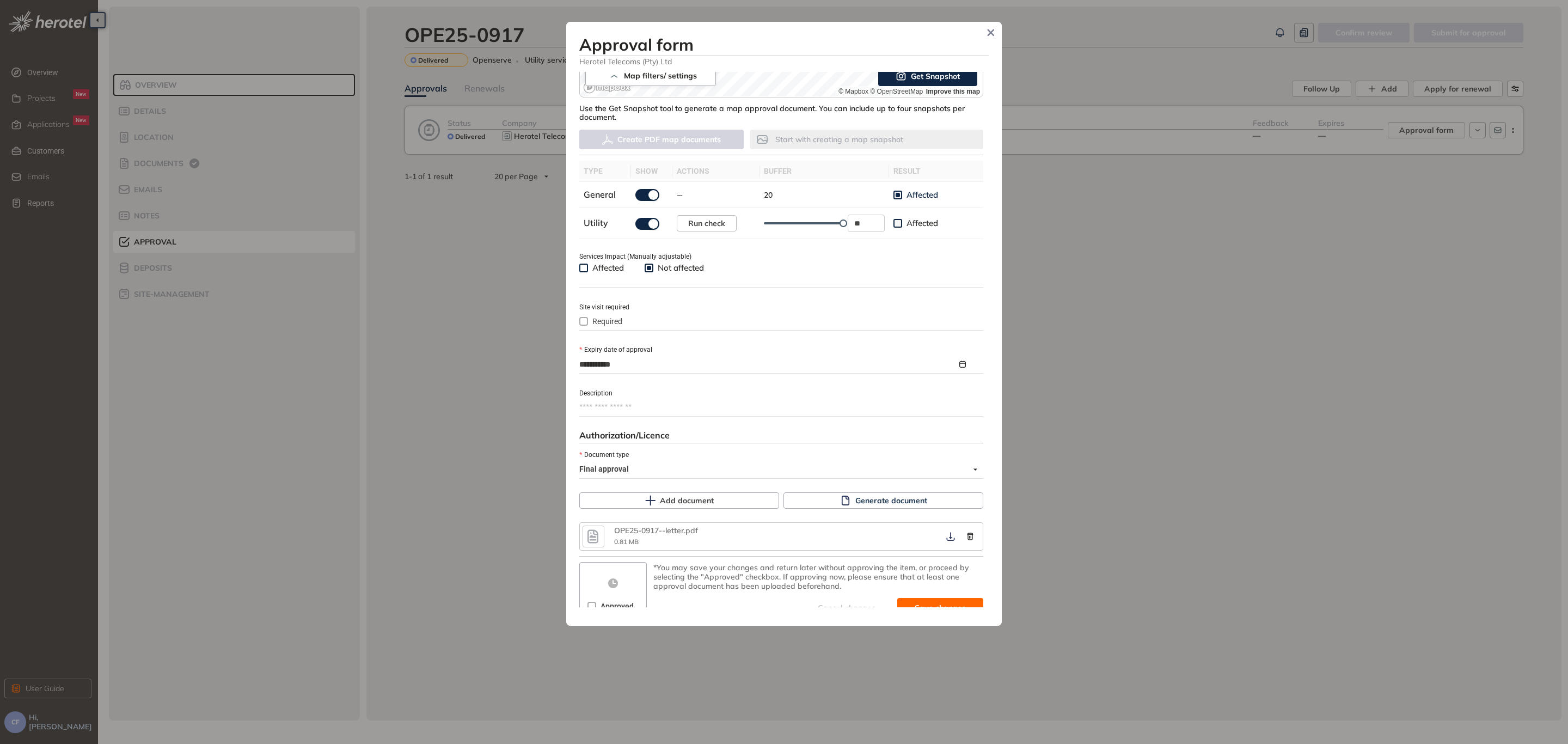
scroll to position [278, 0]
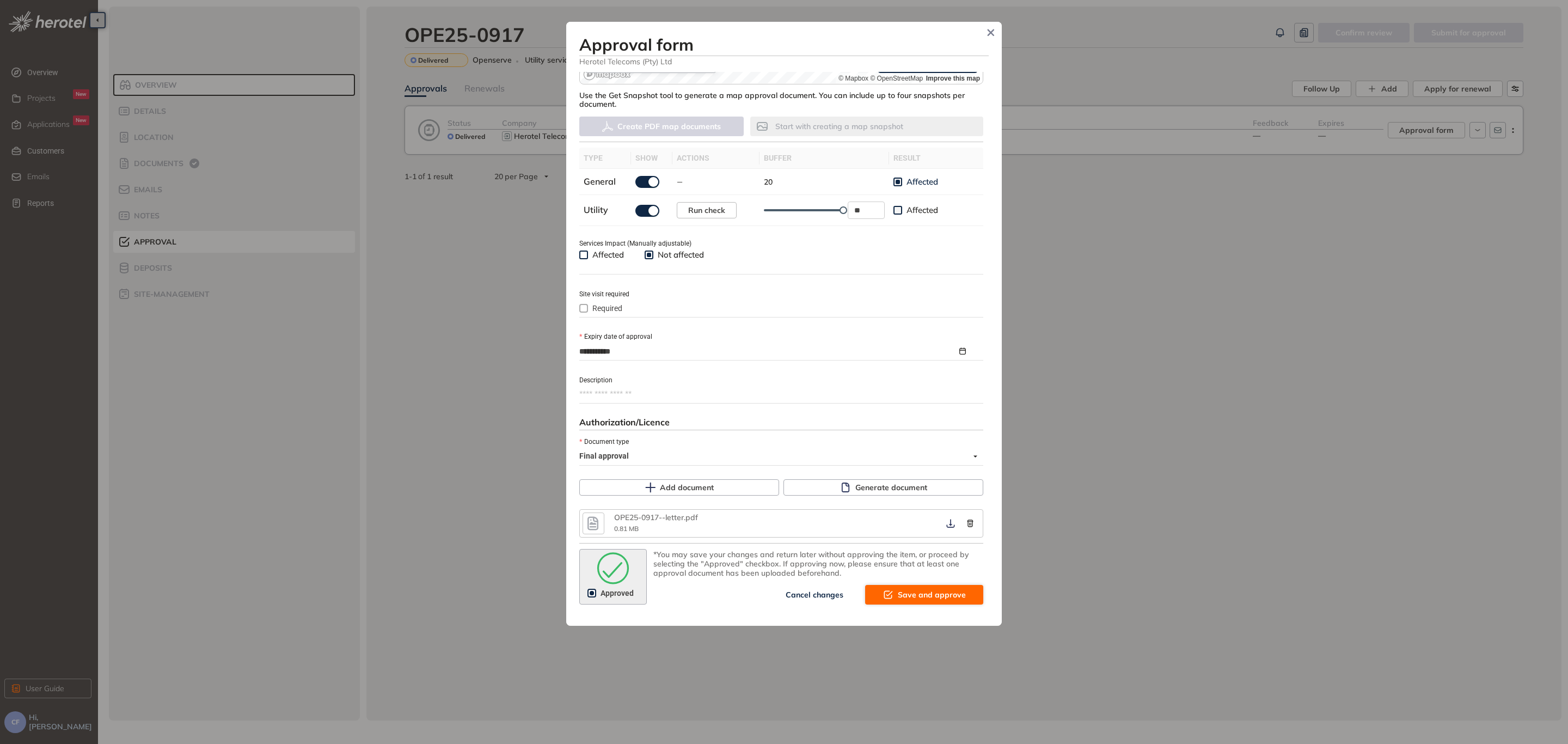
click at [925, 589] on span "Save and approve" at bounding box center [932, 595] width 68 height 12
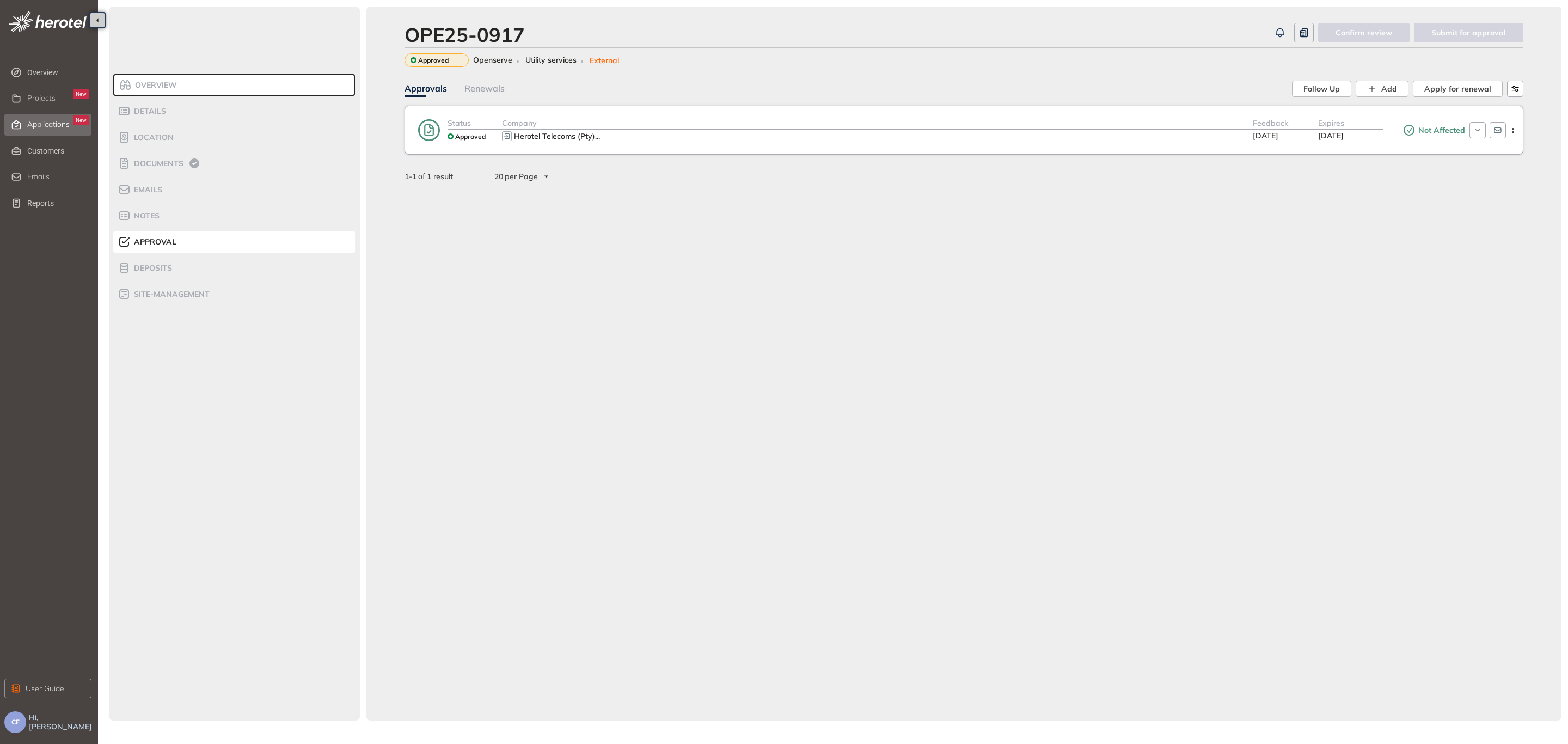
click at [45, 128] on span "Applications" at bounding box center [48, 124] width 42 height 9
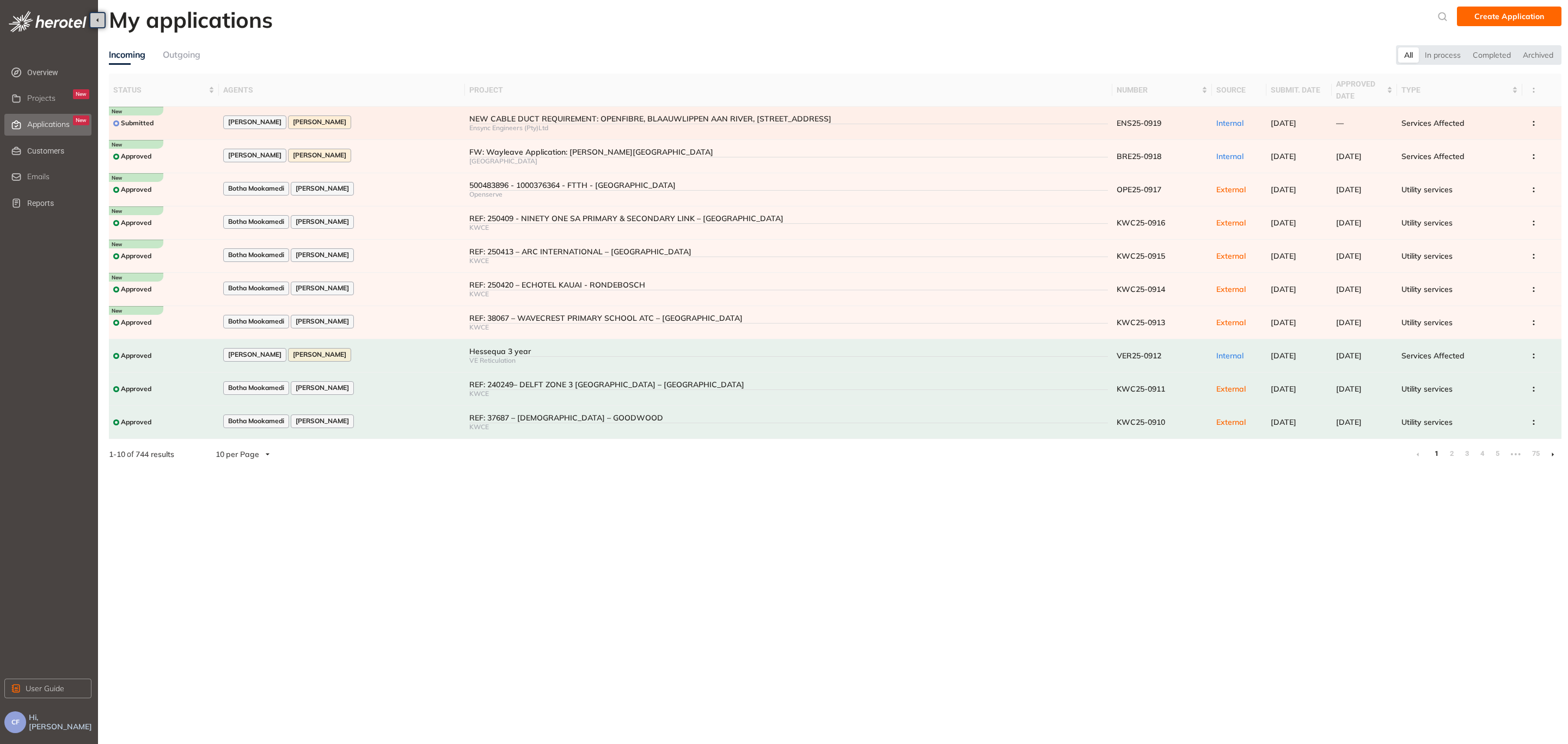
click at [184, 117] on div "Submitted" at bounding box center [163, 123] width 101 height 14
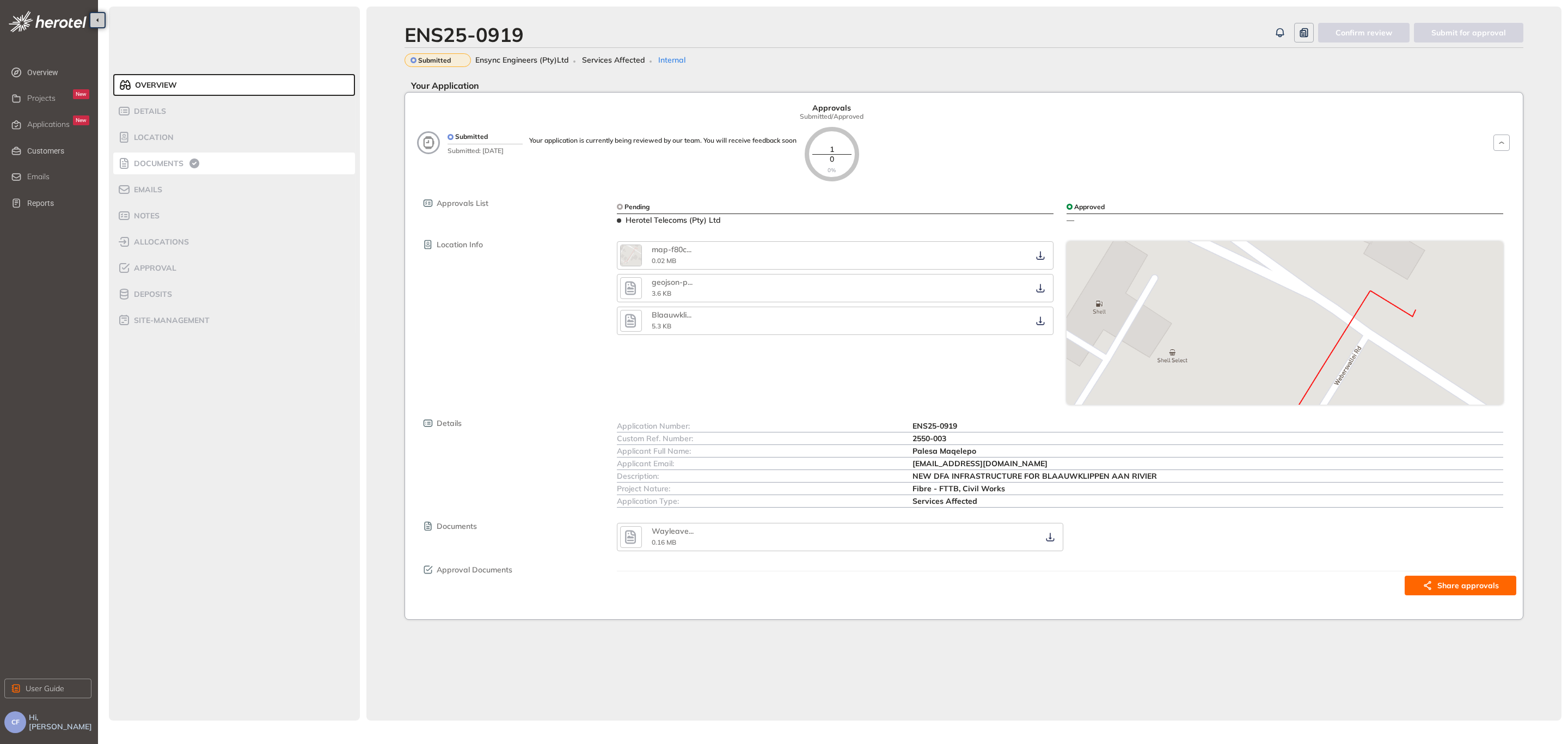
click at [158, 164] on span "Documents" at bounding box center [158, 163] width 53 height 9
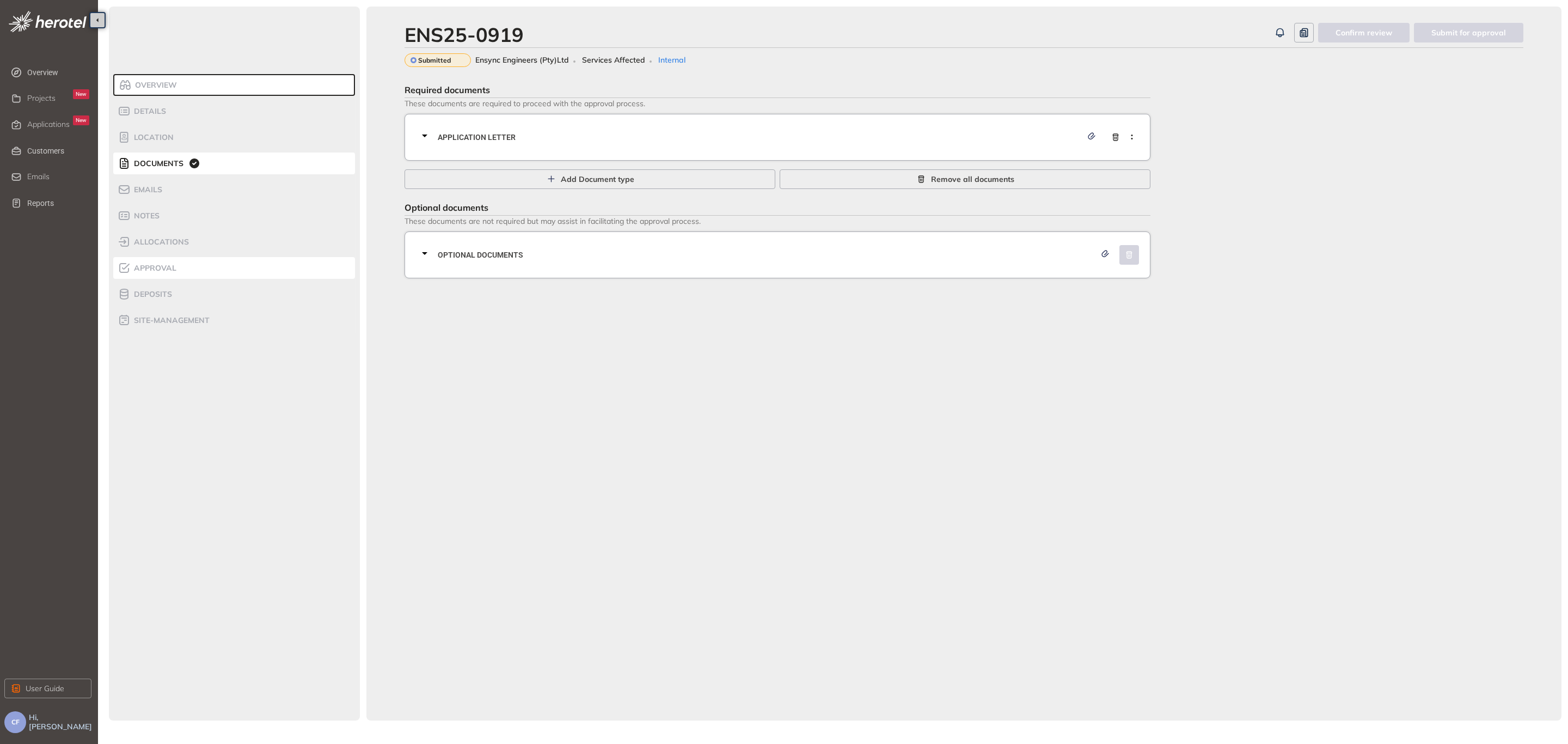
click at [161, 271] on span "Approval" at bounding box center [154, 268] width 45 height 9
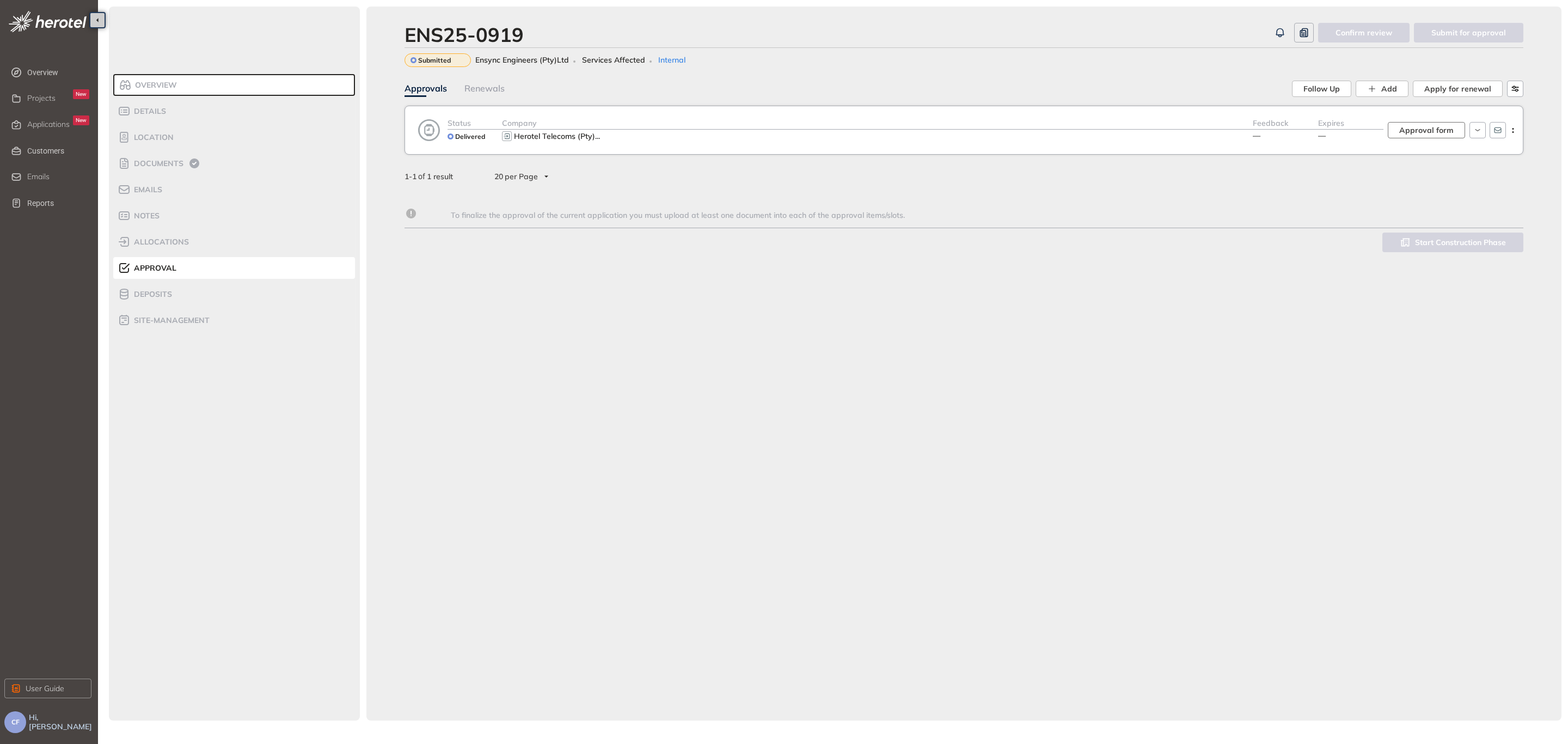
click at [1443, 127] on span "Approval form" at bounding box center [1426, 130] width 54 height 12
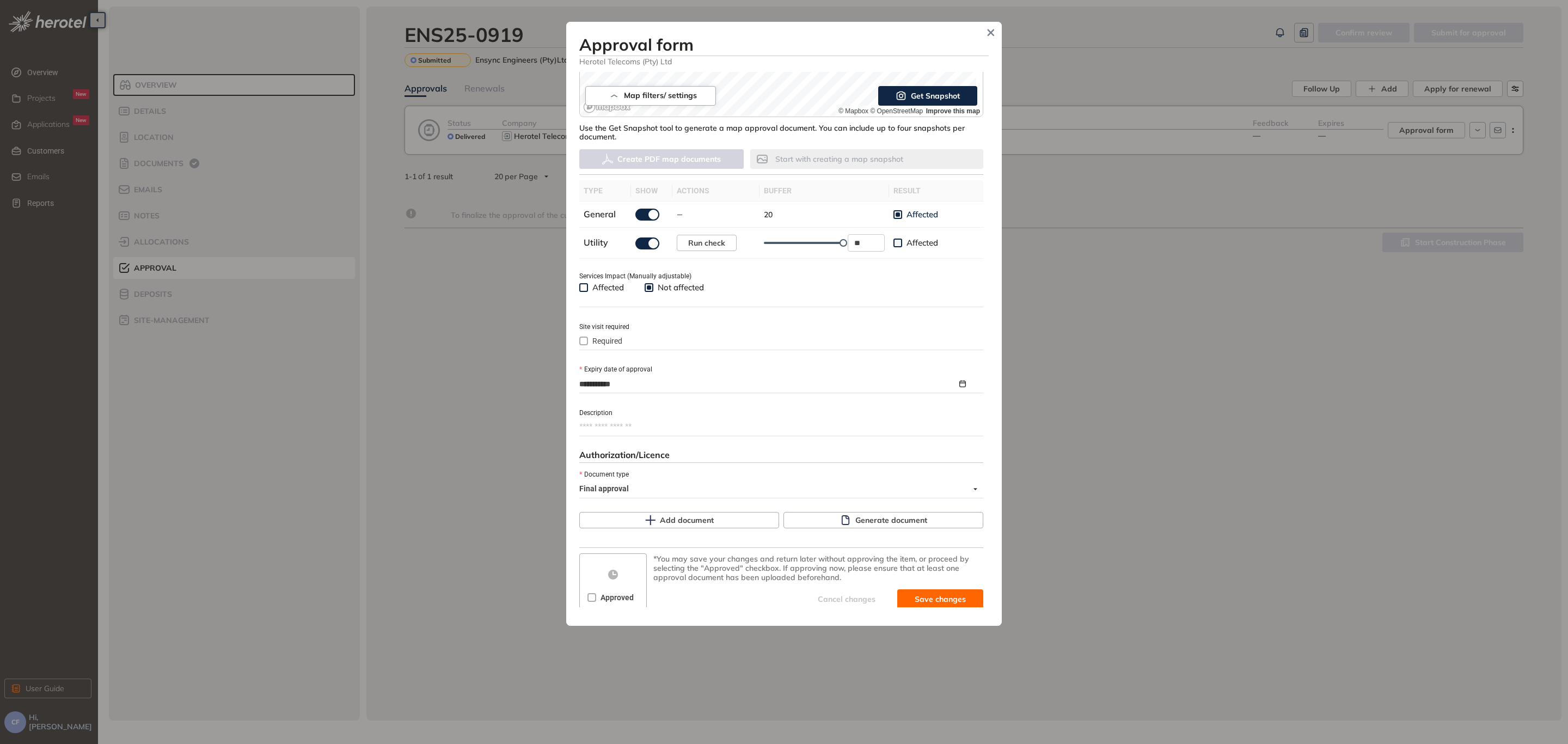
scroll to position [250, 0]
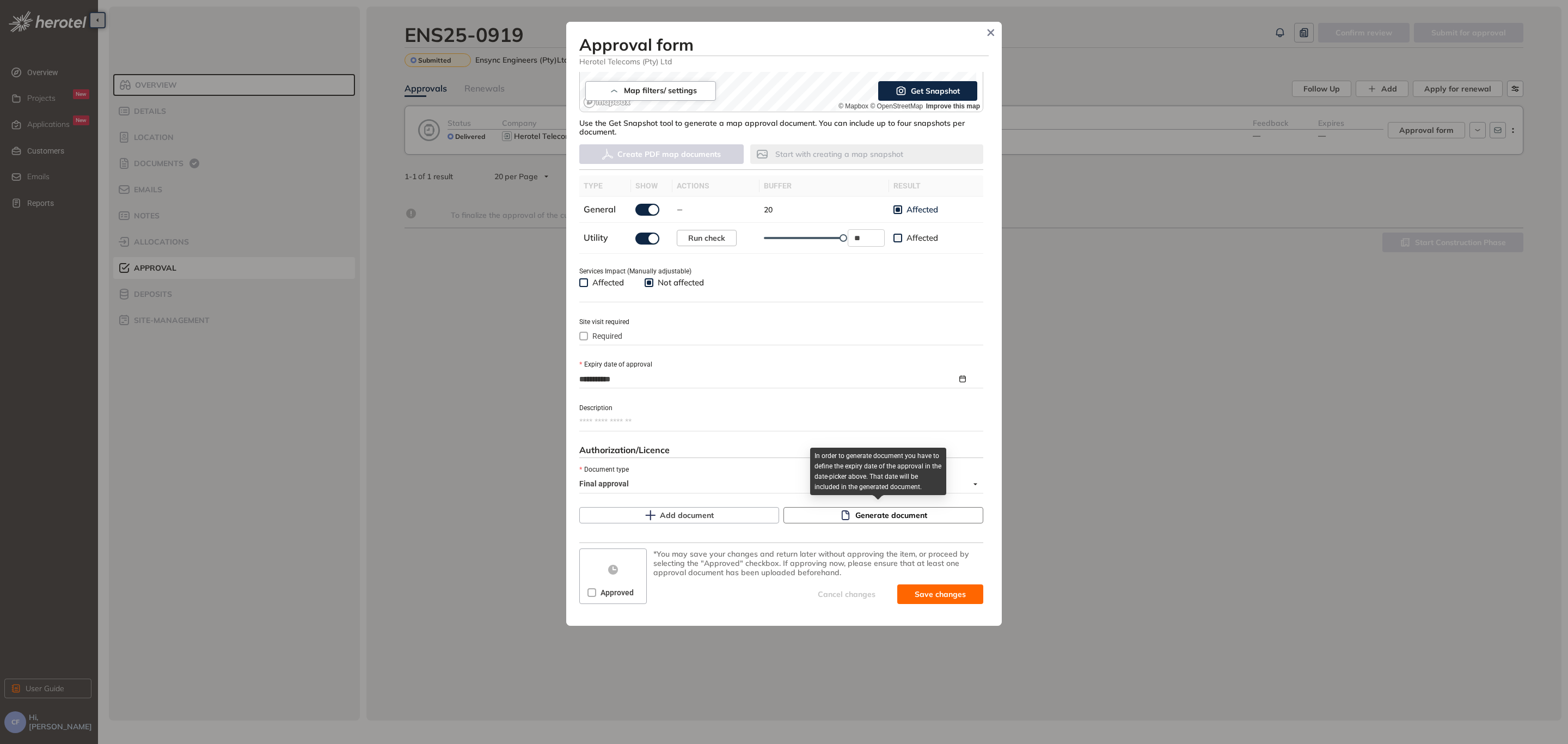
click at [857, 513] on span "Generate document" at bounding box center [890, 515] width 72 height 12
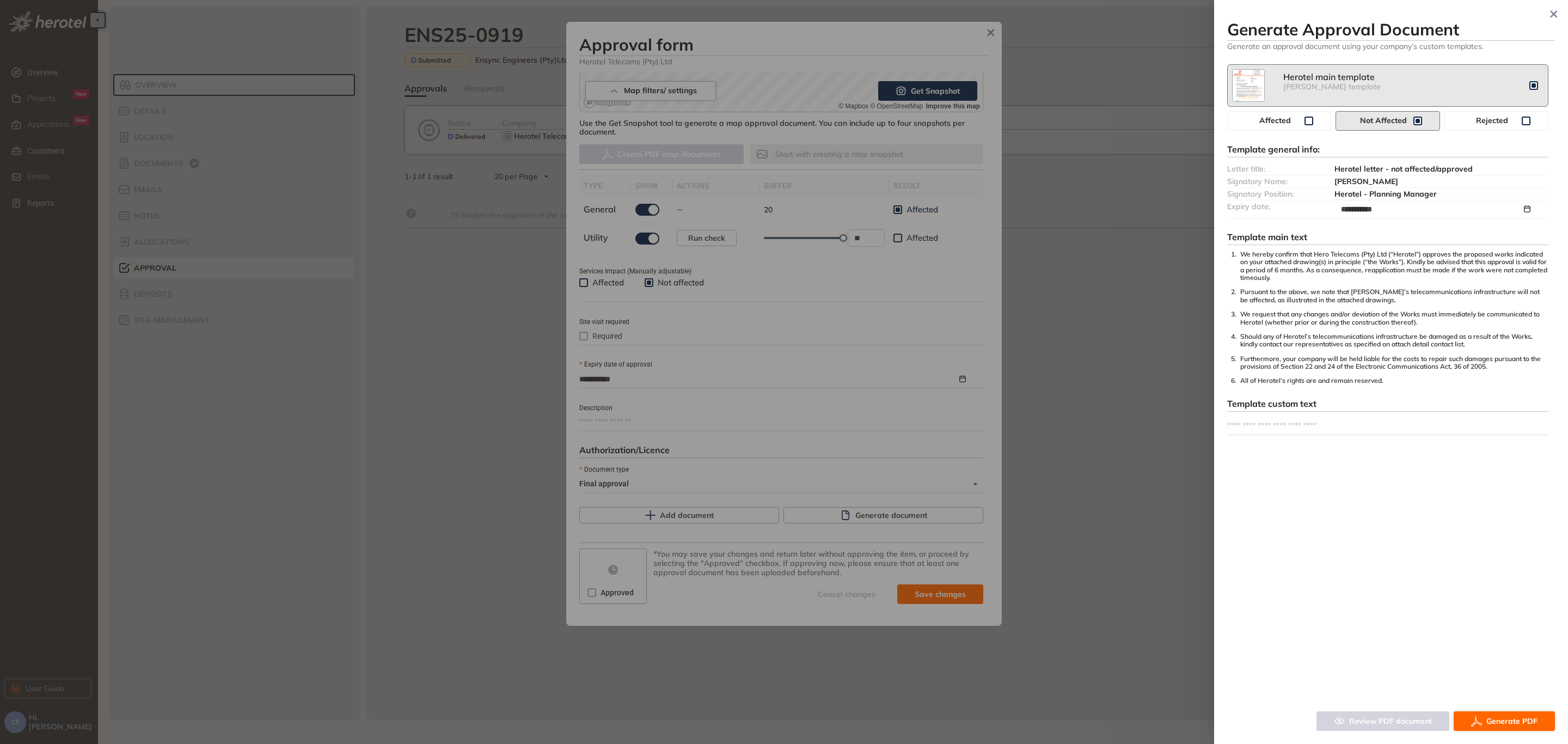
click at [1495, 720] on span "Generate PDF" at bounding box center [1512, 721] width 51 height 12
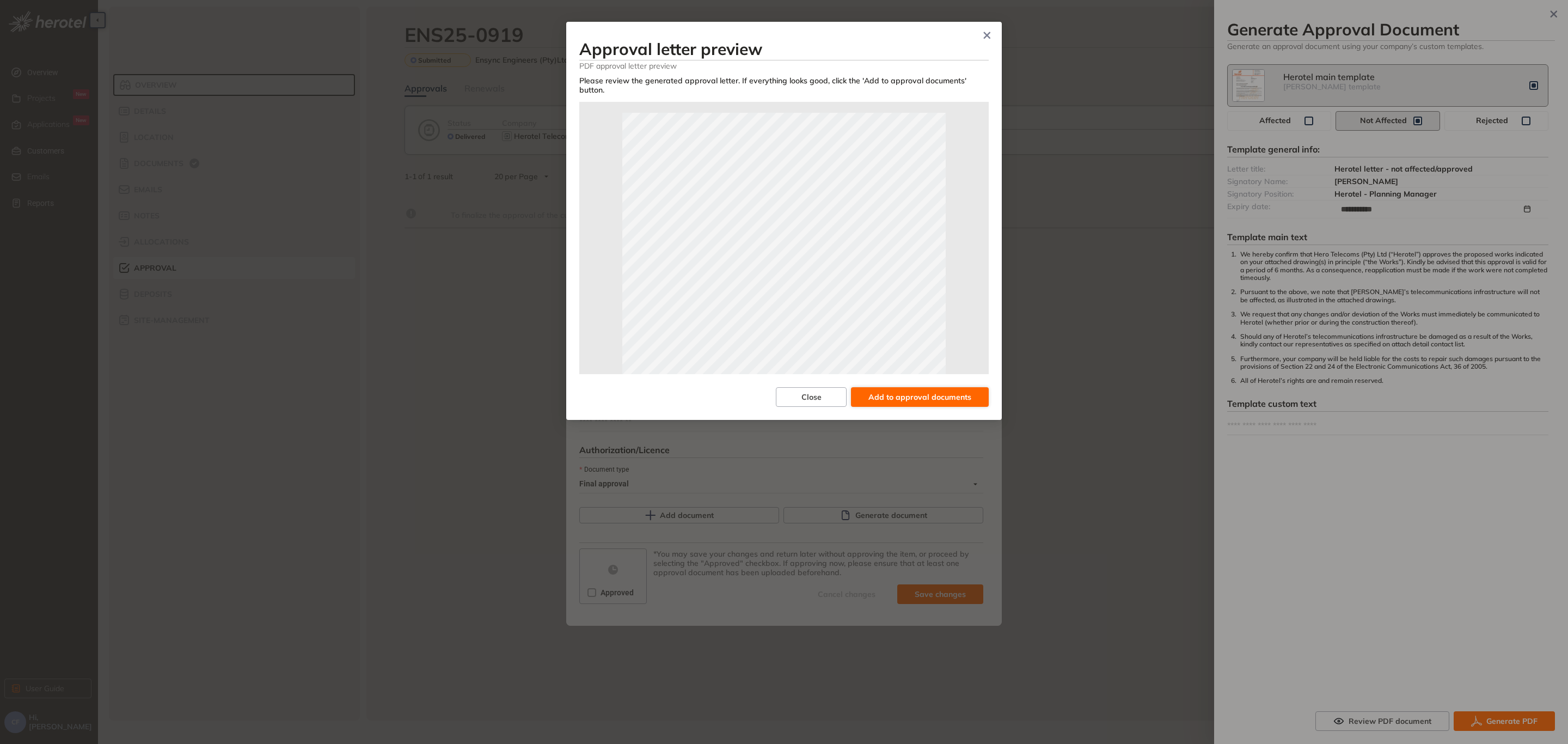
click at [907, 391] on span "Add to approval documents" at bounding box center [920, 397] width 102 height 12
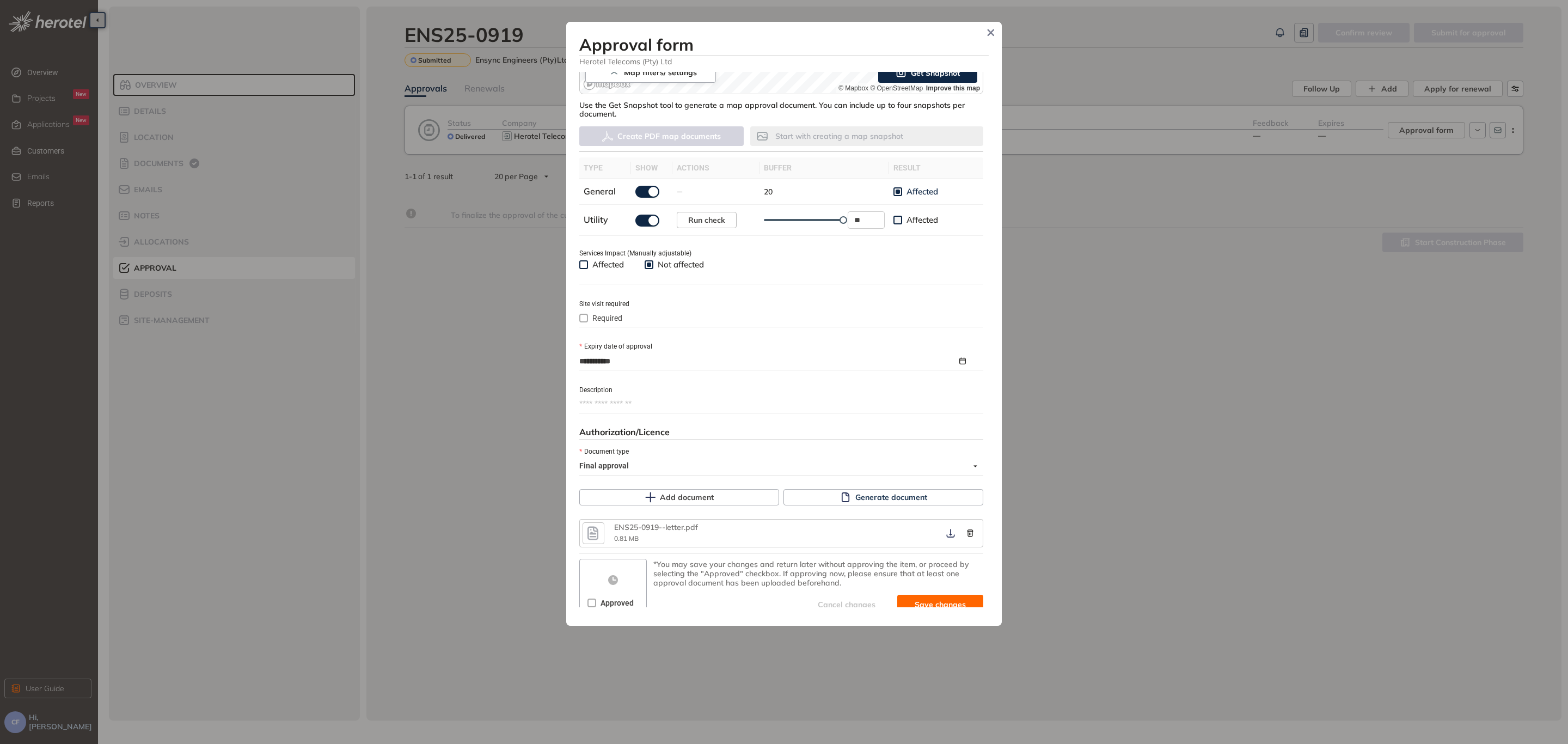
scroll to position [278, 0]
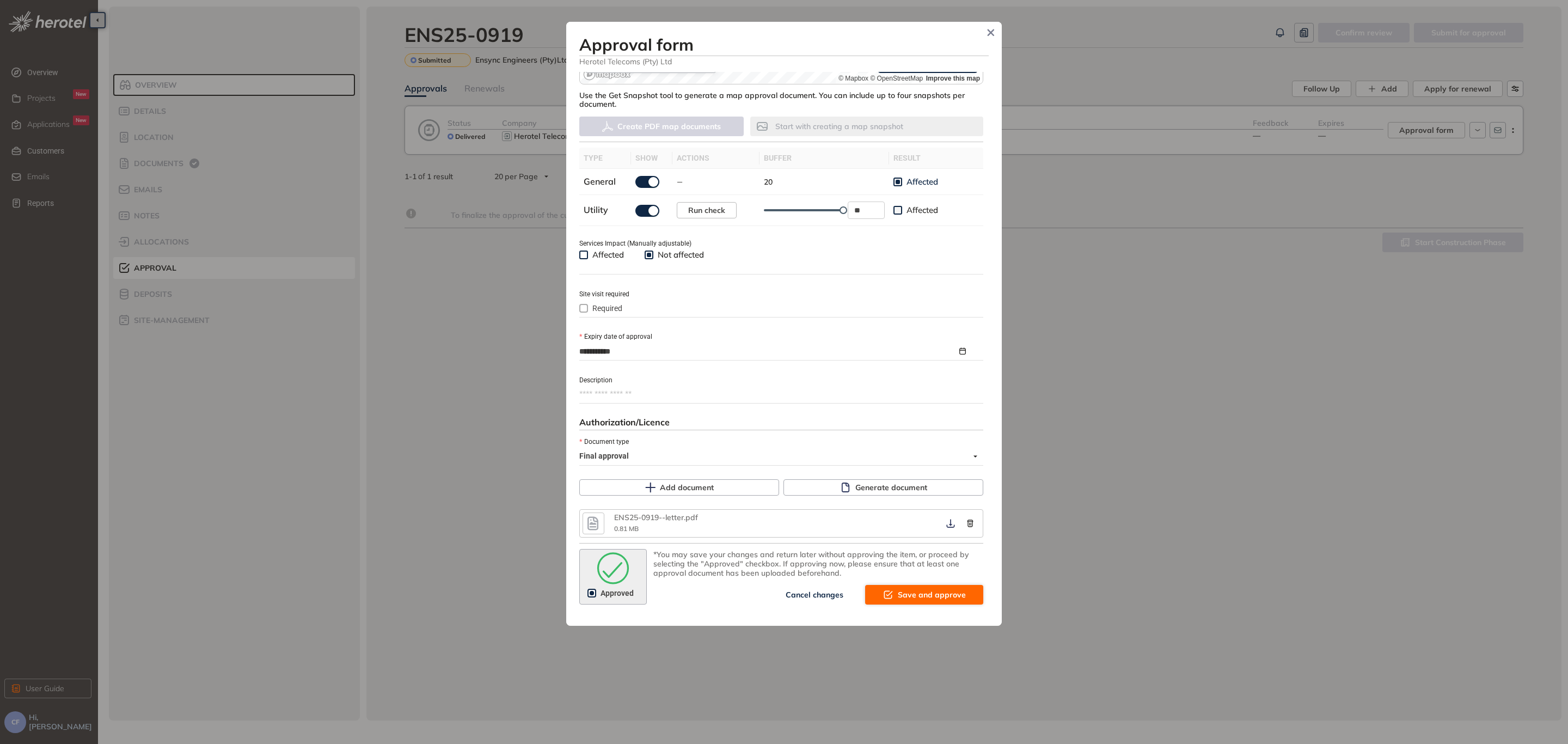
click at [930, 589] on span "Save and approve" at bounding box center [932, 595] width 68 height 12
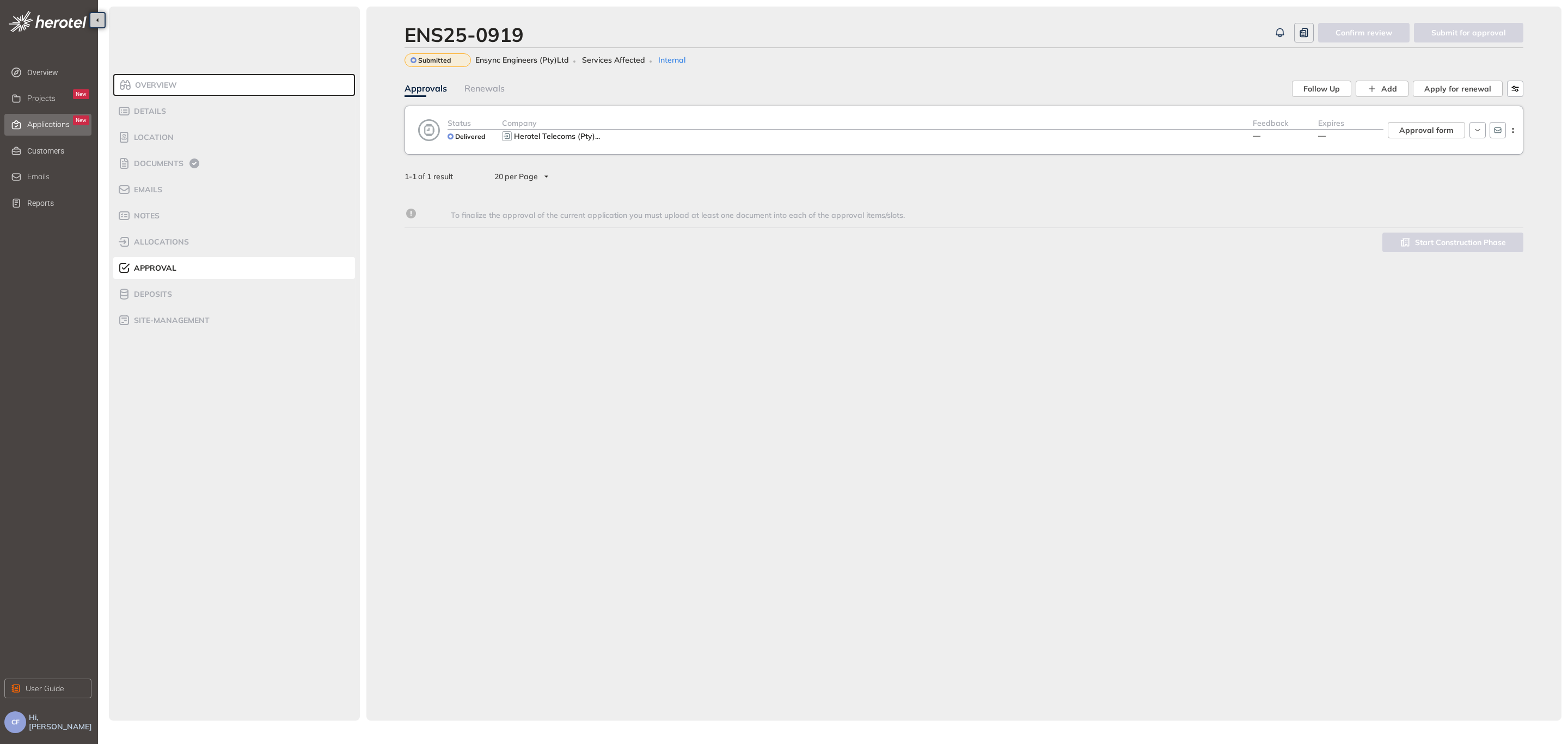
click at [47, 126] on span "Applications" at bounding box center [48, 124] width 42 height 9
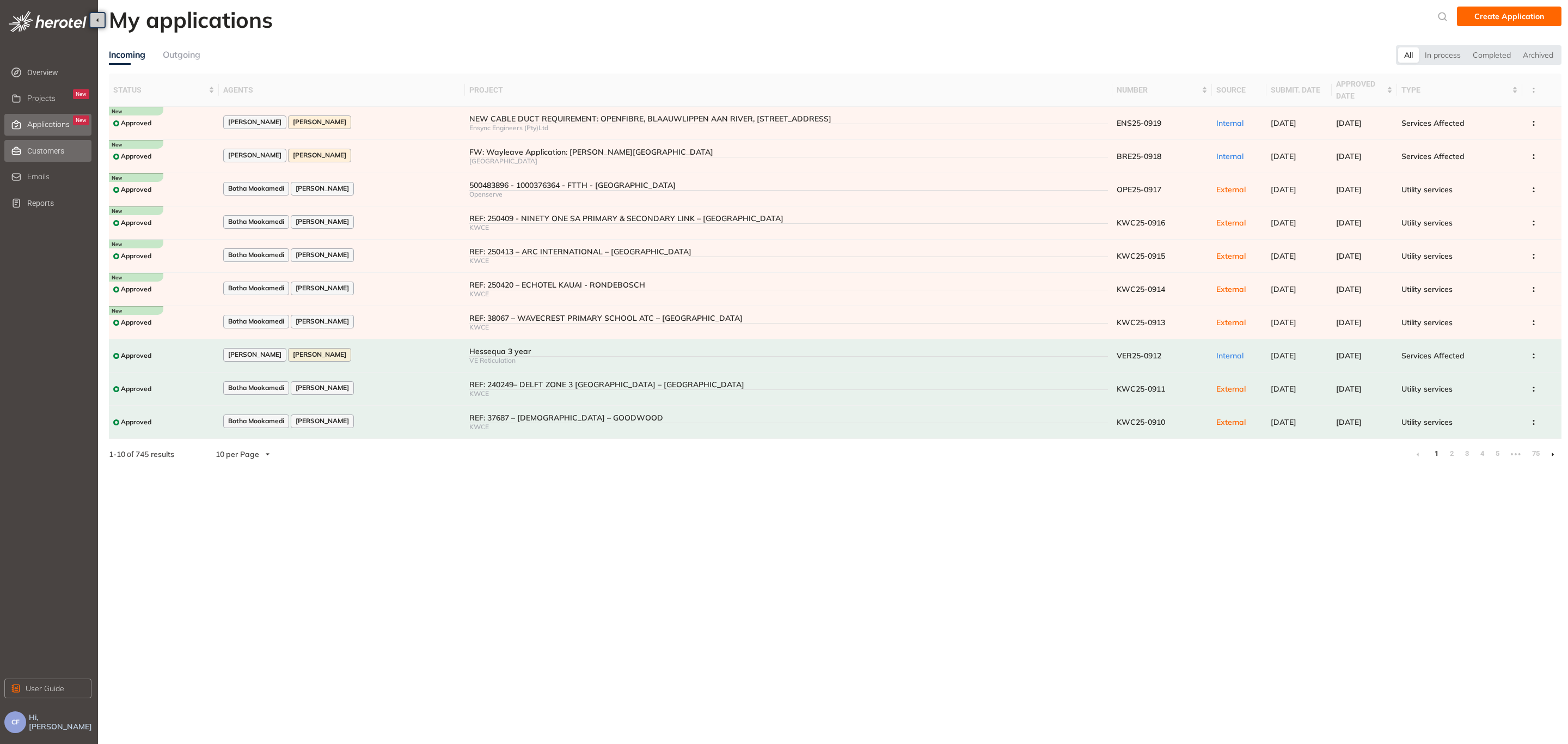
click at [33, 156] on span "Customers" at bounding box center [58, 151] width 62 height 22
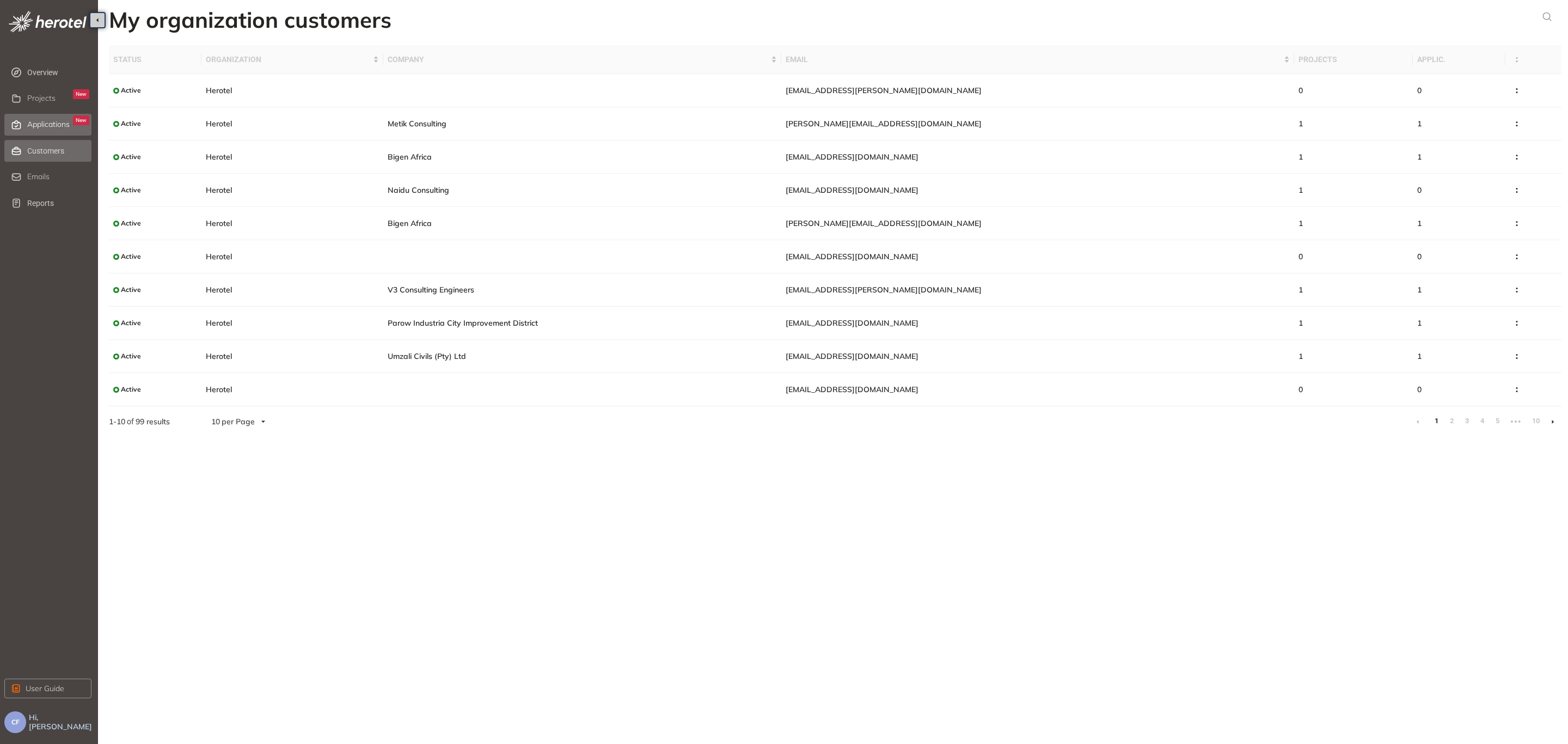
click at [52, 118] on div "Applications New" at bounding box center [58, 124] width 62 height 19
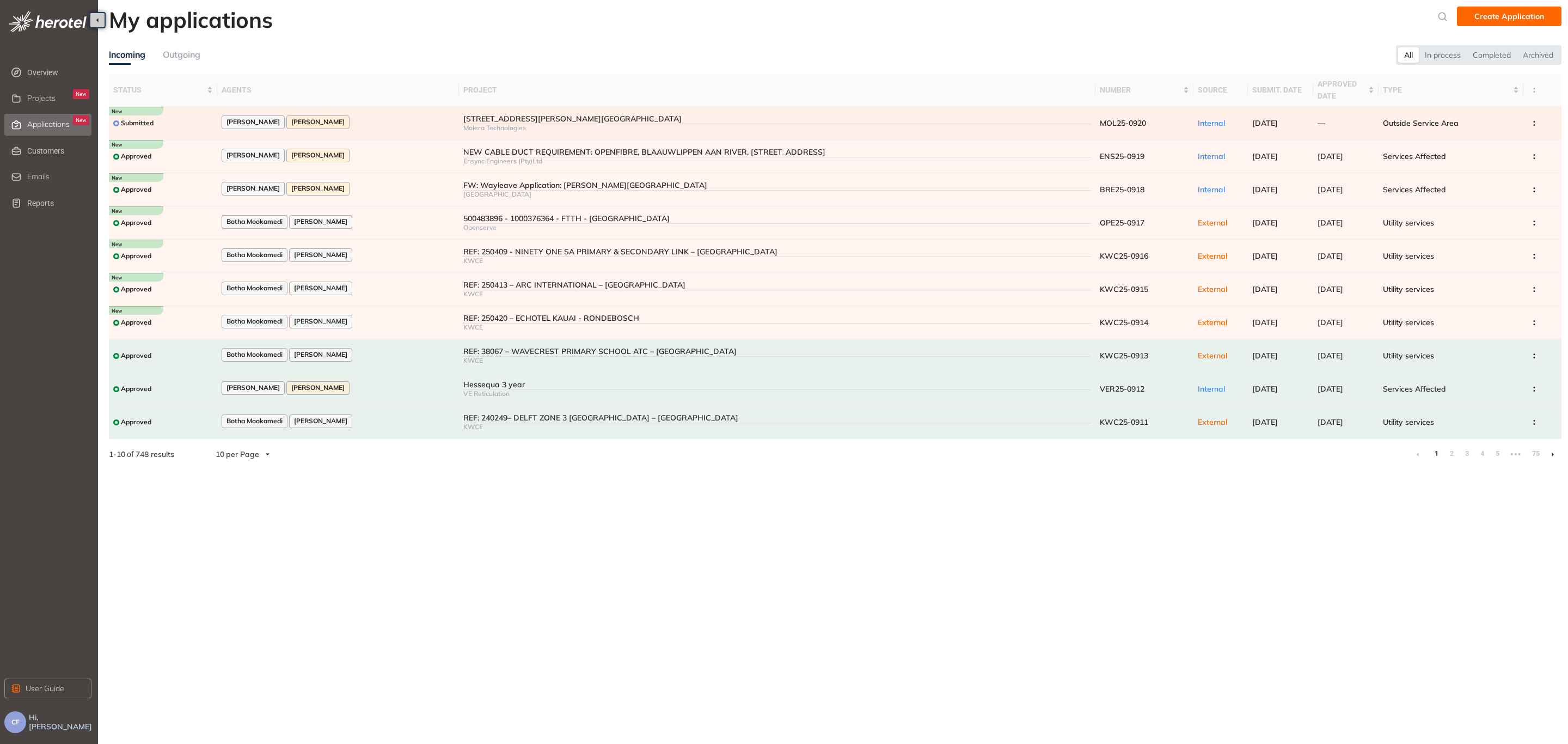
click at [364, 122] on div "[PERSON_NAME] [PERSON_NAME]" at bounding box center [338, 122] width 233 height 15
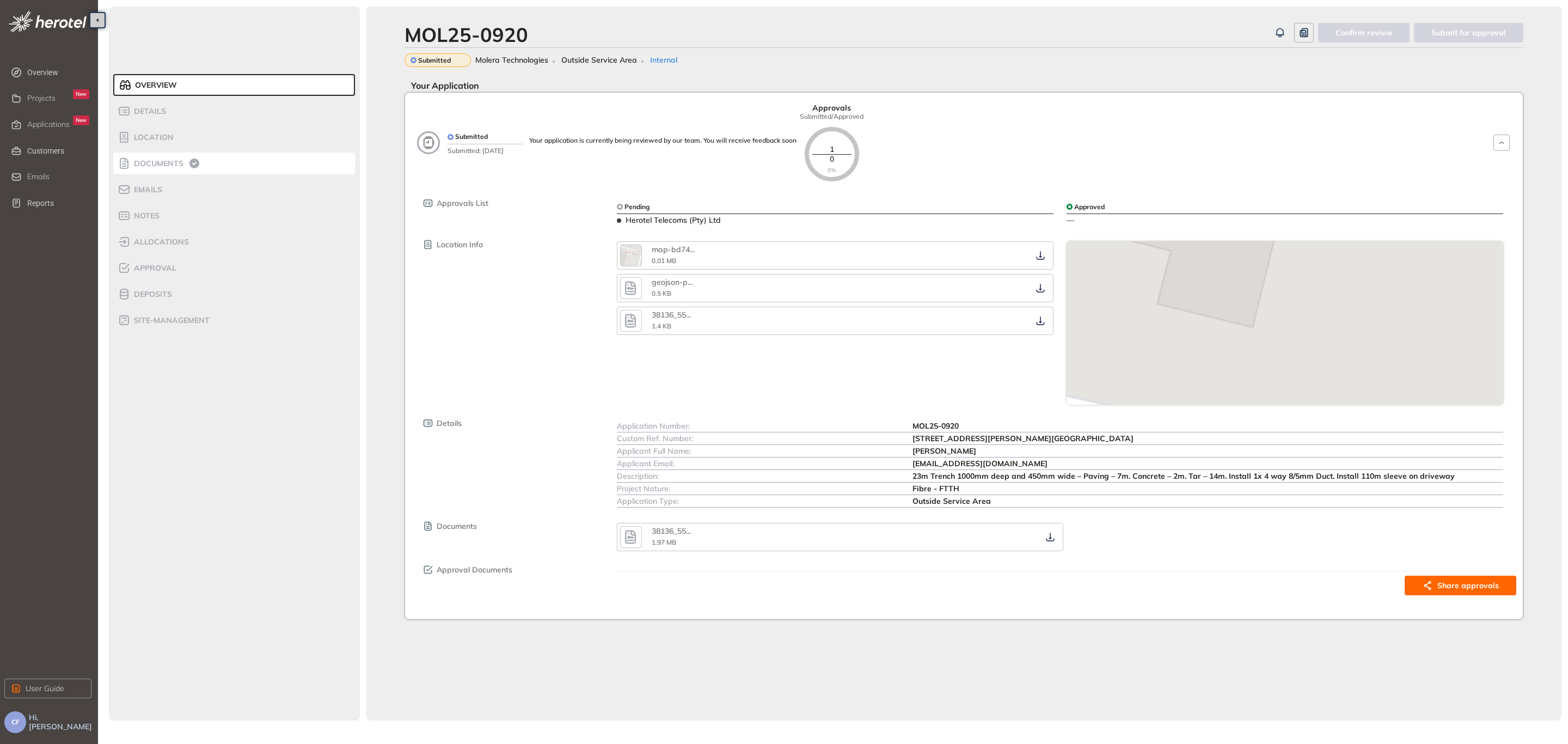
click at [165, 156] on li "Documents" at bounding box center [233, 164] width 241 height 22
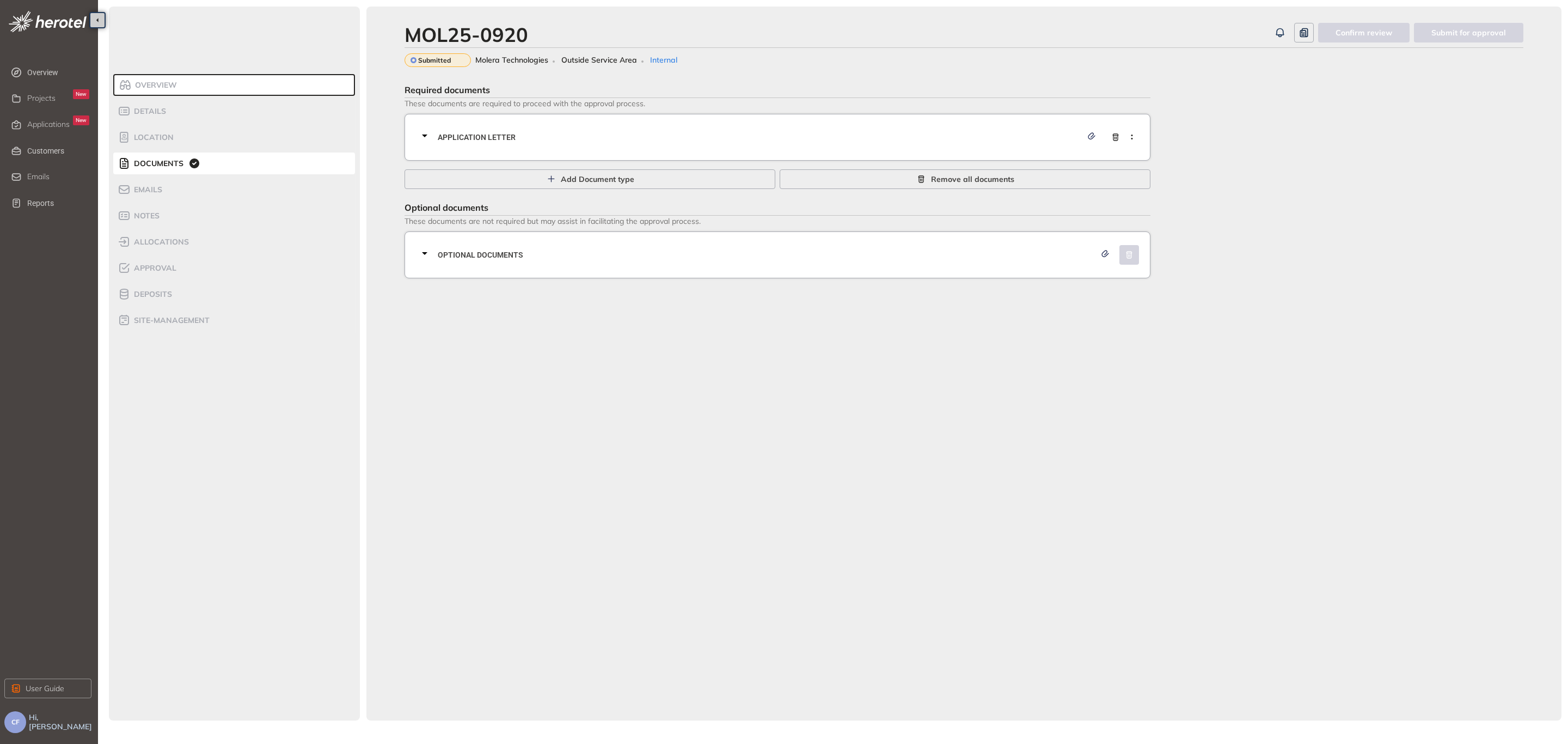
drag, startPoint x: 650, startPoint y: 135, endPoint x: 812, endPoint y: 150, distance: 162.7
click at [650, 134] on span "Application letter" at bounding box center [759, 137] width 644 height 12
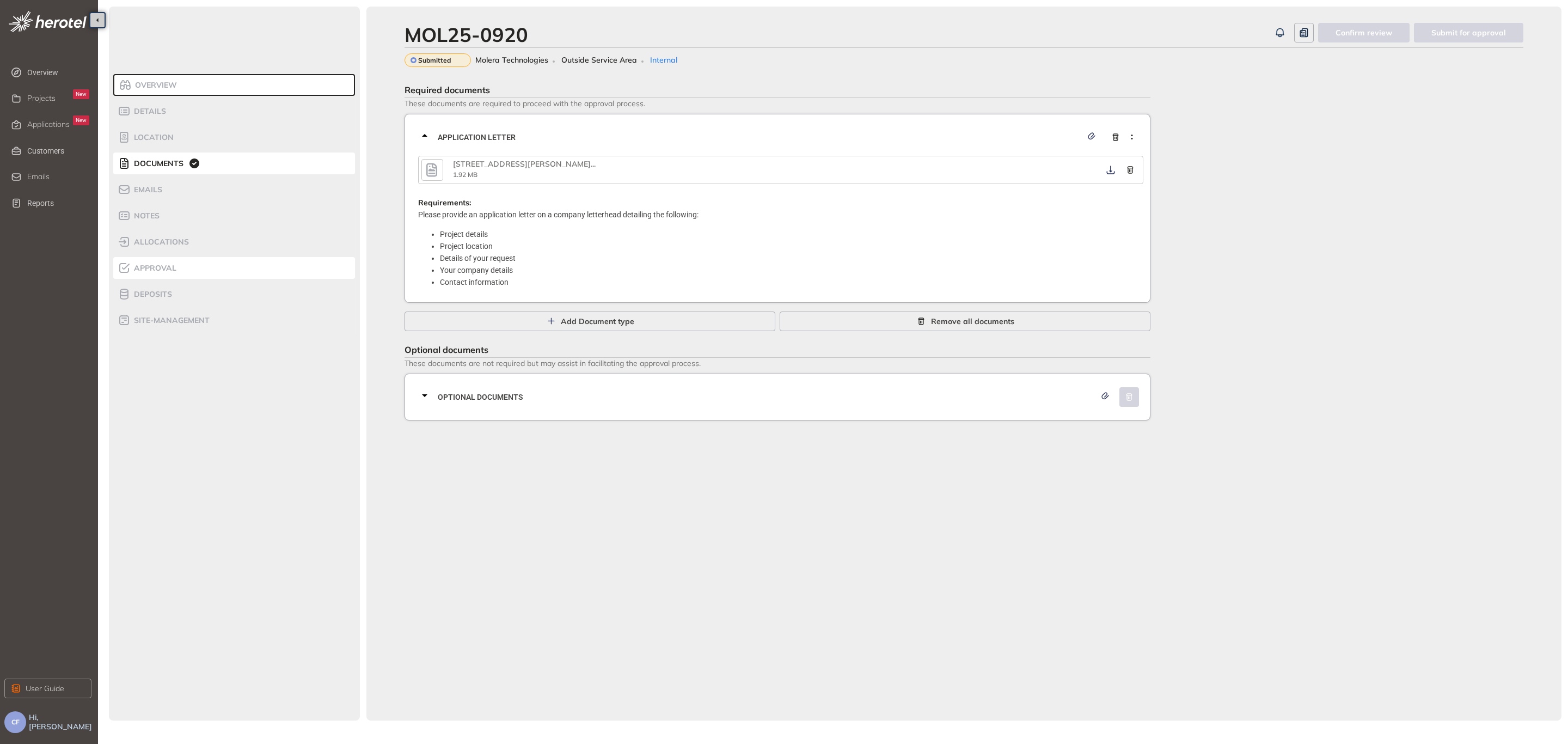
click at [167, 268] on span "Approval" at bounding box center [154, 268] width 45 height 9
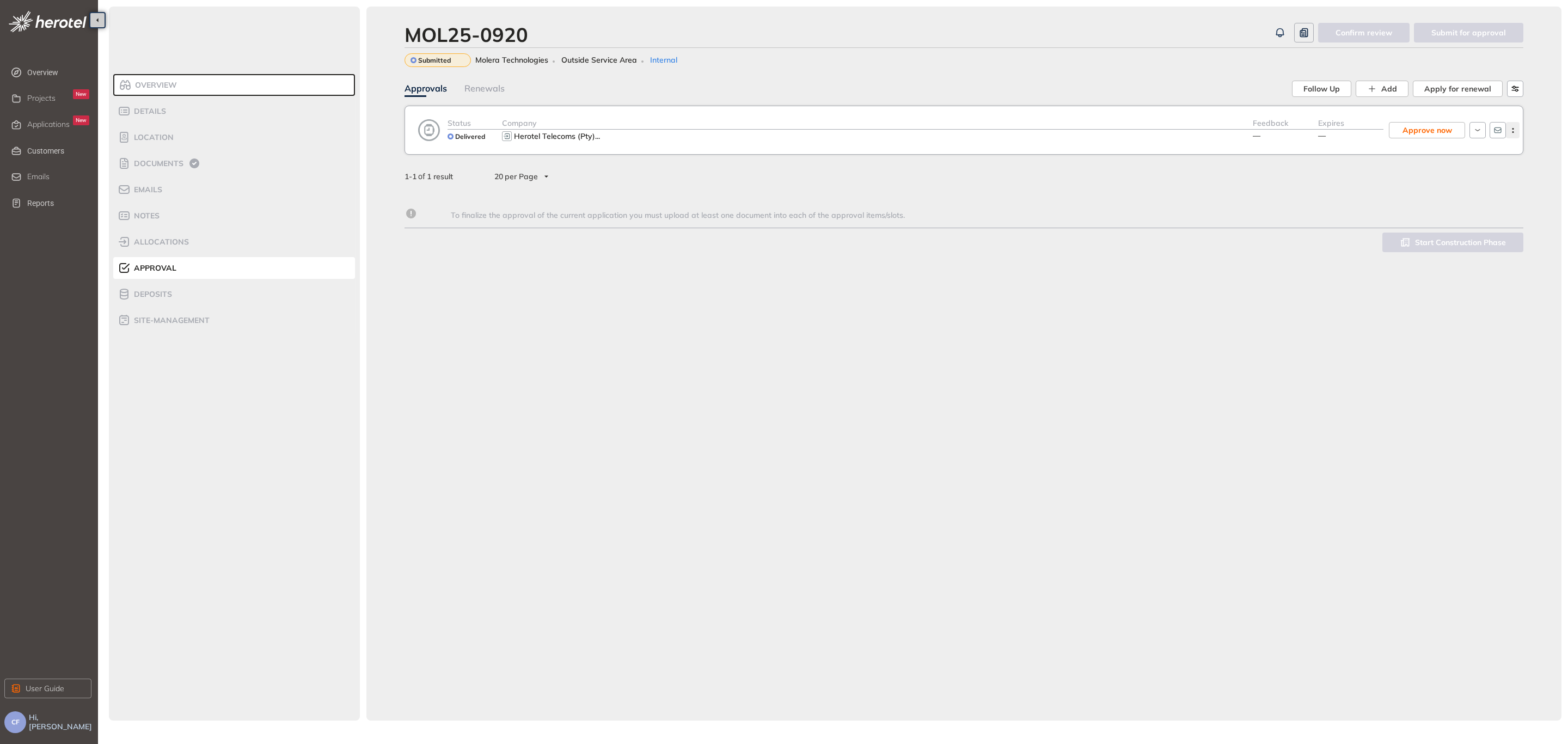
click at [1513, 128] on circle "button" at bounding box center [1513, 129] width 2 height 2
click at [1476, 171] on span "View approval form" at bounding box center [1472, 175] width 74 height 9
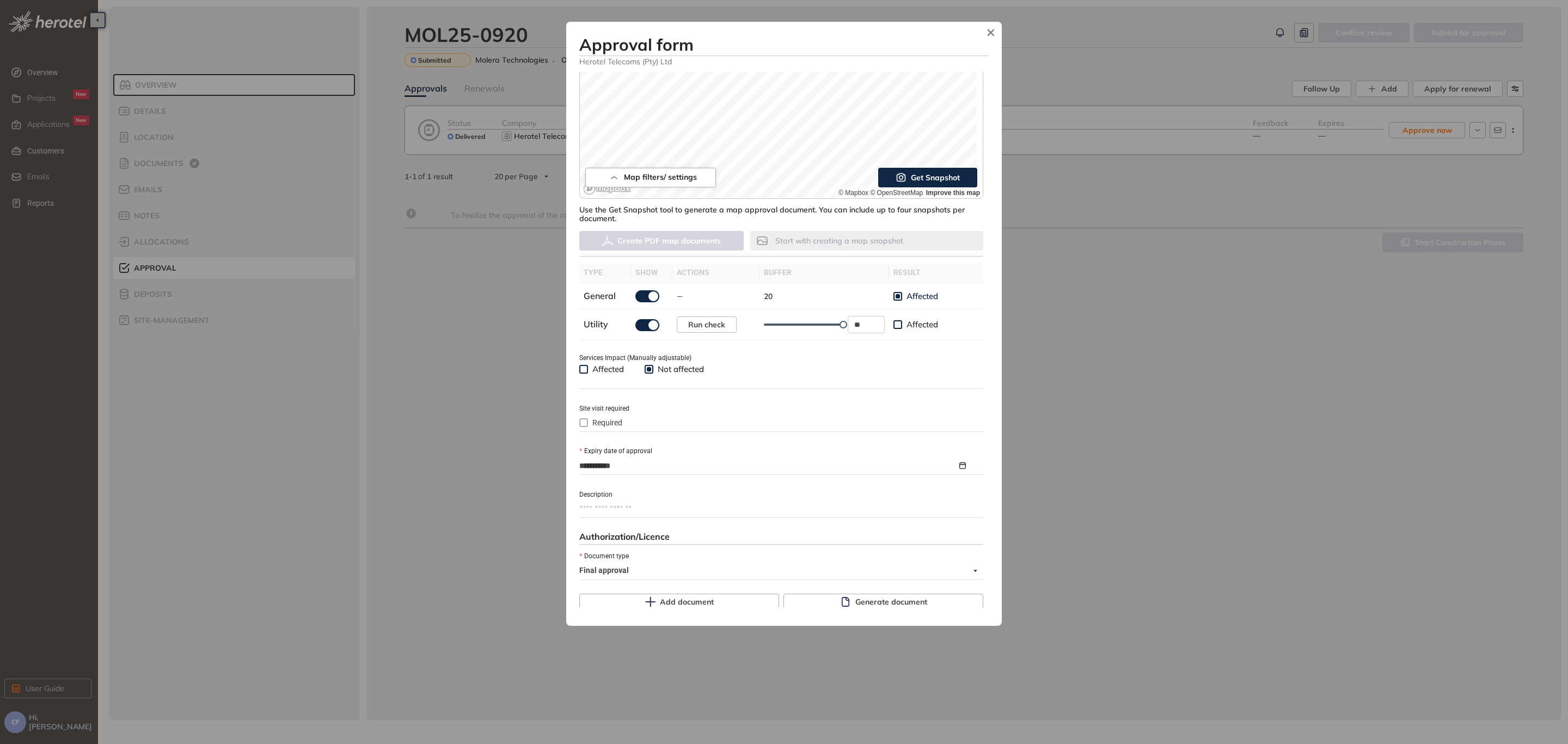
scroll to position [245, 0]
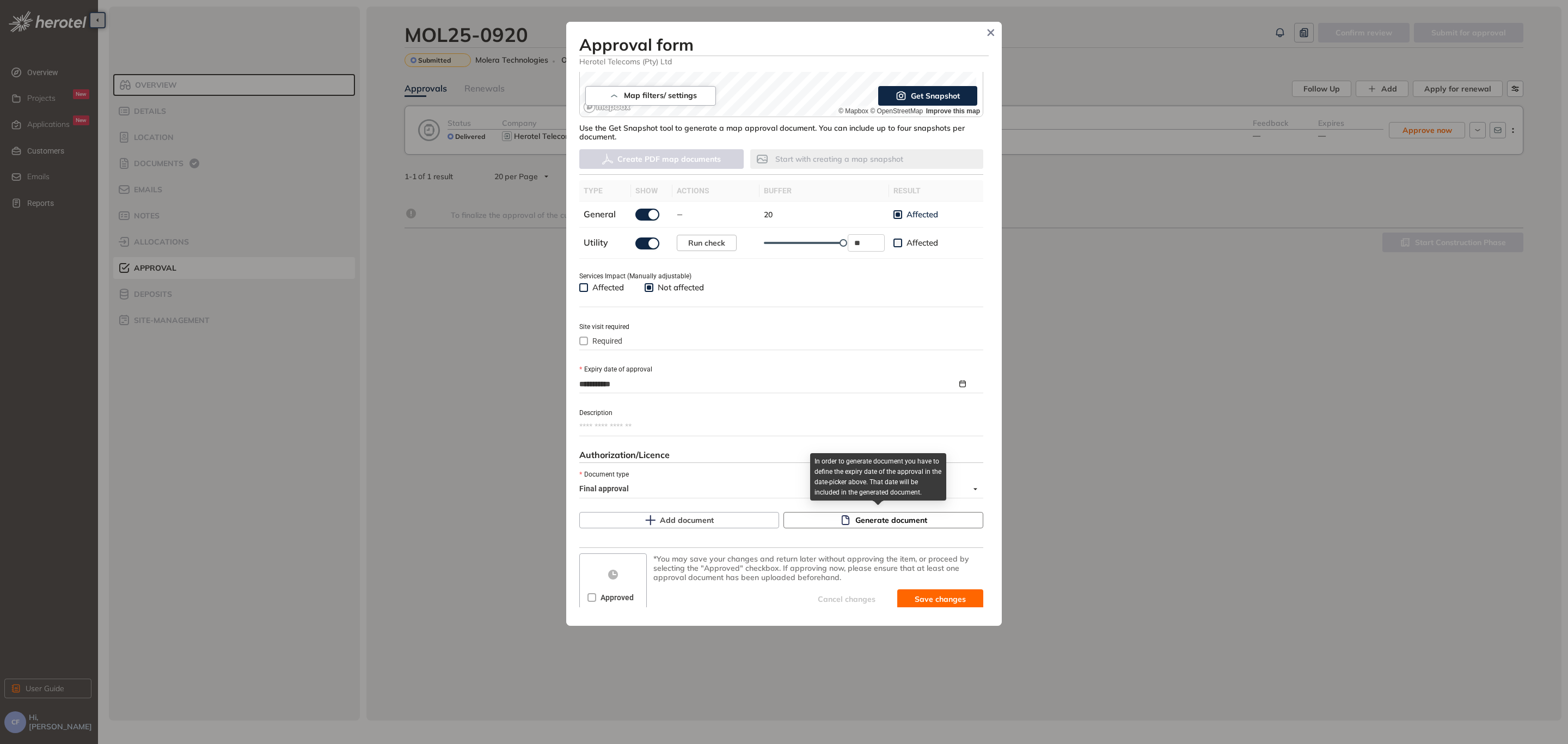
click at [848, 518] on button "Generate document" at bounding box center [883, 520] width 200 height 17
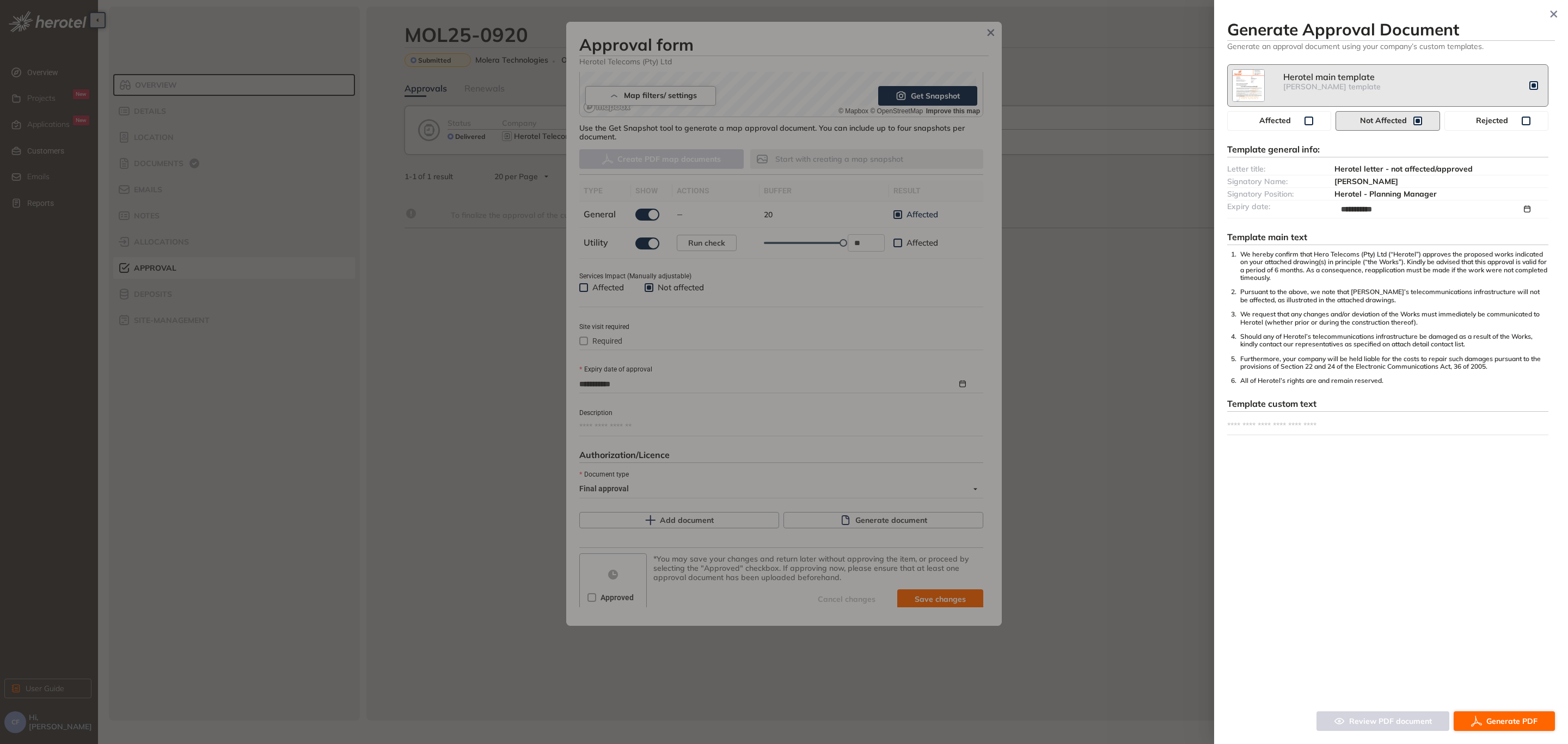
click at [1501, 714] on button "Generate PDF" at bounding box center [1504, 721] width 101 height 20
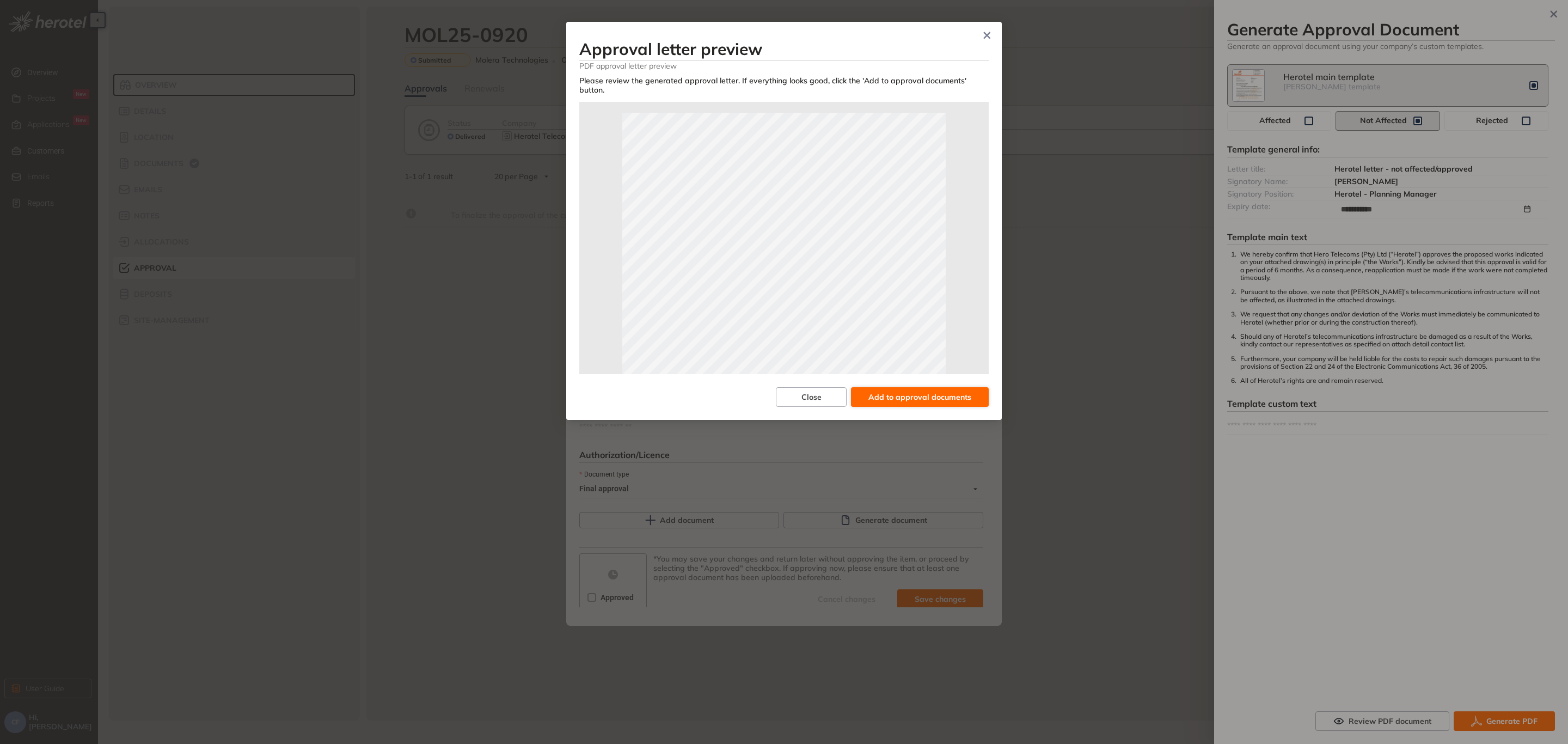
click at [905, 391] on span "Add to approval documents" at bounding box center [920, 397] width 102 height 12
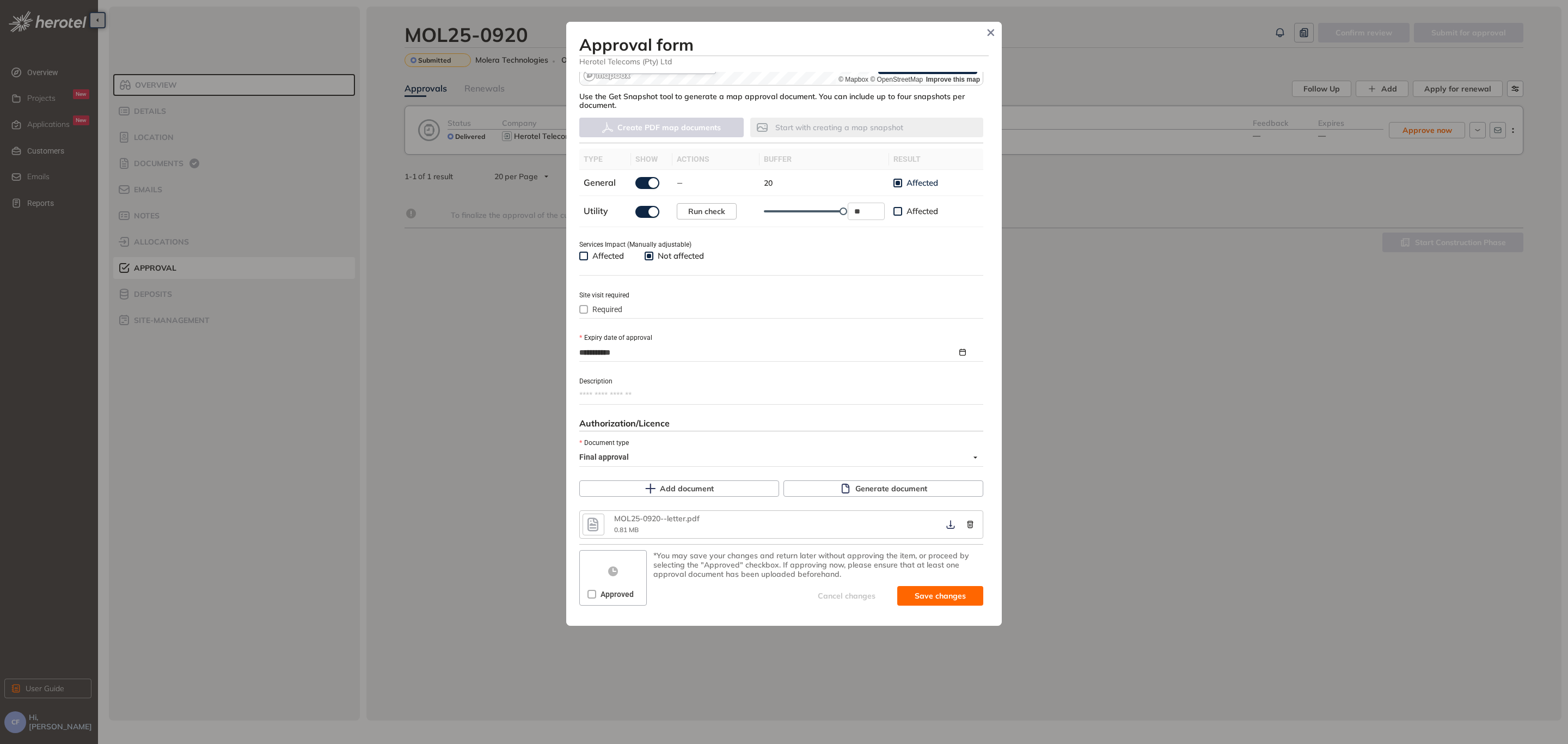
scroll to position [278, 0]
click at [622, 591] on span "Approved" at bounding box center [617, 593] width 42 height 12
click at [888, 596] on icon "submit" at bounding box center [887, 594] width 11 height 13
type textarea "**********"
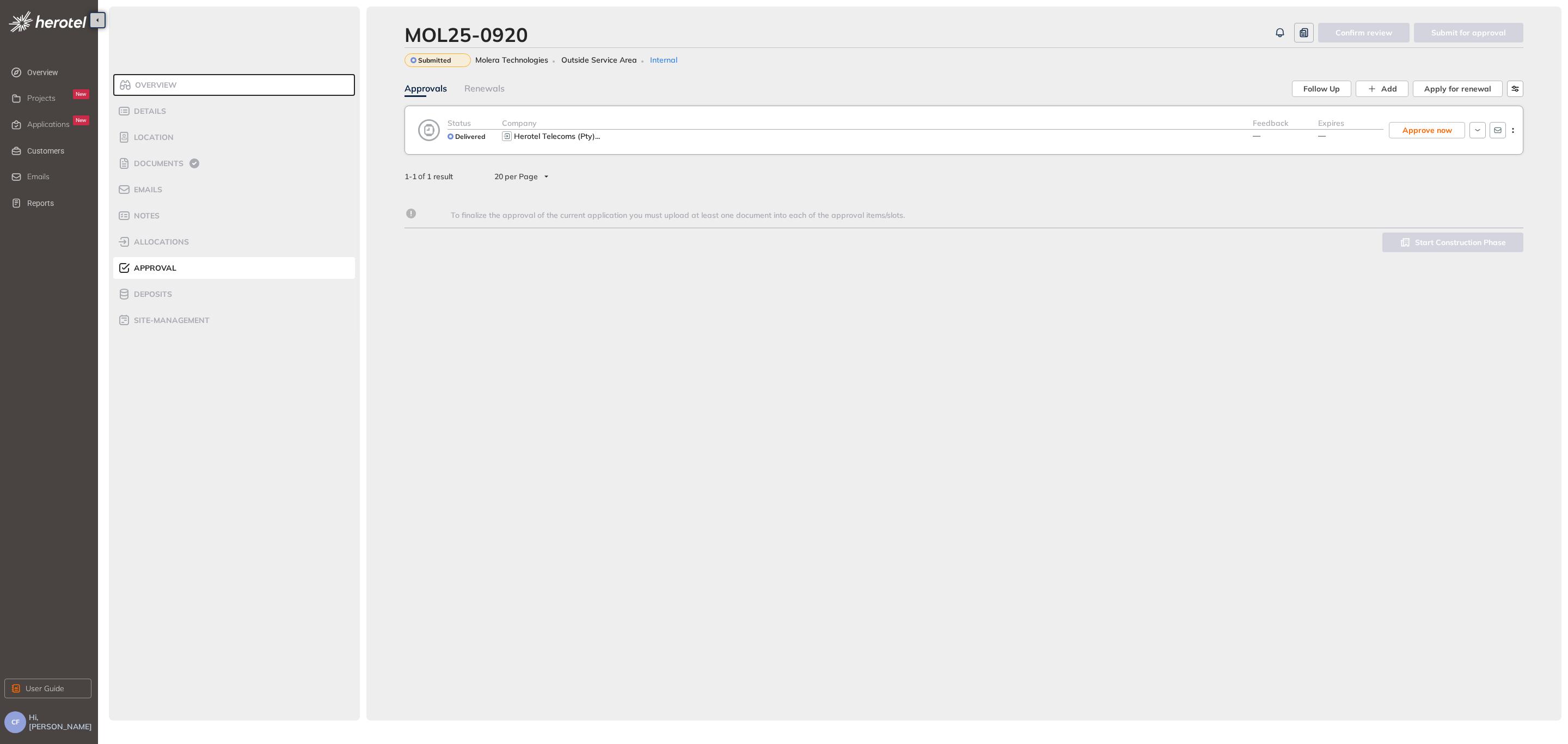
click at [987, 137] on div "Herotel Telecoms (Pty) ..." at bounding box center [878, 136] width 751 height 13
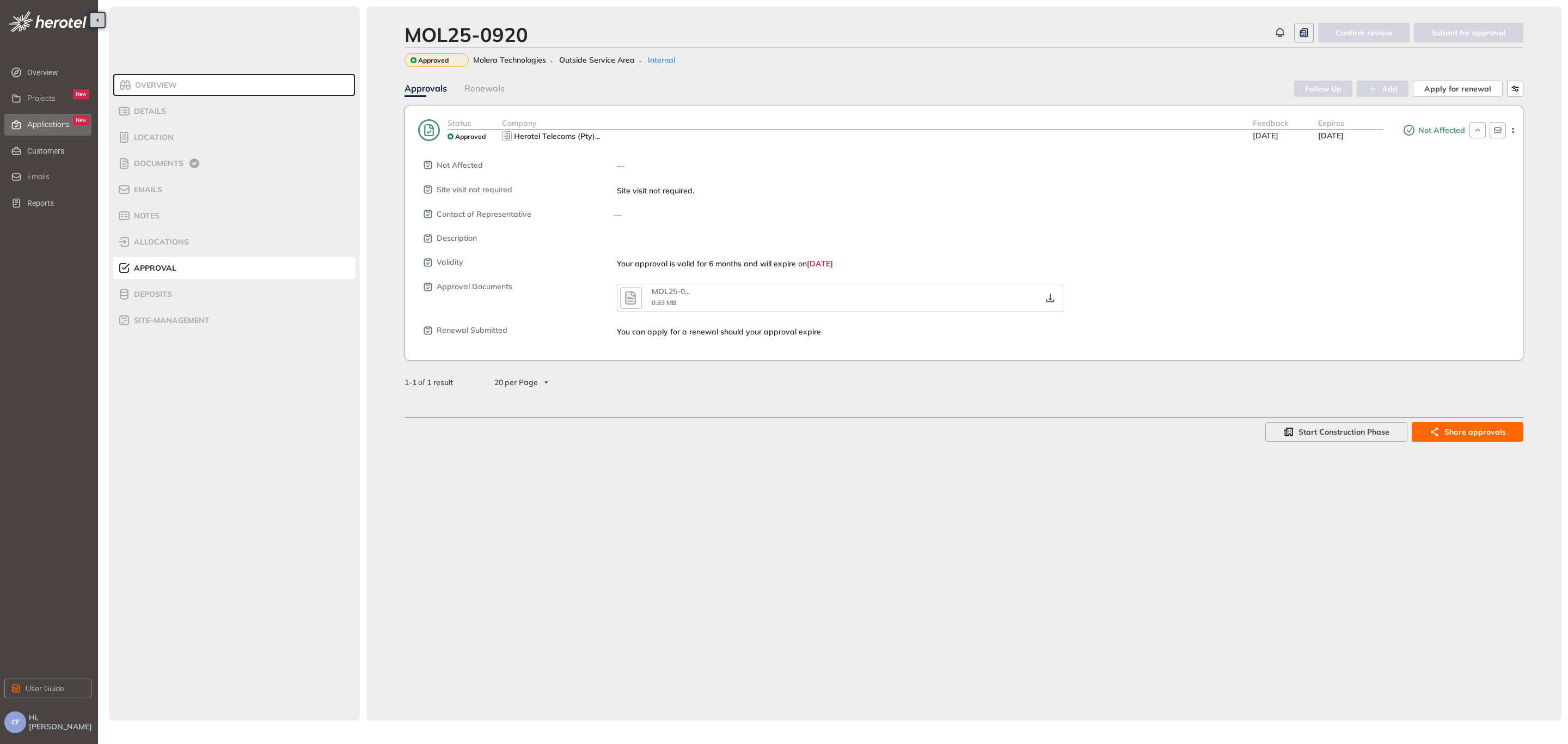
click at [50, 128] on span "Applications" at bounding box center [48, 124] width 42 height 9
